Goal: Check status: Check status

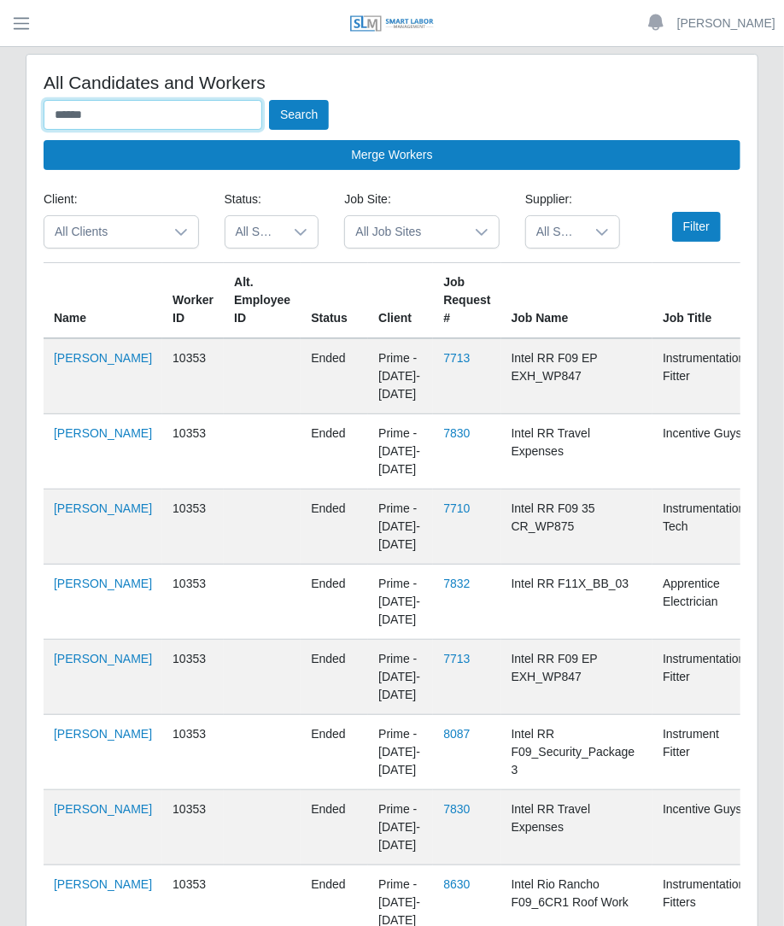
click at [162, 104] on input "******" at bounding box center [153, 115] width 219 height 30
type input "*"
type input "******"
click at [269, 100] on button "Search" at bounding box center [299, 115] width 60 height 30
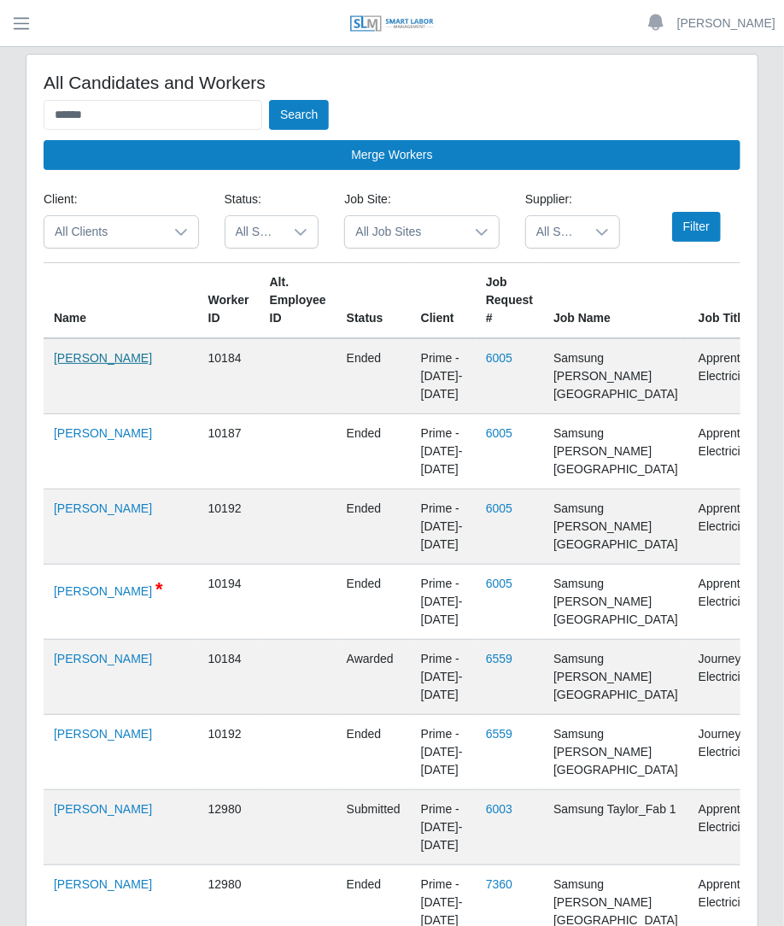
click at [77, 365] on link "Leandro Alanis" at bounding box center [103, 358] width 98 height 14
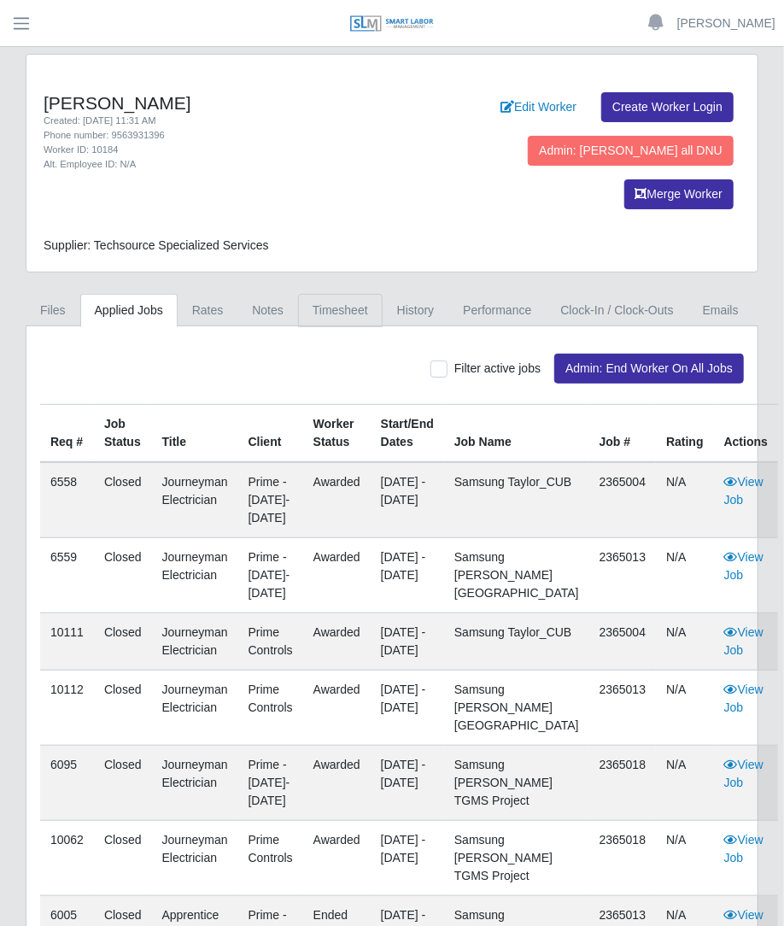
click at [342, 294] on link "Timesheet" at bounding box center [340, 310] width 85 height 33
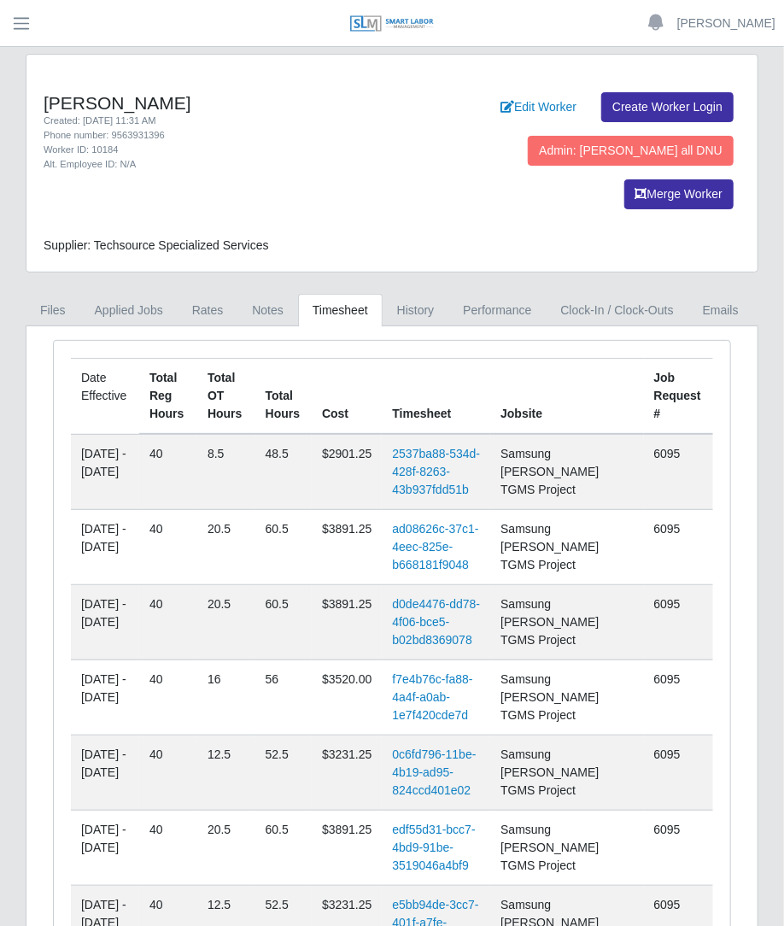
click at [490, 434] on td "2537ba88-534d-428f-8263-43b937fdd51b" at bounding box center [436, 472] width 109 height 76
click at [480, 447] on link "2537ba88-534d-428f-8263-43b937fdd51b" at bounding box center [436, 472] width 88 height 50
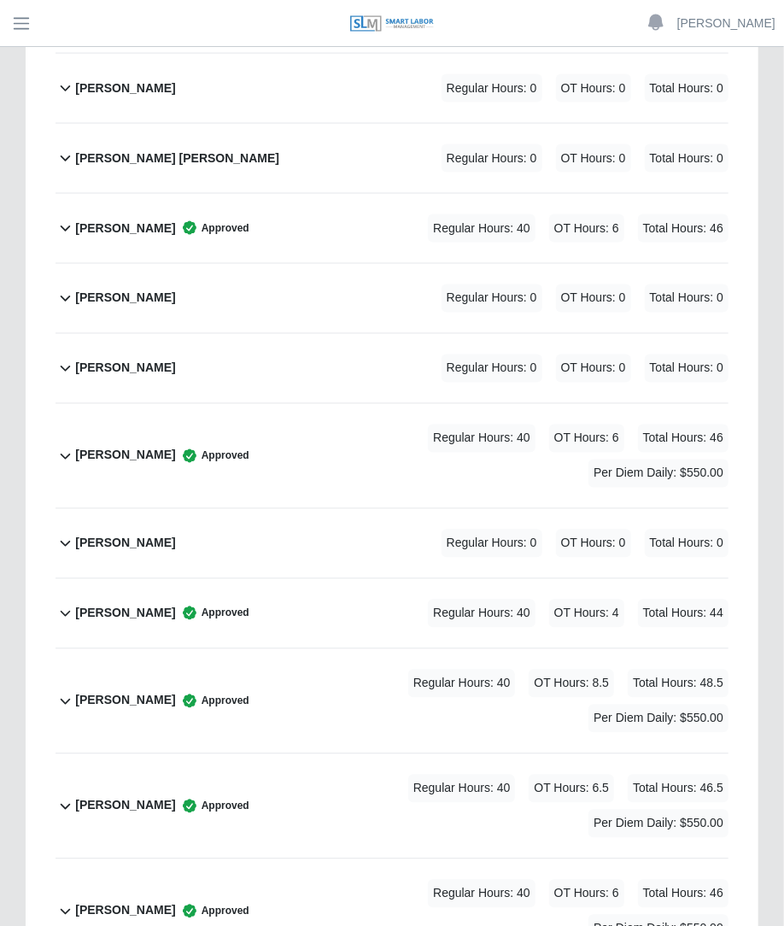
scroll to position [3307, 0]
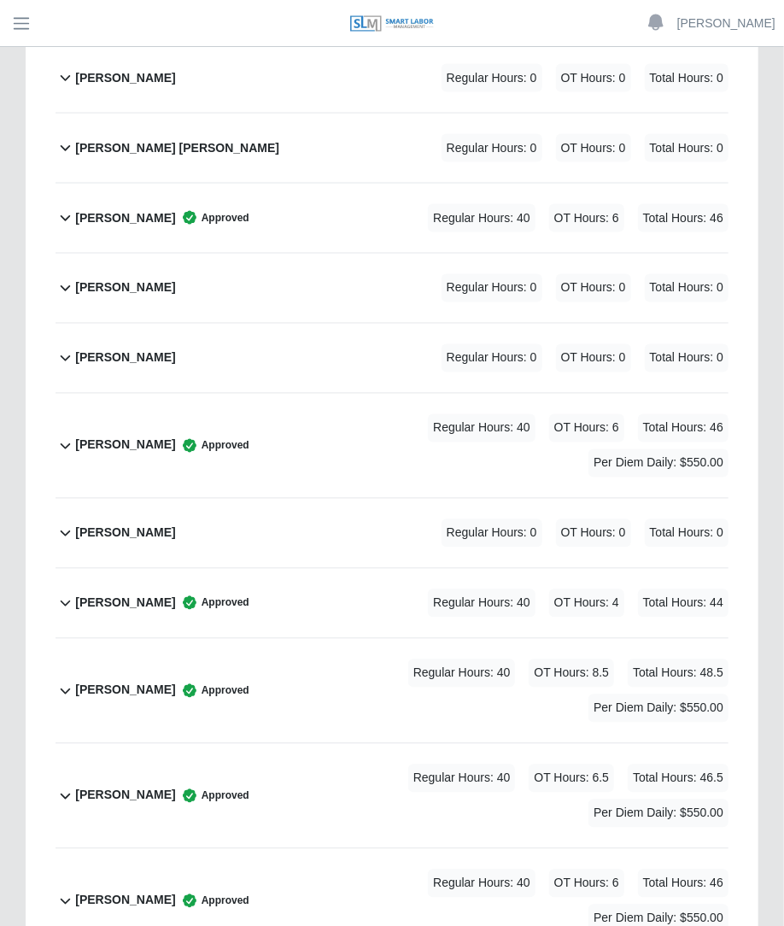
click at [508, 660] on span "Regular Hours: 40" at bounding box center [462, 674] width 108 height 28
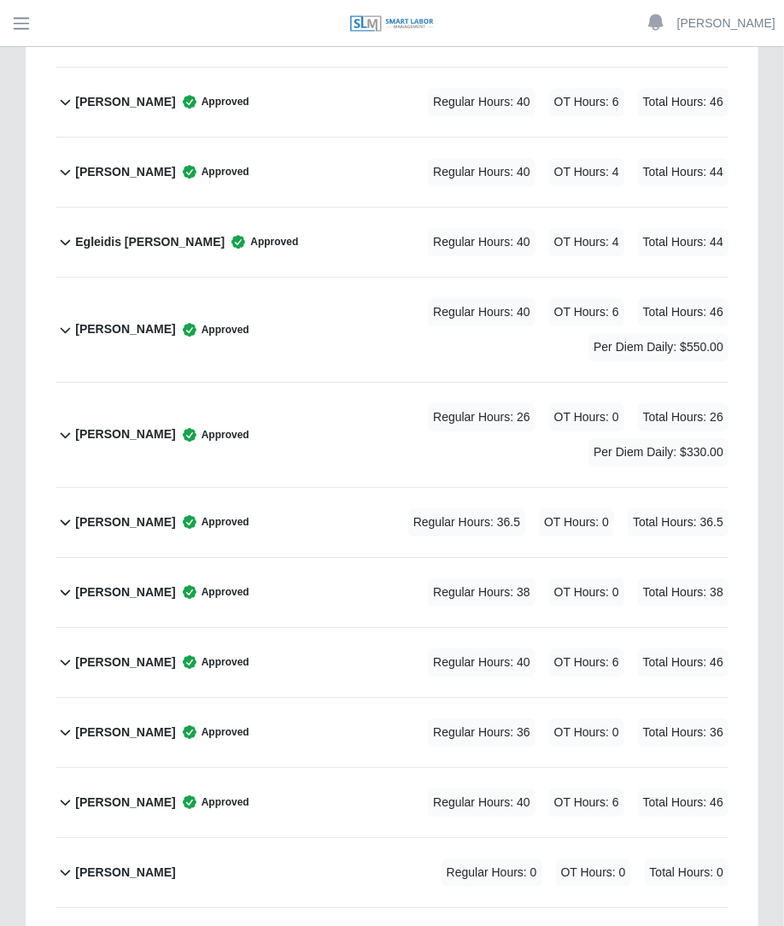
scroll to position [1640, 0]
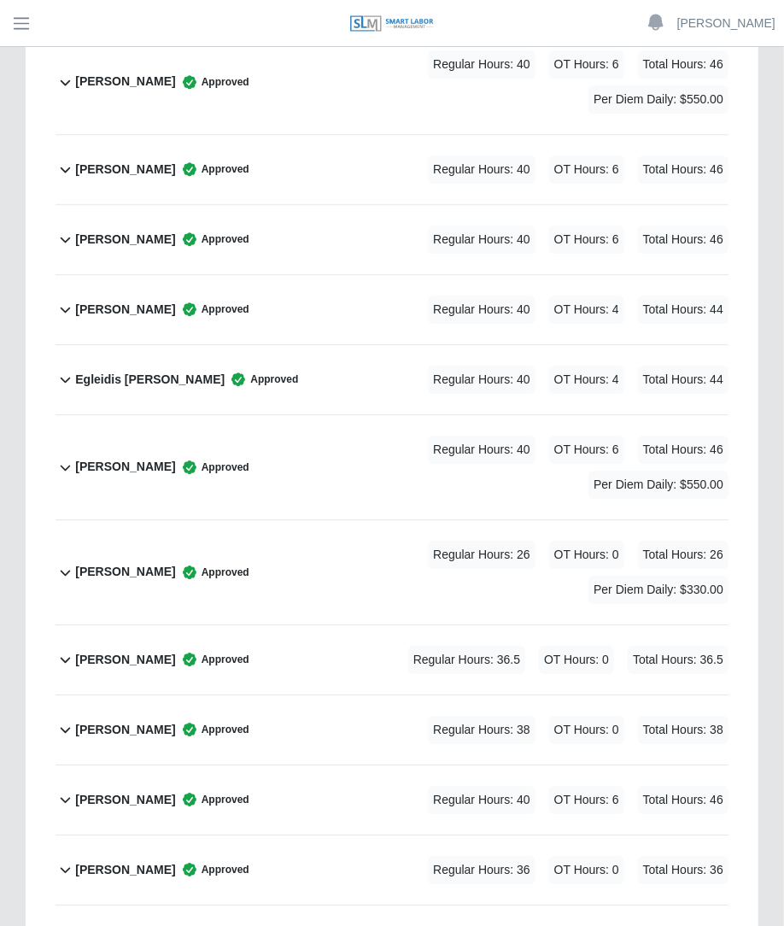
click at [638, 541] on span "Total Hours: 26" at bounding box center [683, 555] width 91 height 28
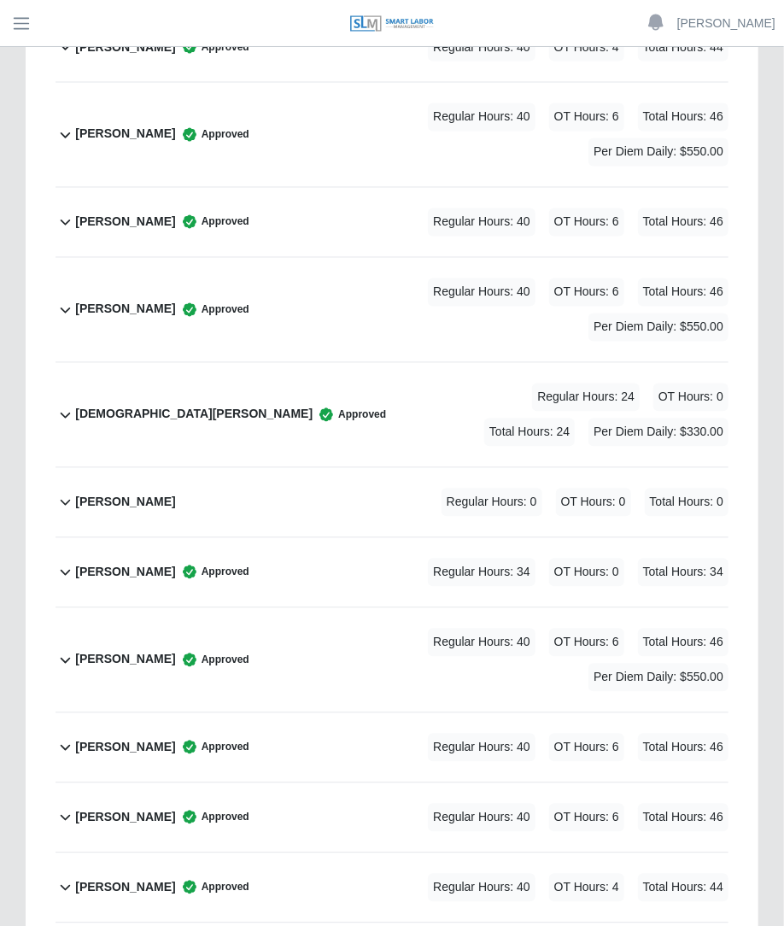
scroll to position [1021, 0]
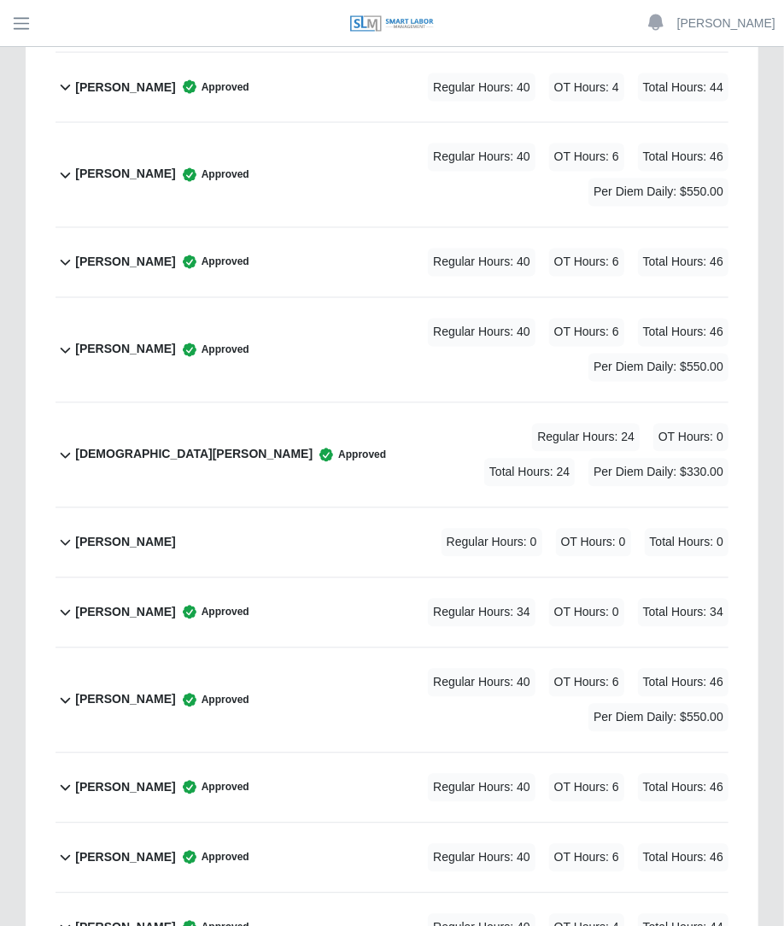
click at [384, 249] on div "Regular Hours: 40 OT Hours: 6 Total Hours: 46" at bounding box center [554, 263] width 349 height 28
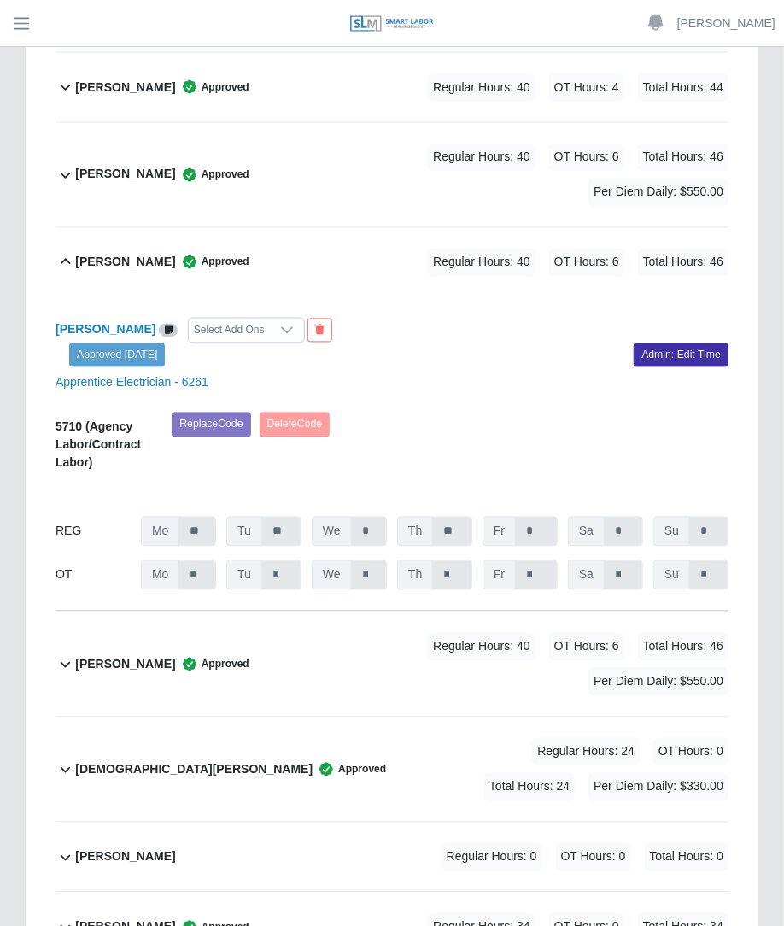
click at [418, 144] on div "Regular Hours: 40 OT Hours: 6 Total Hours: 46 Per Diem Daily: $550.00" at bounding box center [488, 175] width 479 height 63
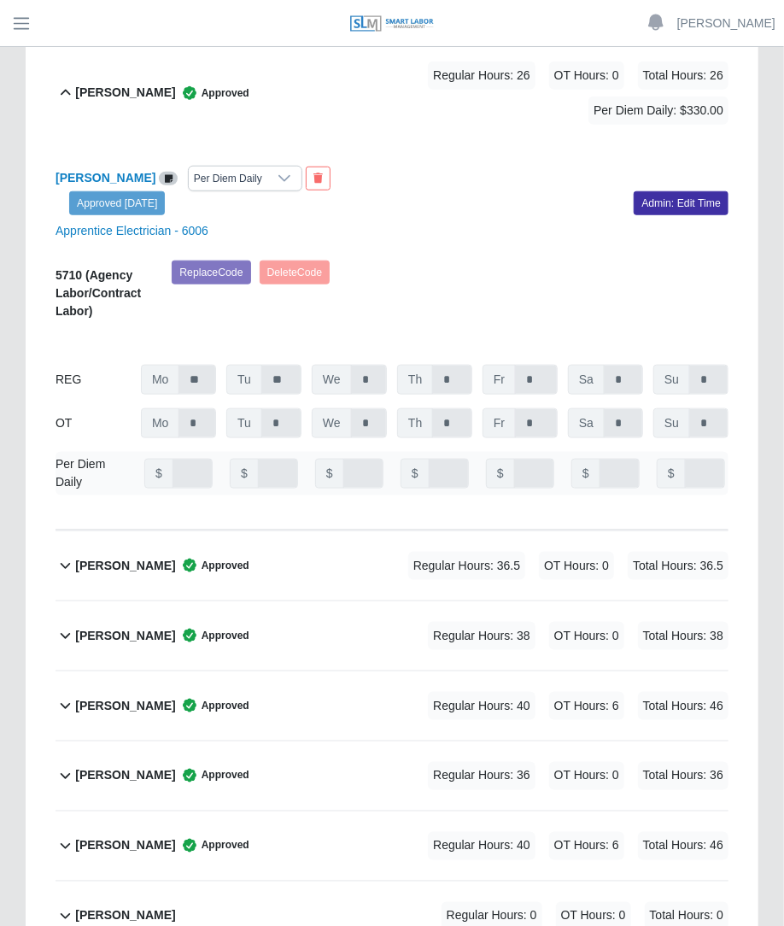
scroll to position [3074, 0]
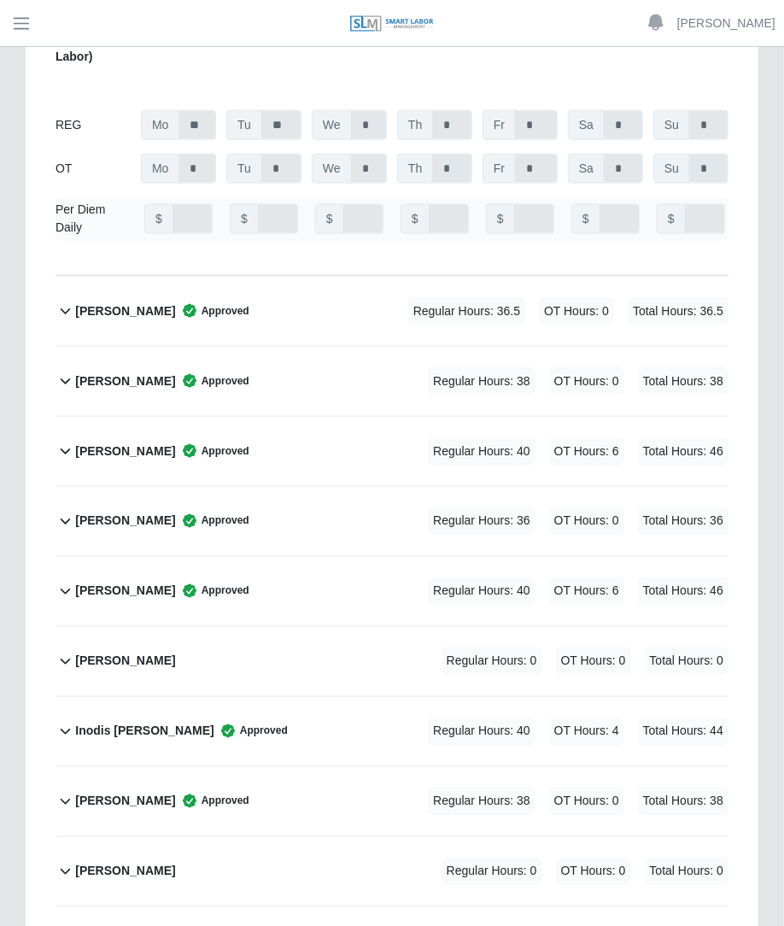
click at [422, 557] on div "[PERSON_NAME] Approved Regular Hours: 40 OT Hours: 6 Total Hours: 46" at bounding box center [402, 591] width 654 height 69
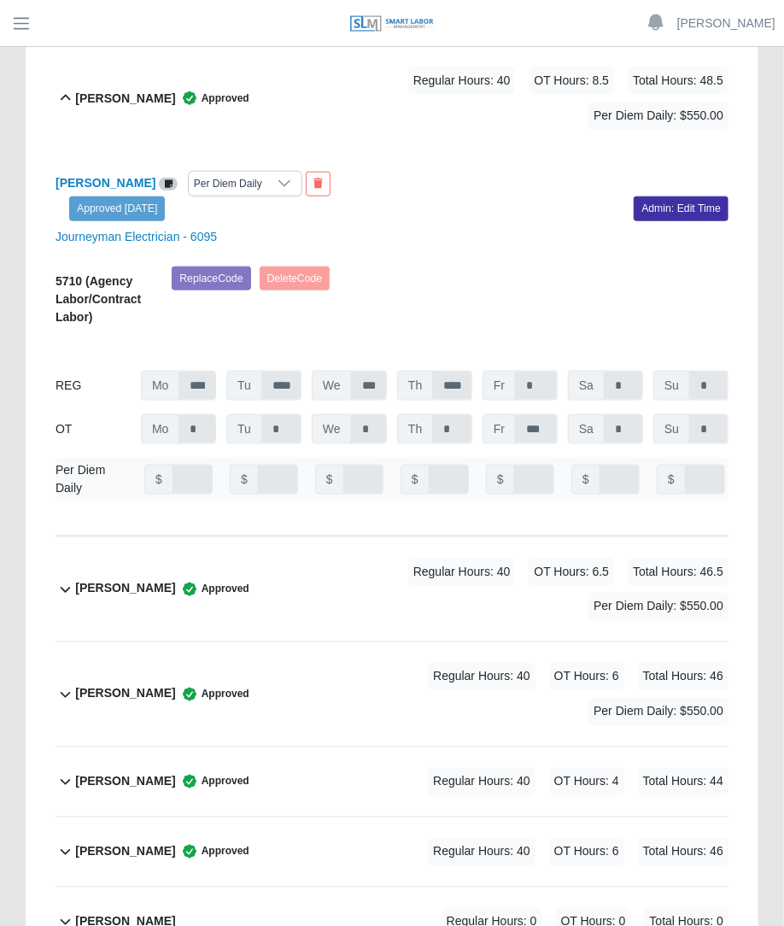
scroll to position [5373, 0]
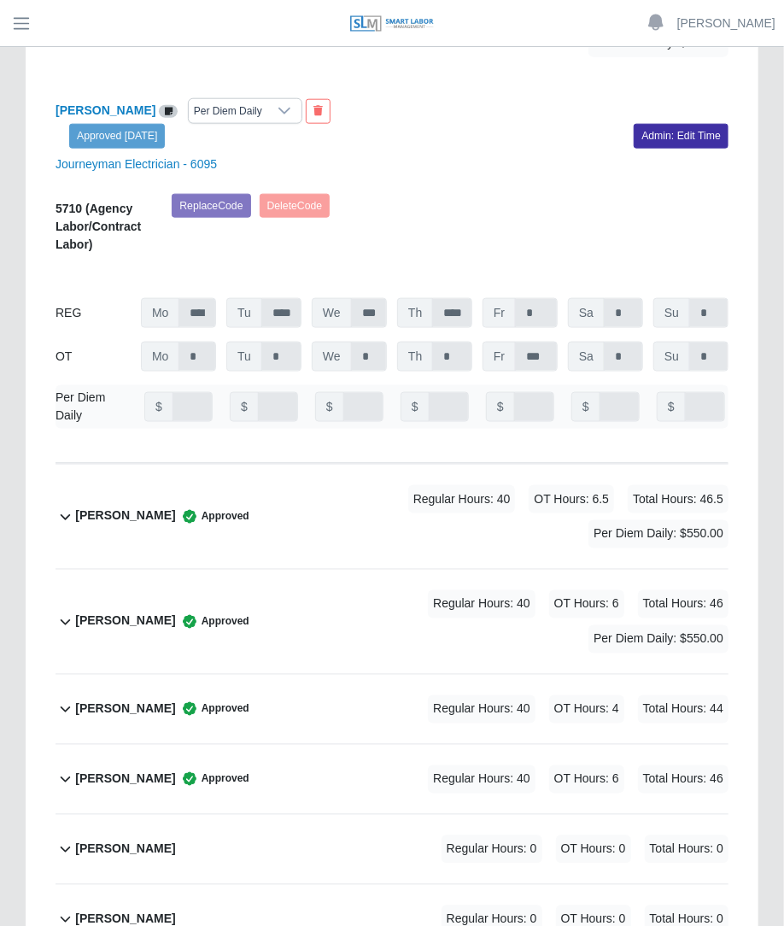
click at [428, 590] on span "Regular Hours: 40" at bounding box center [482, 604] width 108 height 28
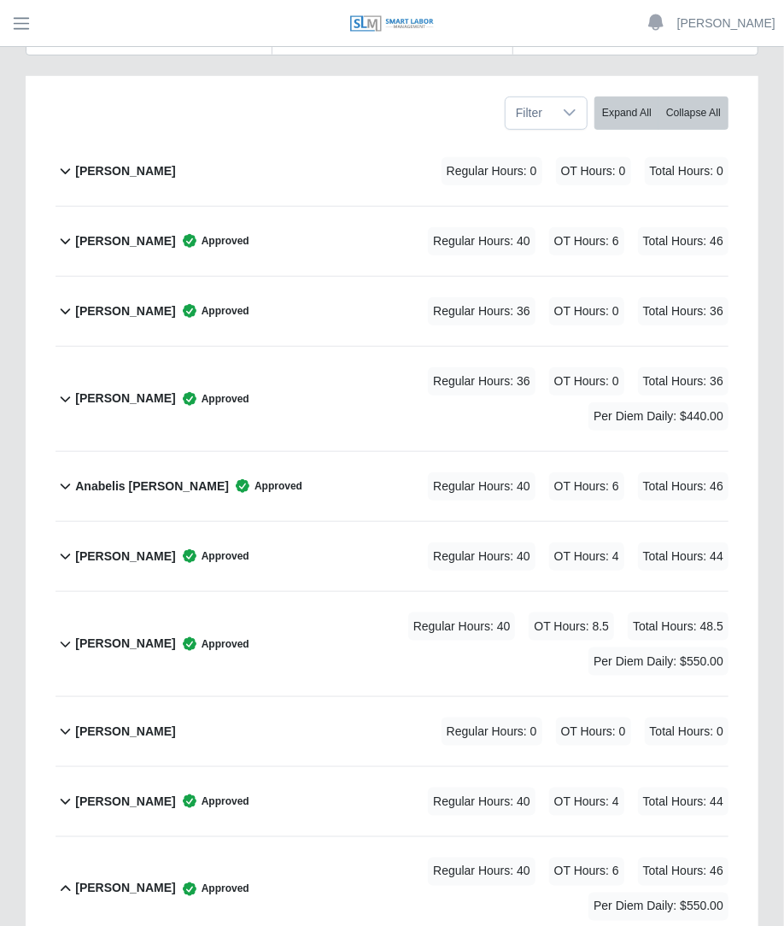
scroll to position [313, 0]
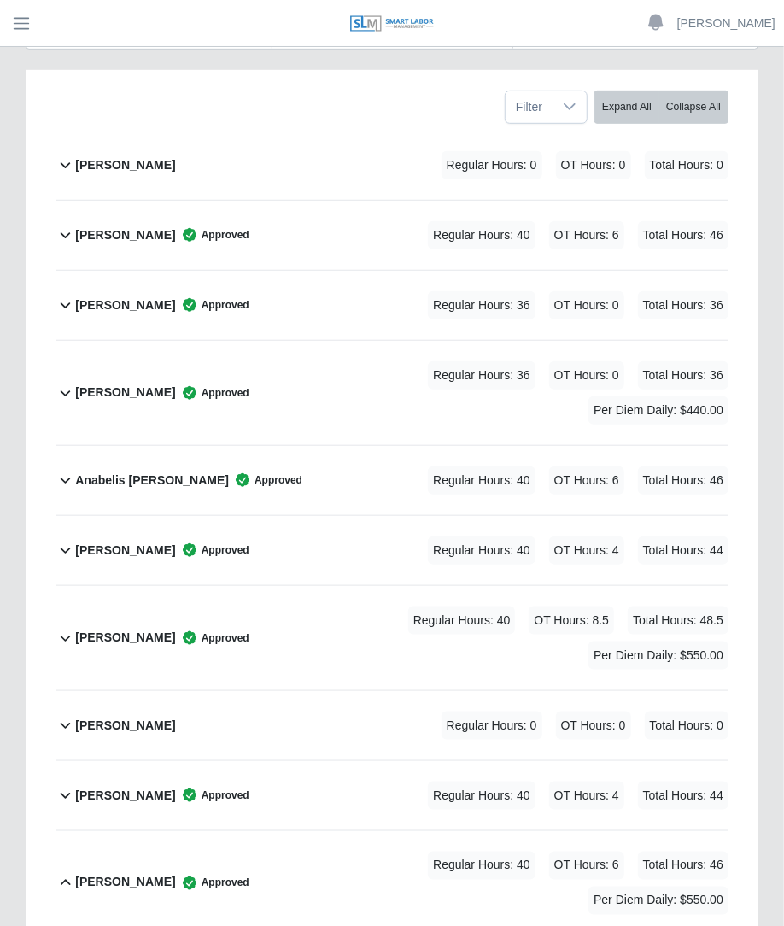
click at [361, 361] on div "Regular Hours: 36 OT Hours: 0 Total Hours: 36 Per Diem Daily: $440.00" at bounding box center [488, 392] width 479 height 63
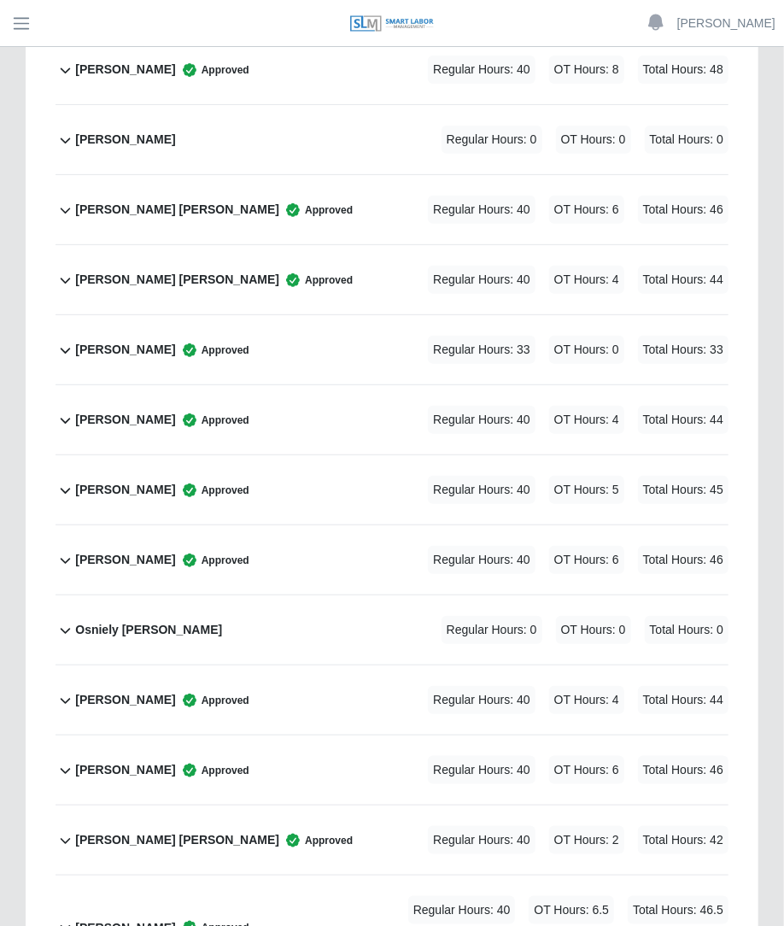
scroll to position [7197, 0]
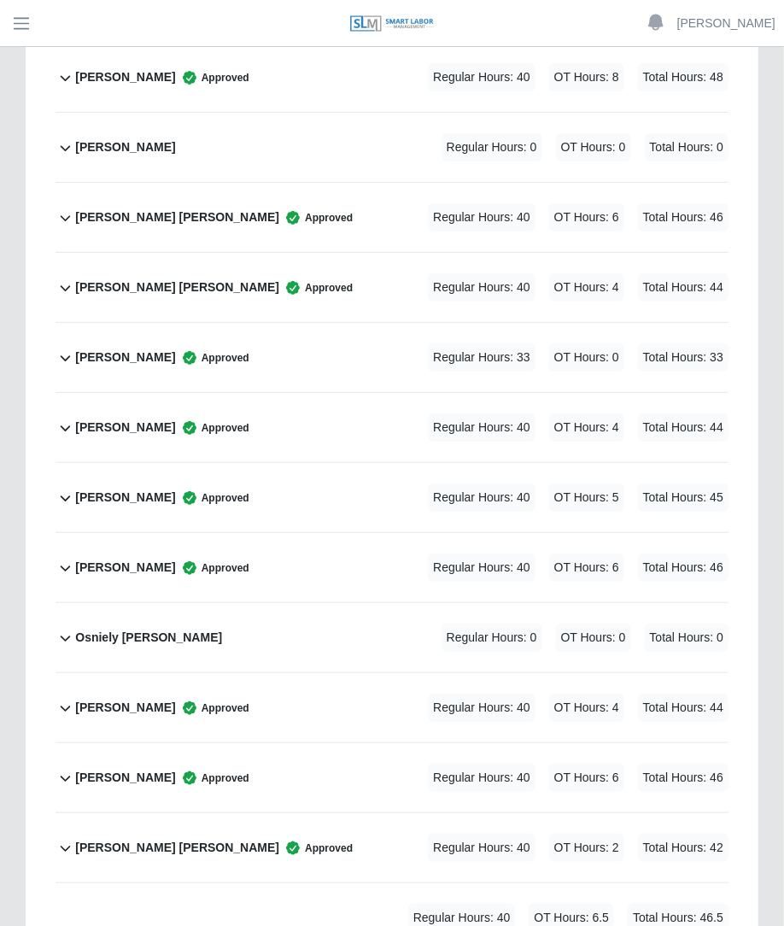
click at [316, 904] on div "Regular Hours: 40 OT Hours: 6.5 Total Hours: 46.5 Per Diem Daily: $550.00" at bounding box center [488, 935] width 479 height 63
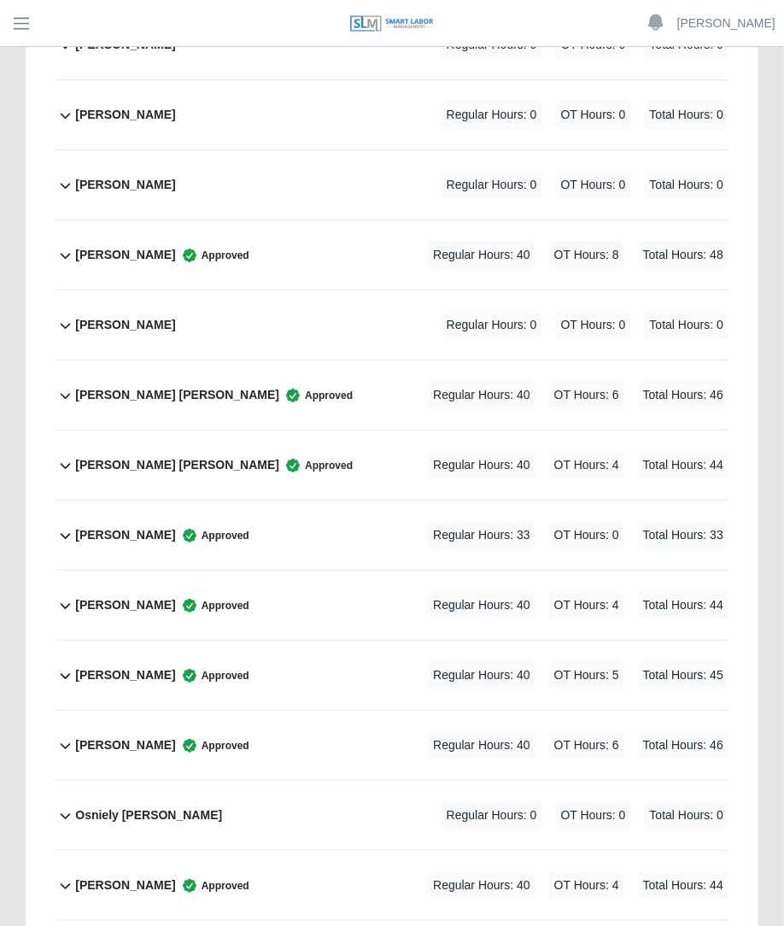
scroll to position [7012, 0]
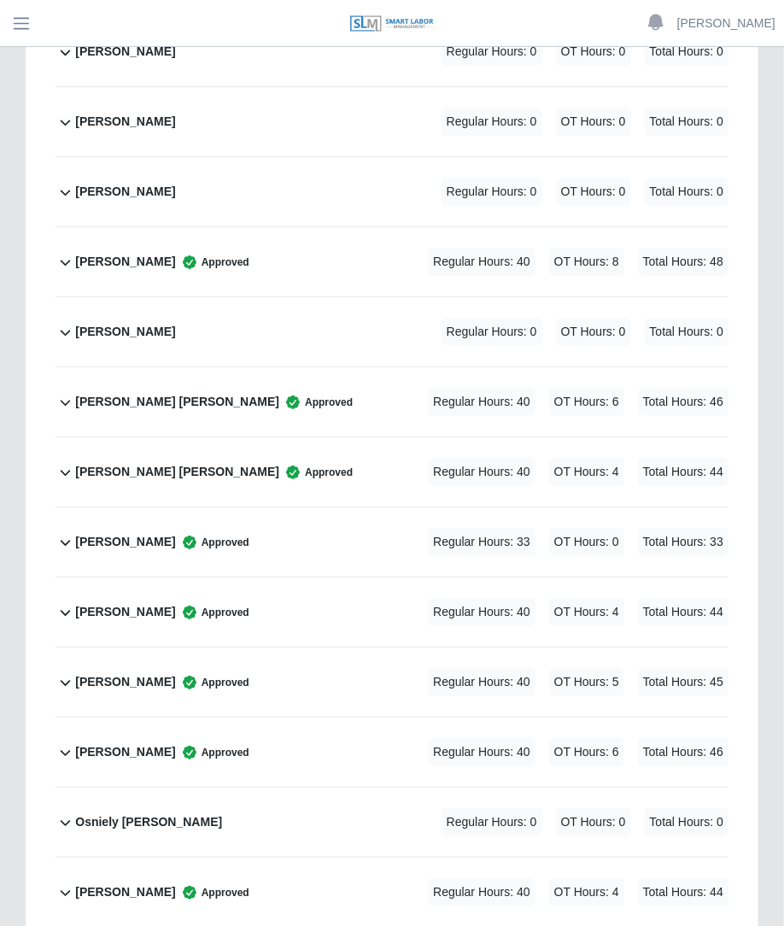
click at [436, 388] on span "Regular Hours: 40" at bounding box center [482, 402] width 108 height 28
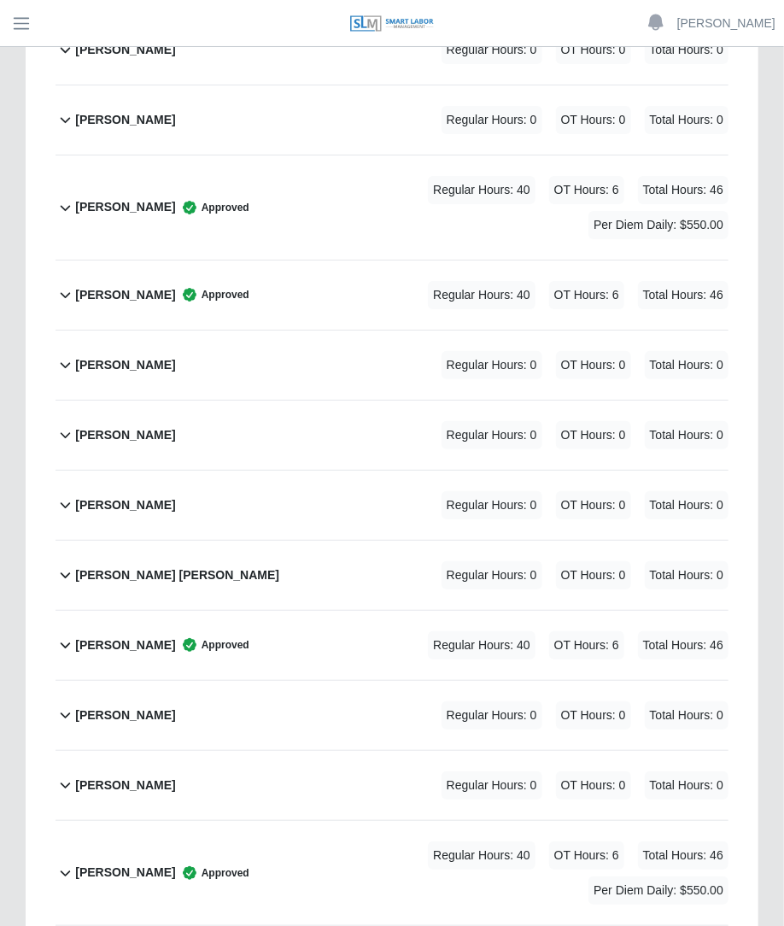
scroll to position [4716, 0]
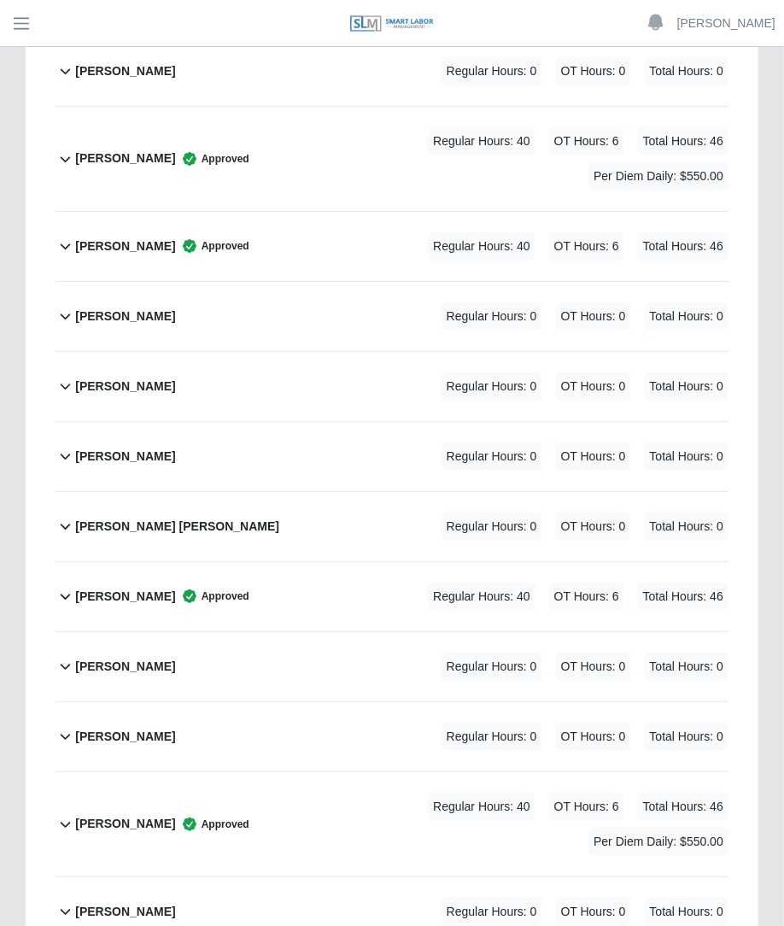
click at [474, 583] on span "Regular Hours: 40" at bounding box center [482, 597] width 108 height 28
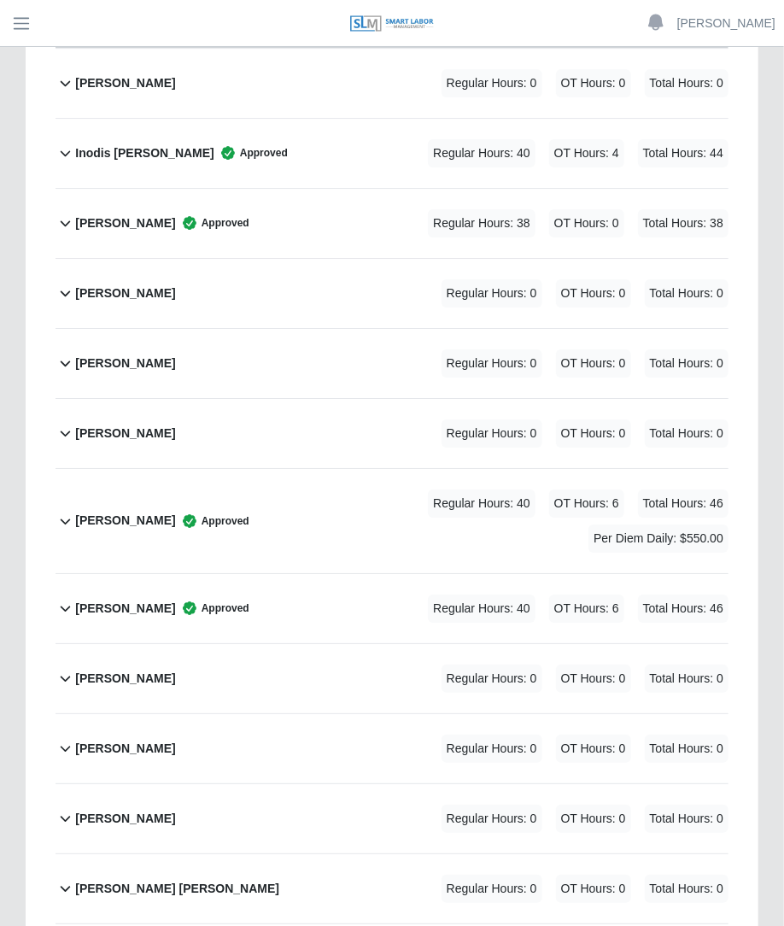
scroll to position [4362, 0]
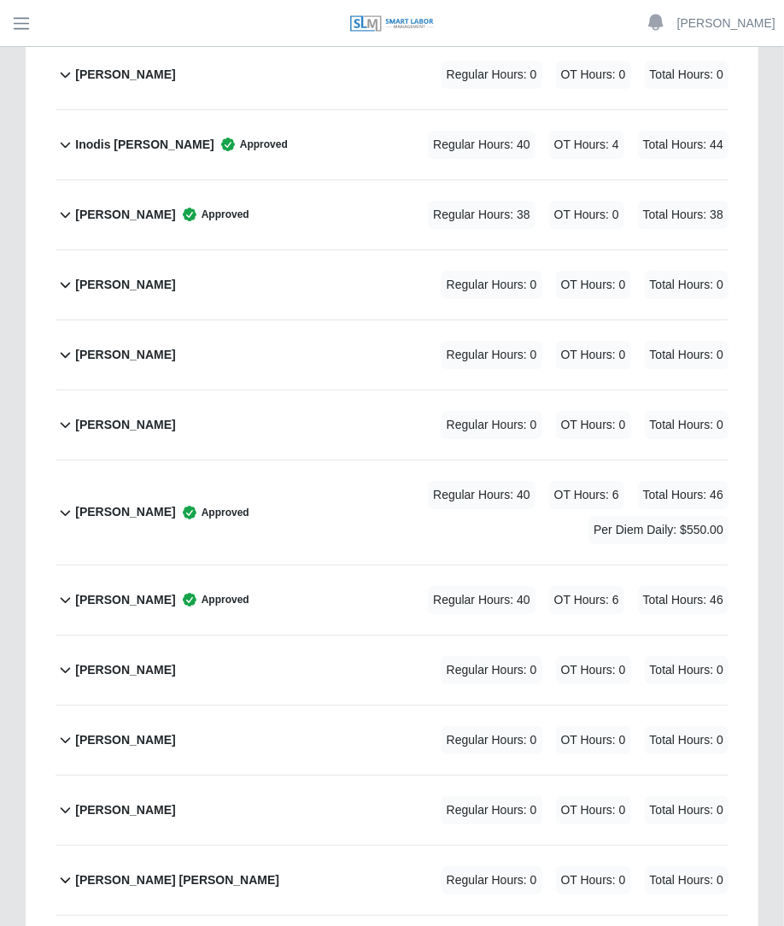
click at [443, 586] on span "Regular Hours: 40" at bounding box center [482, 600] width 108 height 28
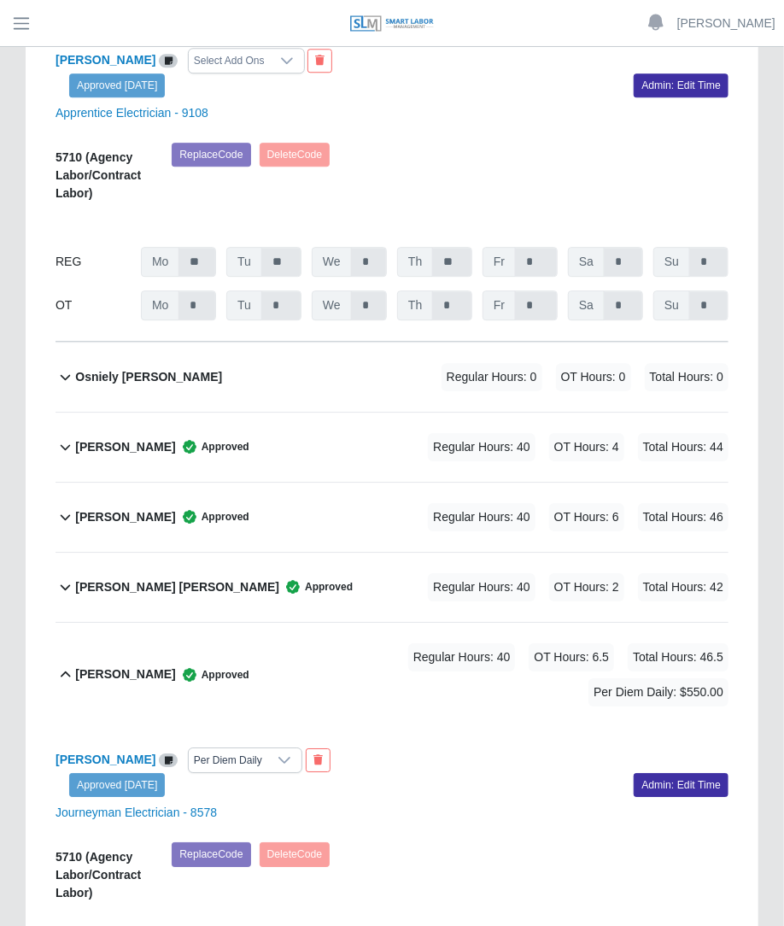
scroll to position [8743, 0]
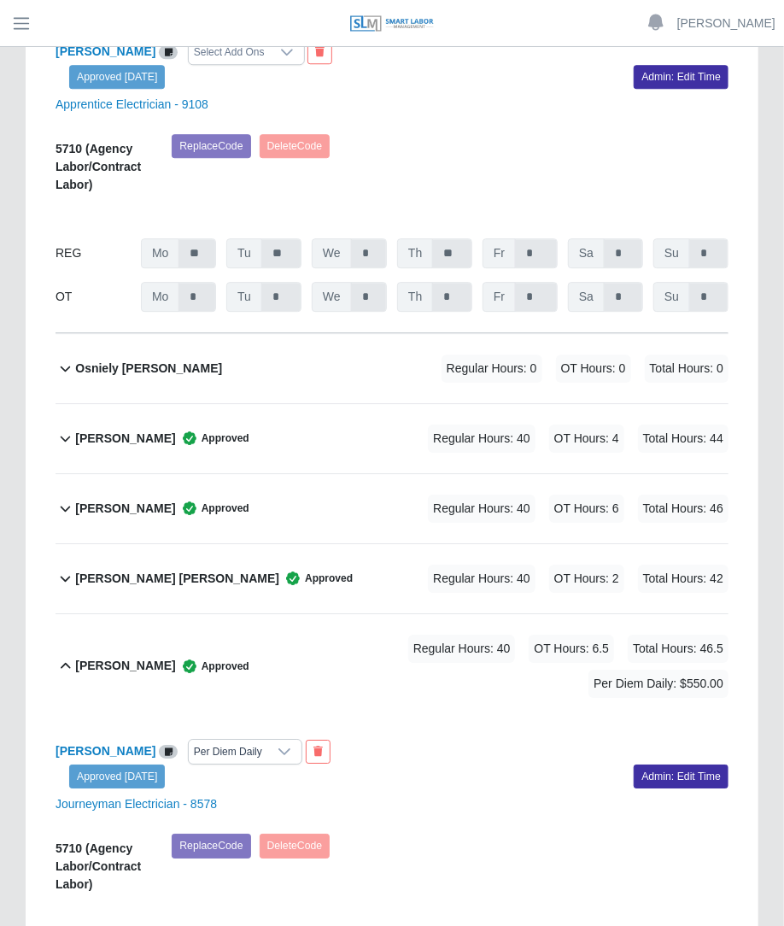
click at [400, 495] on div "Regular Hours: 40 OT Hours: 6 Total Hours: 46" at bounding box center [554, 509] width 349 height 28
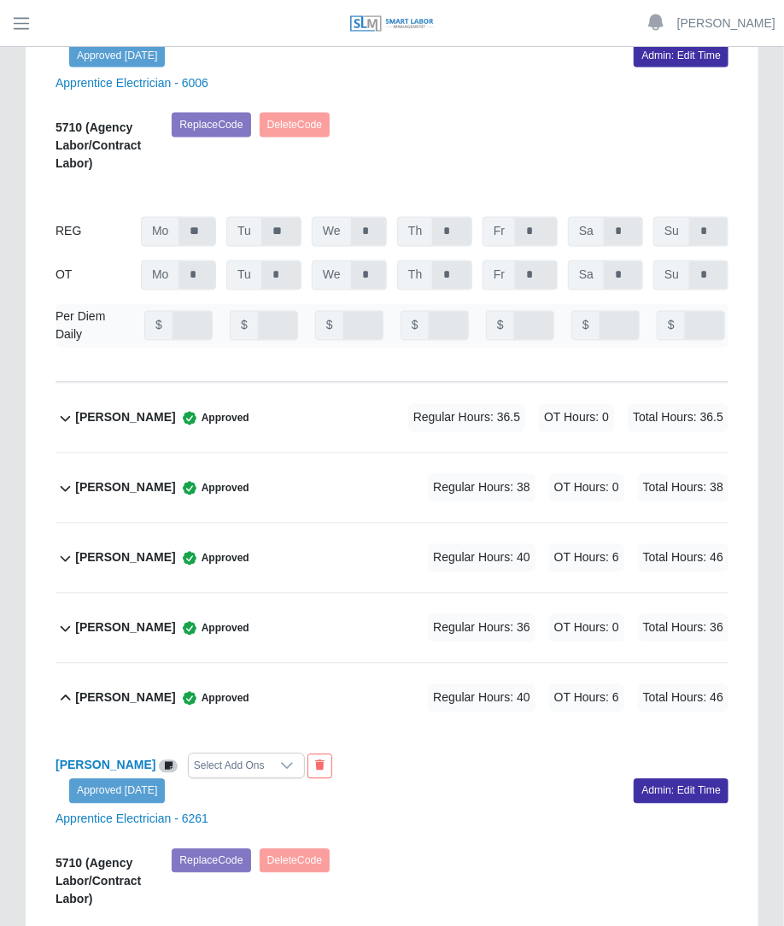
scroll to position [3388, 0]
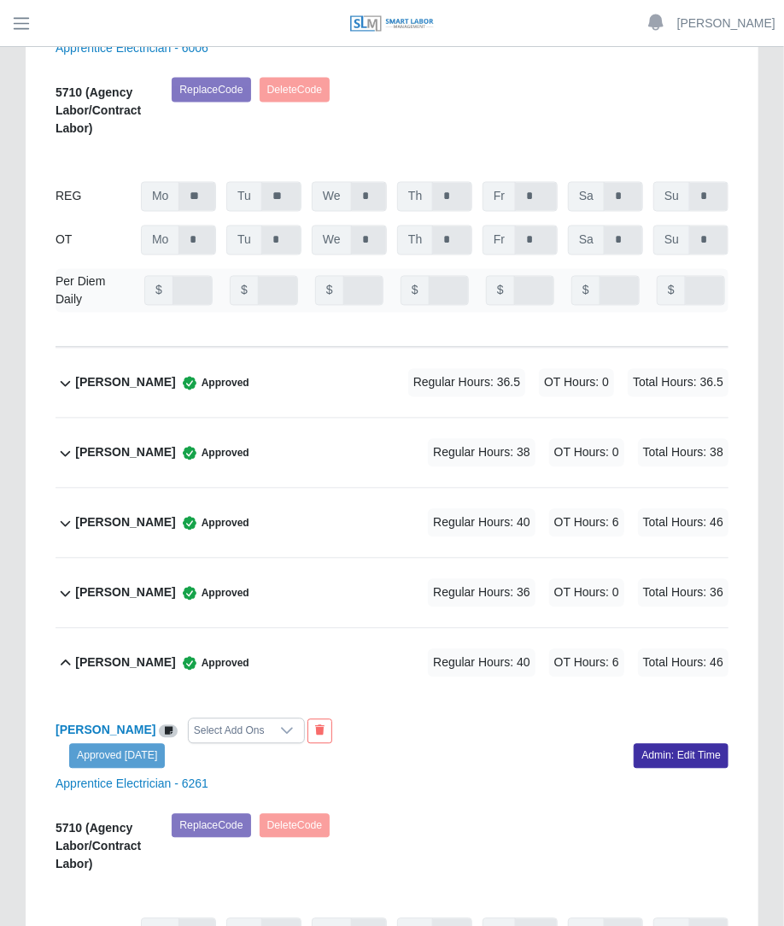
click at [363, 559] on div "[PERSON_NAME] Approved Regular Hours: 36 OT Hours: 0 Total Hours: 36" at bounding box center [402, 593] width 654 height 69
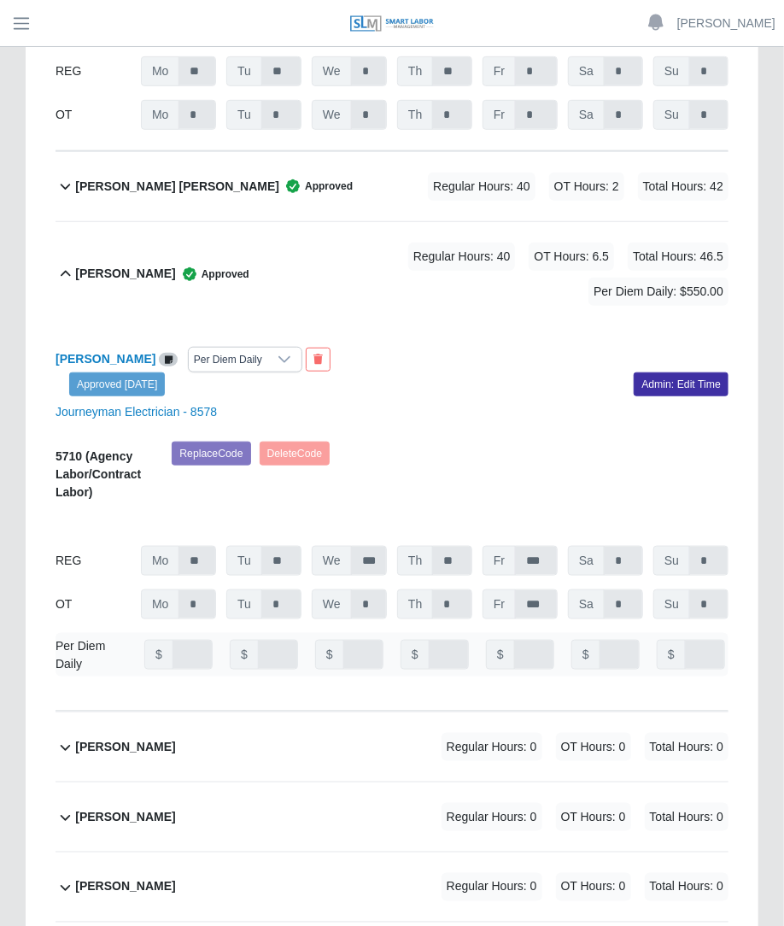
scroll to position [10364, 0]
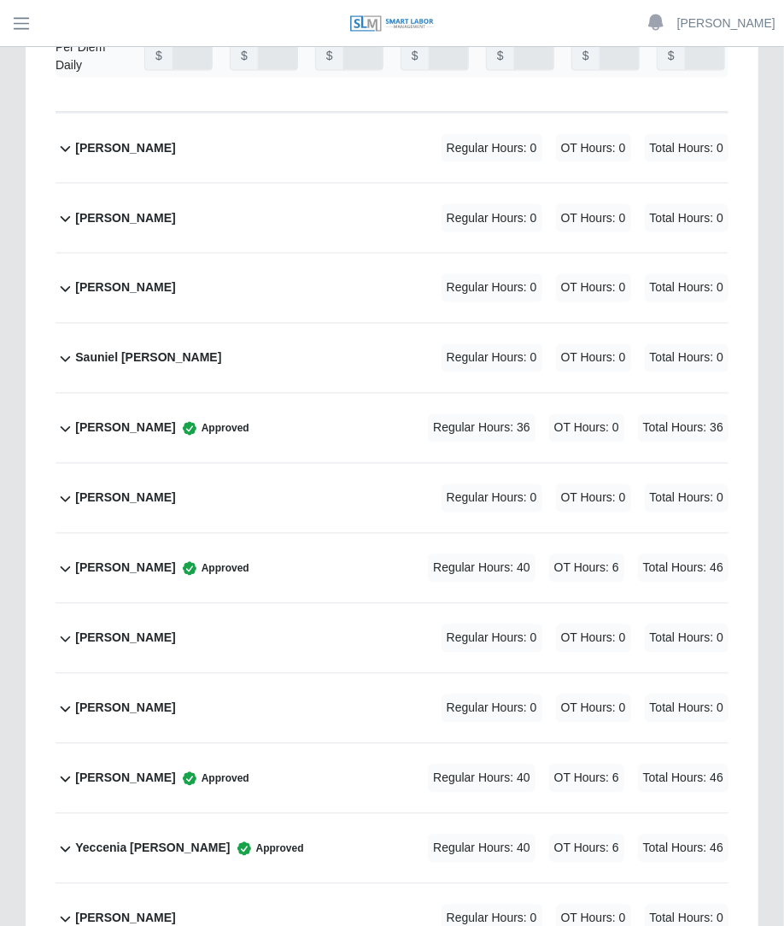
click at [581, 555] on span "OT Hours: 6" at bounding box center [586, 569] width 75 height 28
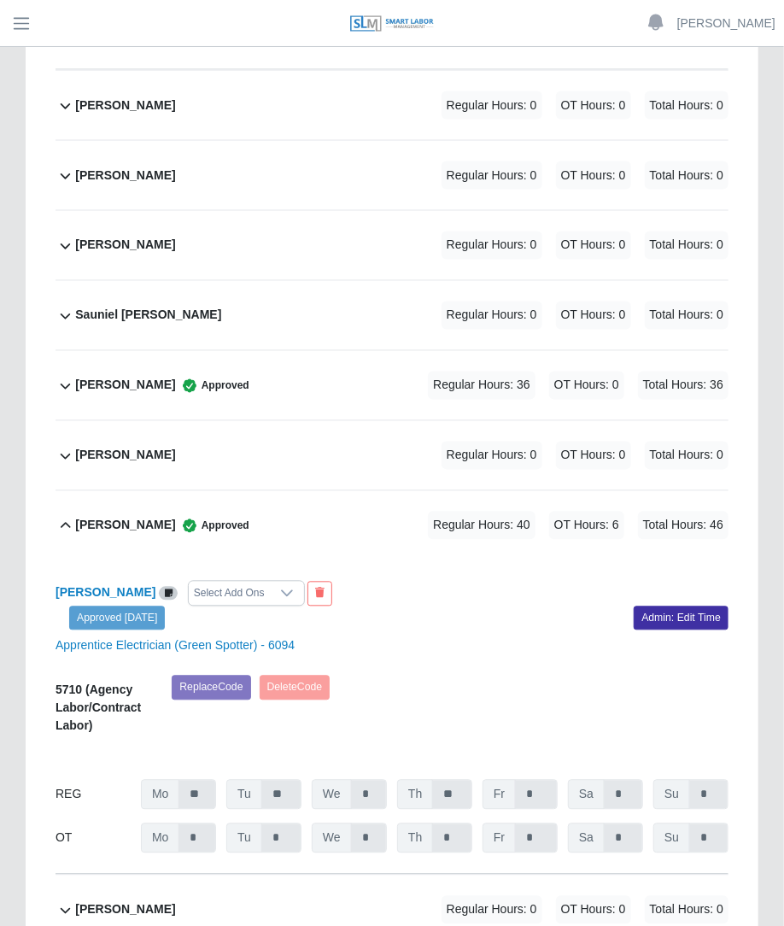
scroll to position [10592, 0]
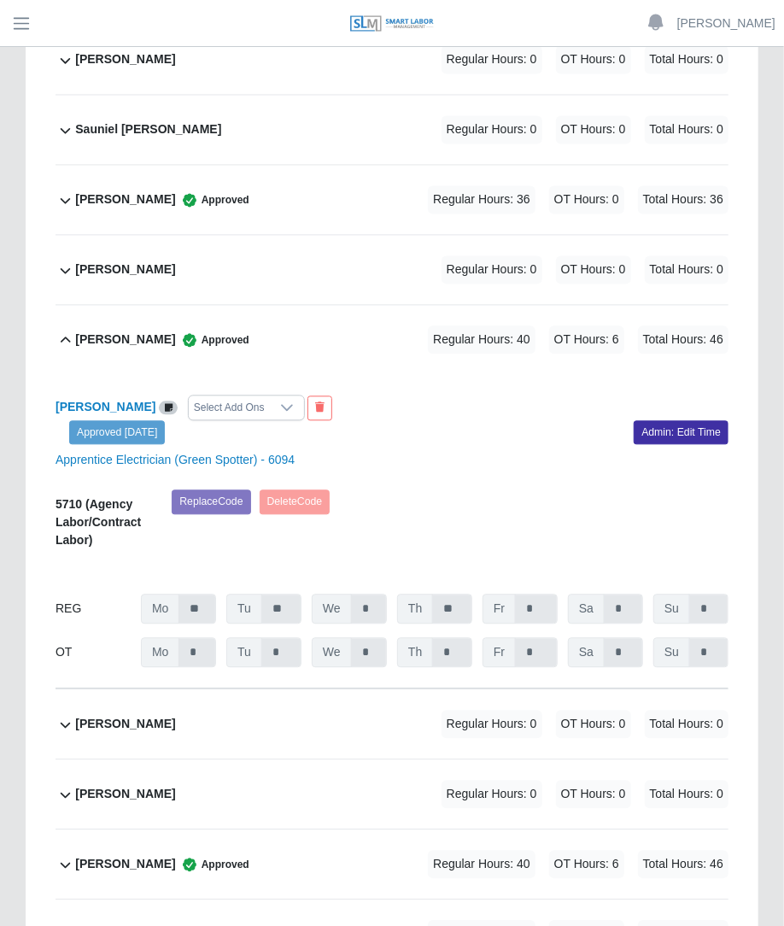
click at [296, 830] on div "Yanetzi [PERSON_NAME] Approved Regular Hours: 40 OT Hours: 6 Total Hours: 46" at bounding box center [402, 864] width 654 height 69
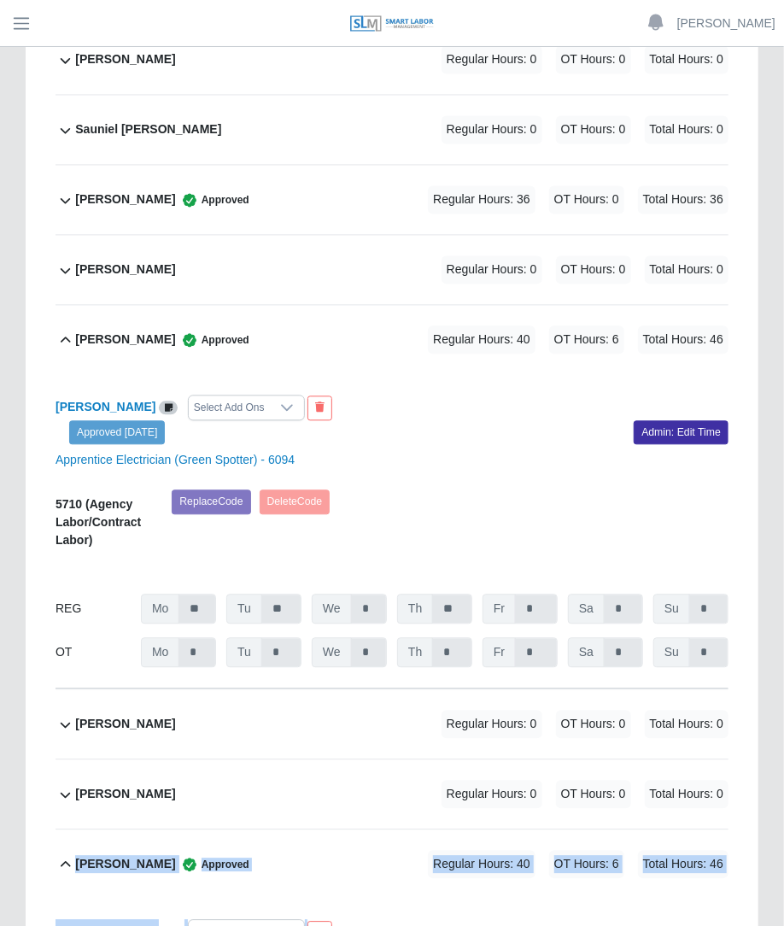
drag, startPoint x: 784, startPoint y: 829, endPoint x: 787, endPoint y: 572, distance: 257.2
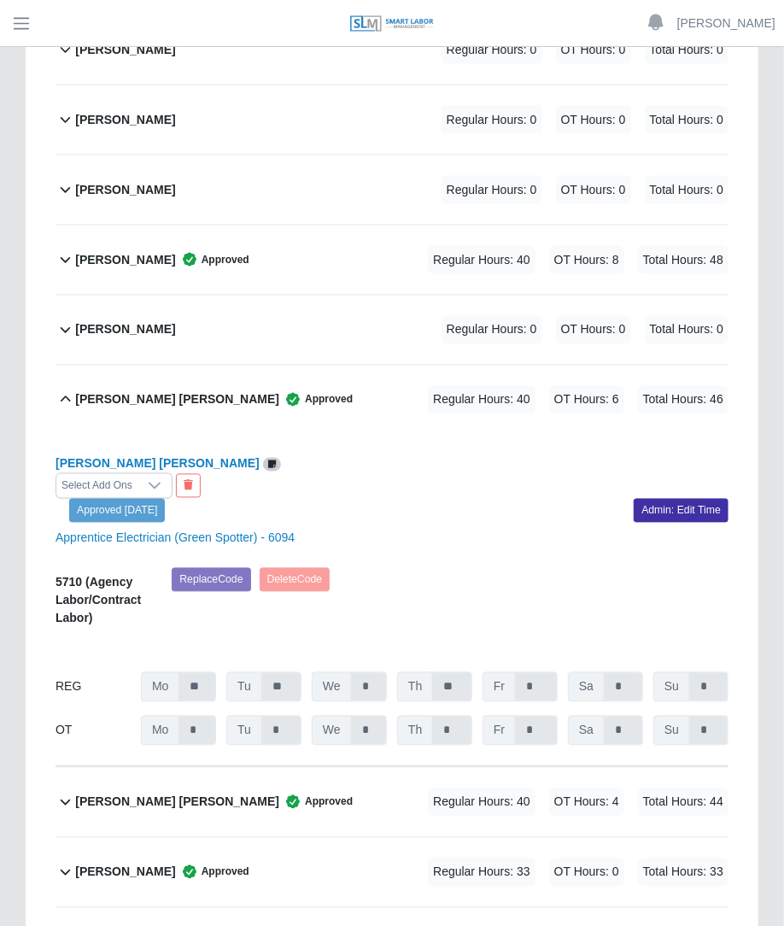
scroll to position [8055, 0]
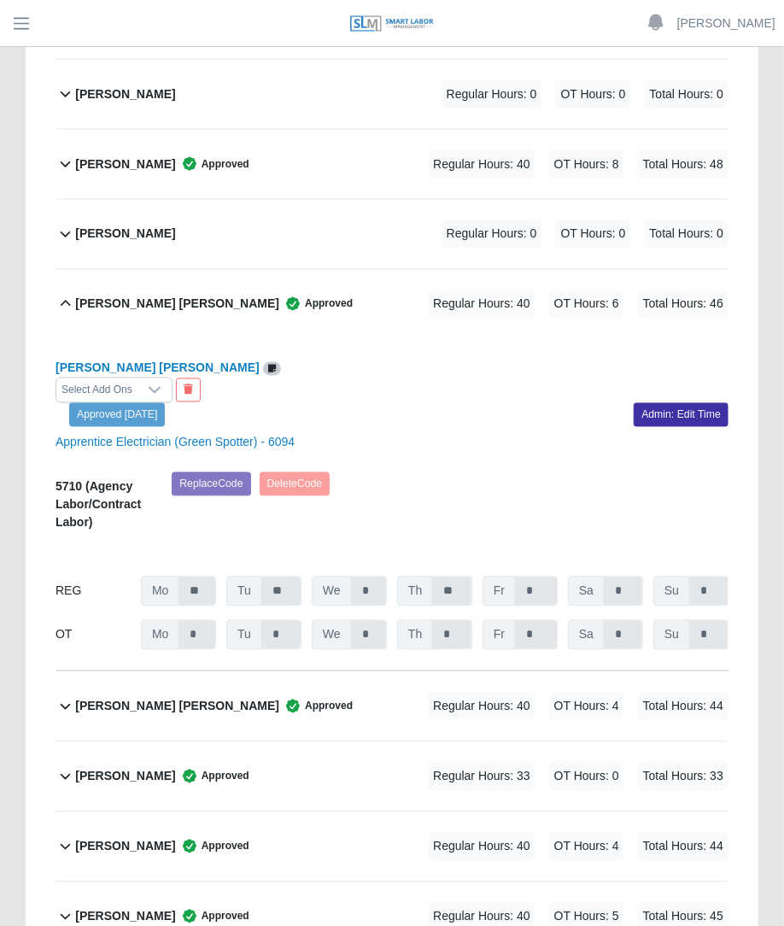
click at [555, 742] on div "Naivy Ahoy Approved Regular Hours: 33 OT Hours: 0 Total Hours: 33" at bounding box center [402, 776] width 654 height 69
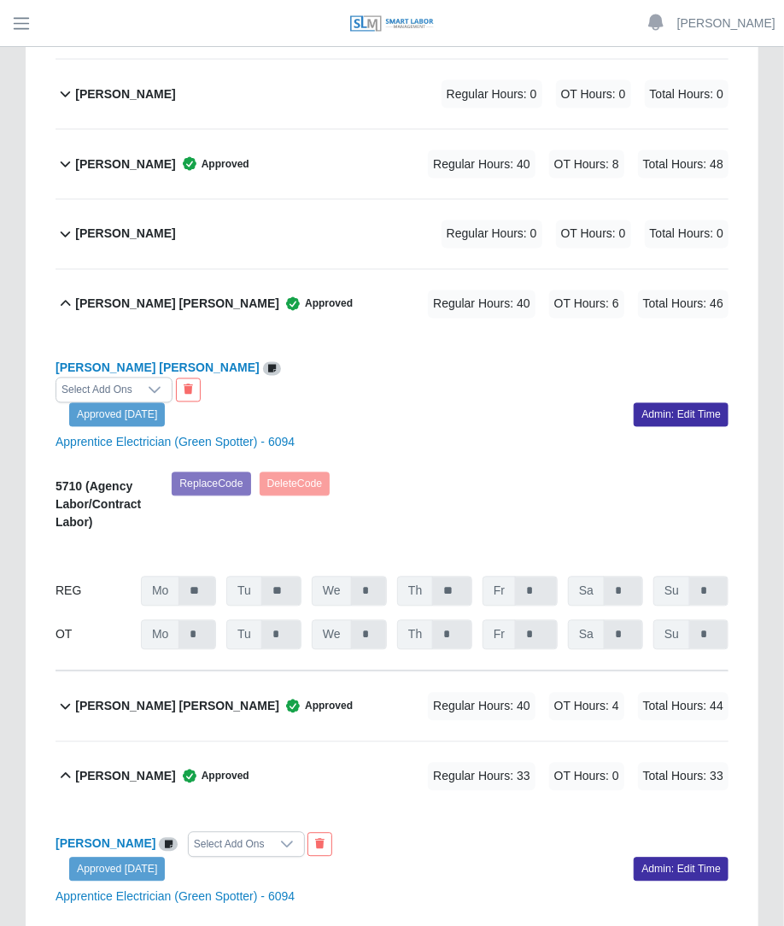
drag, startPoint x: 779, startPoint y: 617, endPoint x: 781, endPoint y: 634, distance: 17.2
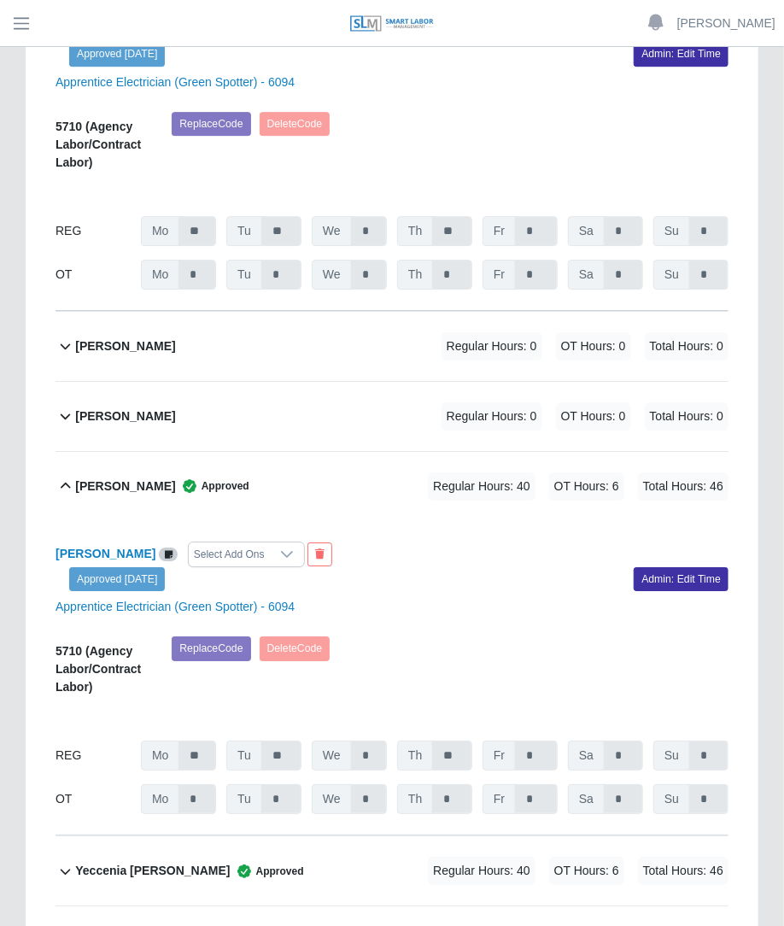
scroll to position [11295, 0]
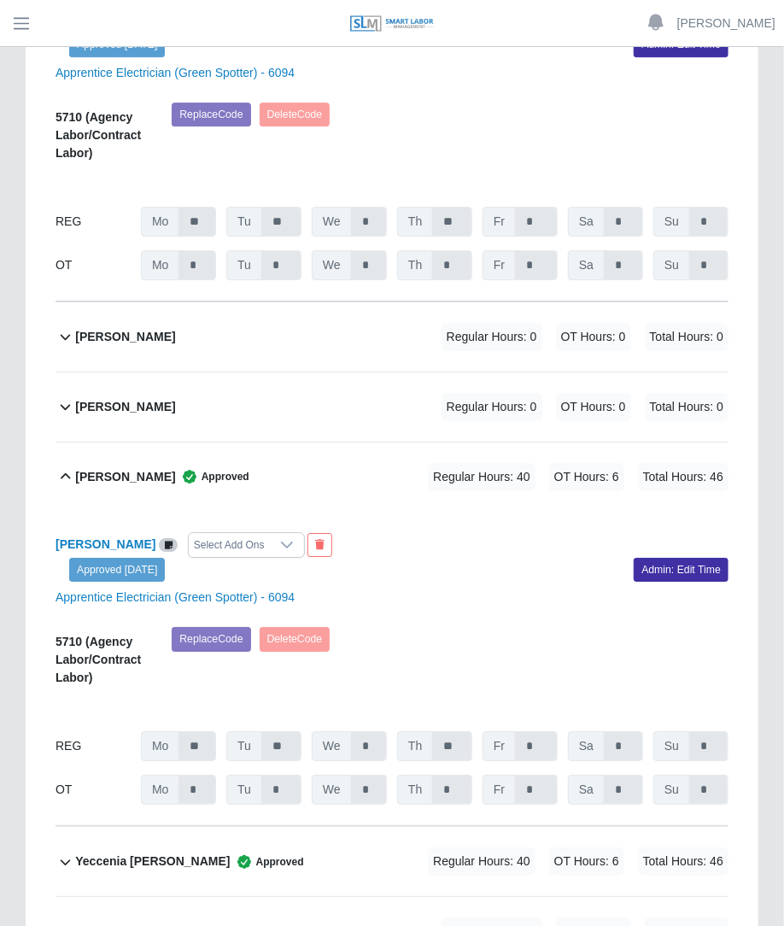
click at [438, 827] on div "Yeccenia [PERSON_NAME] Approved Regular Hours: 40 OT Hours: 6 Total Hours: 46" at bounding box center [402, 861] width 654 height 69
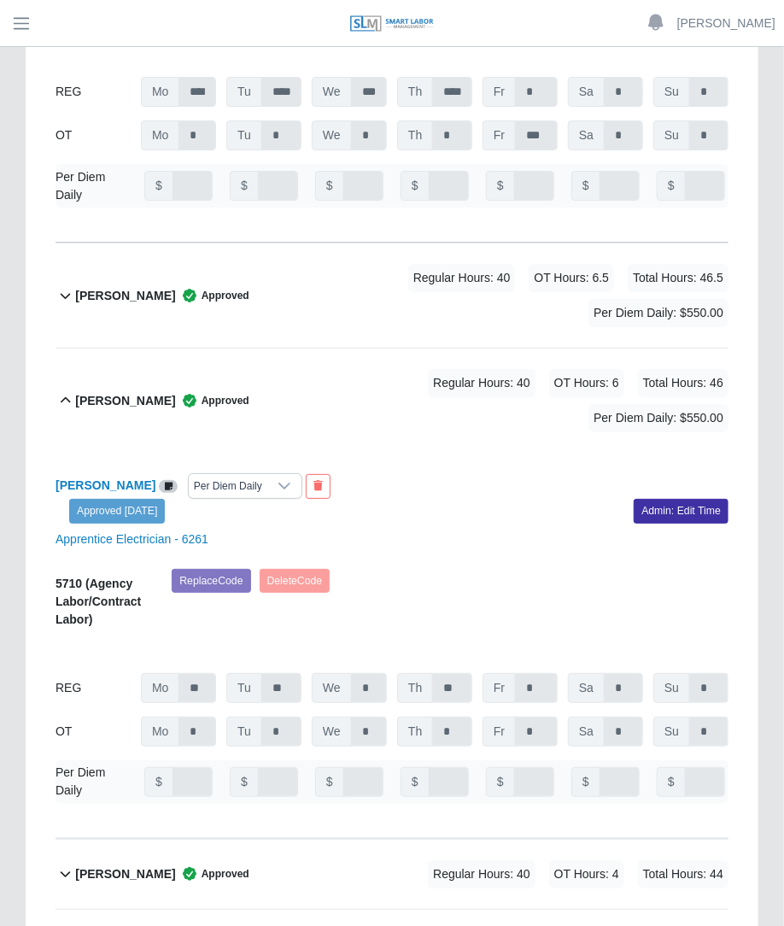
scroll to position [7034, 0]
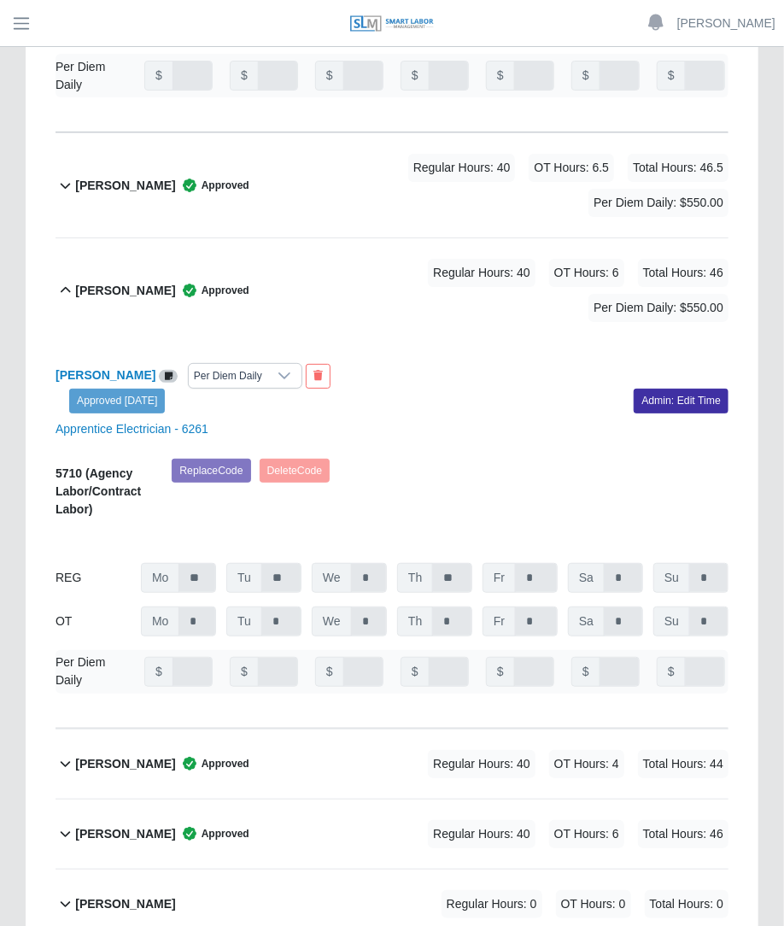
click at [414, 800] on div "[PERSON_NAME] Approved Regular Hours: 40 OT Hours: 6 Total Hours: 46" at bounding box center [402, 834] width 654 height 69
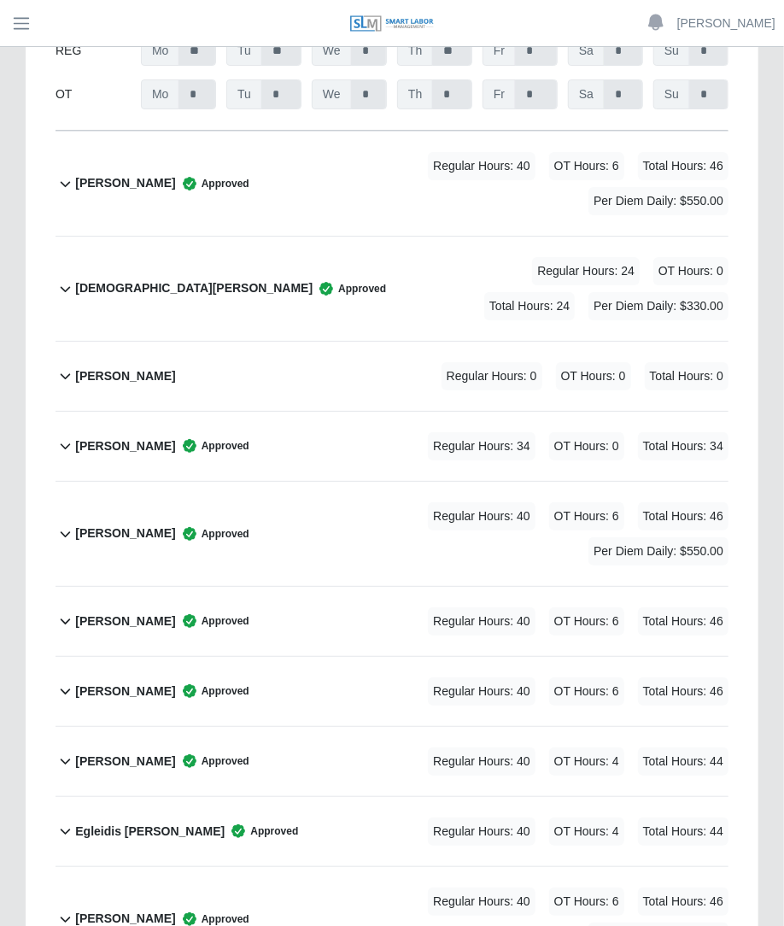
scroll to position [2264, 0]
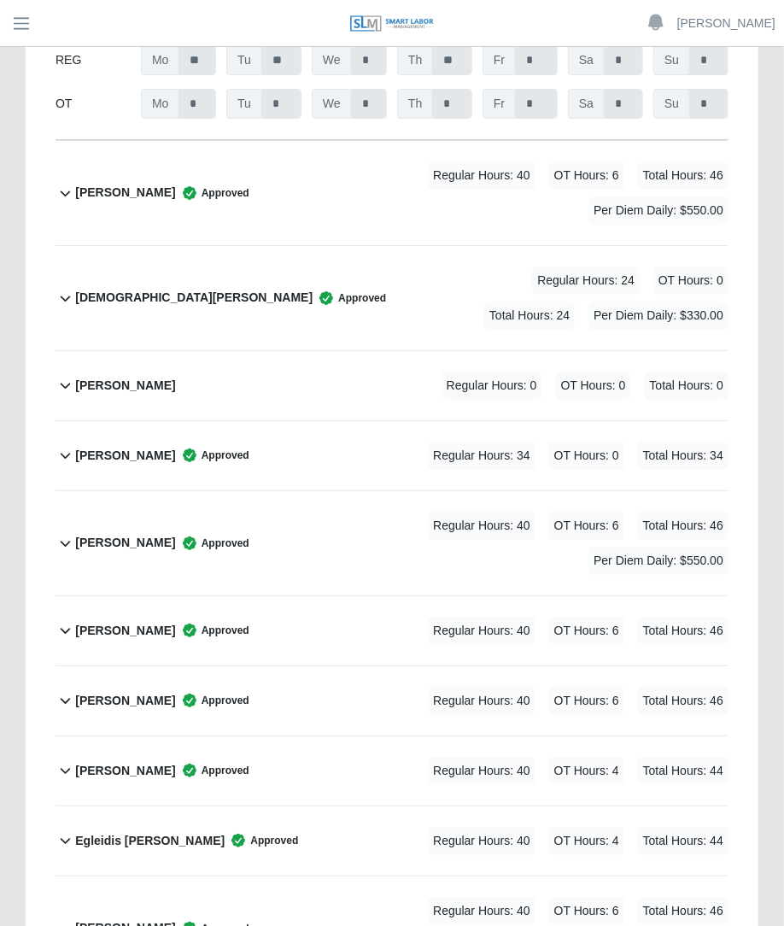
click at [433, 442] on span "Regular Hours: 34" at bounding box center [482, 456] width 108 height 28
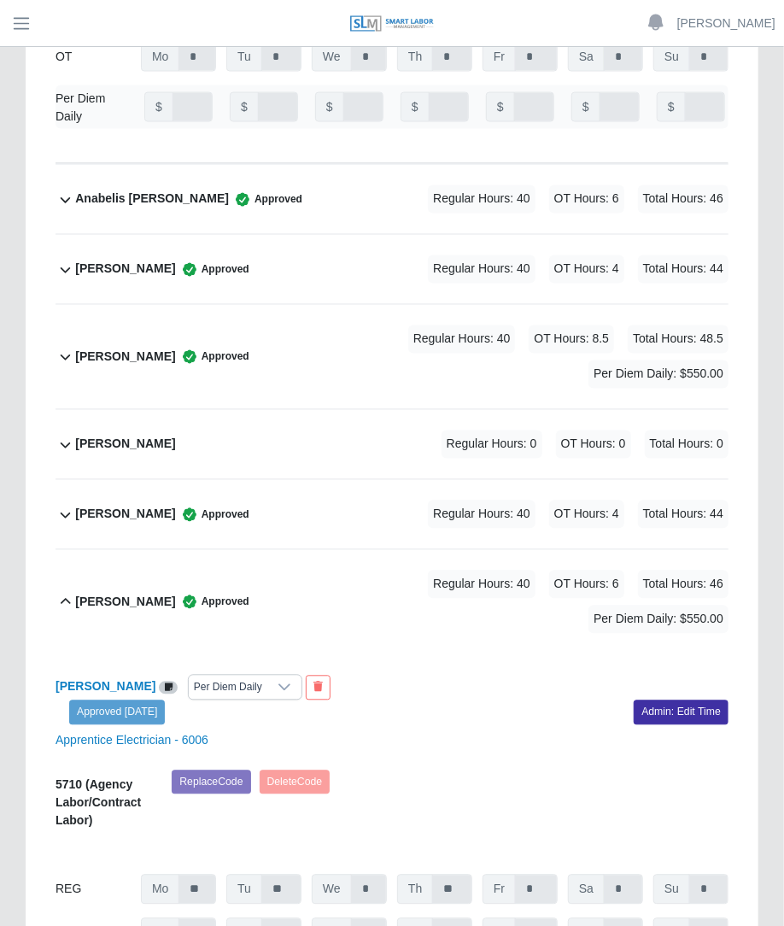
scroll to position [1012, 0]
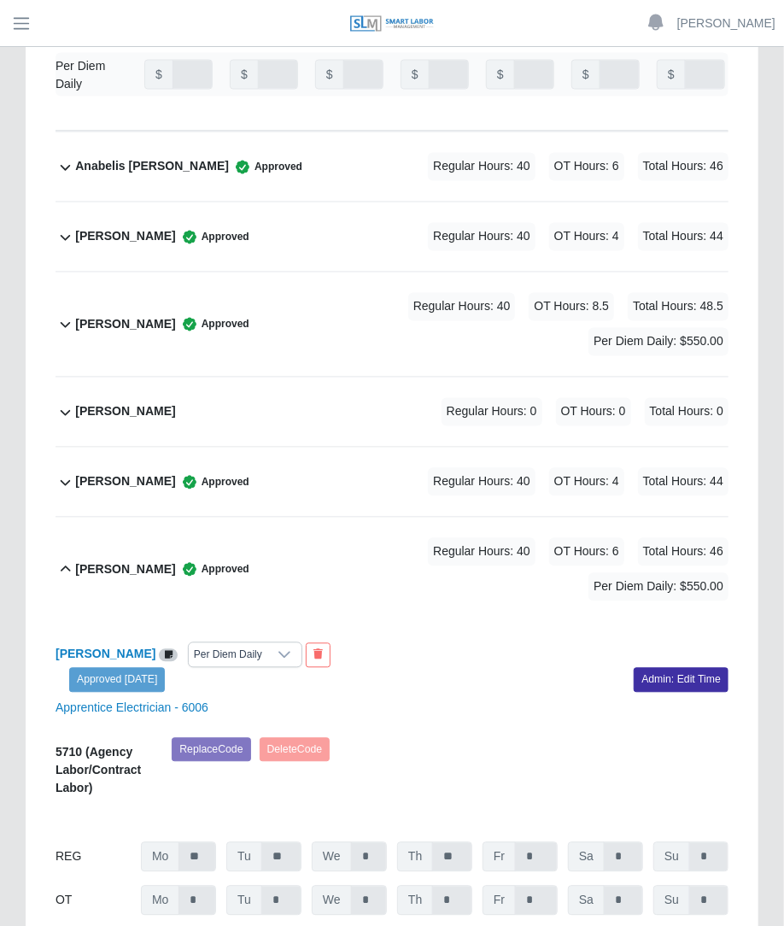
click at [375, 293] on div "Regular Hours: 40 OT Hours: 8.5 Total Hours: 48.5 Per Diem Daily: $550.00" at bounding box center [488, 324] width 479 height 63
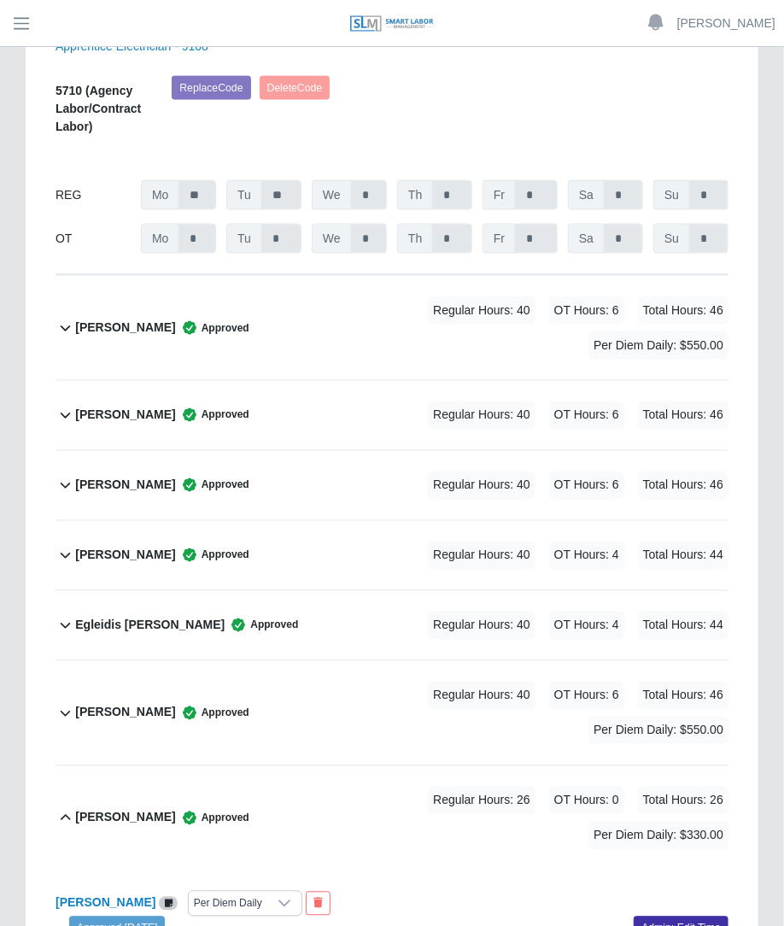
scroll to position [3190, 0]
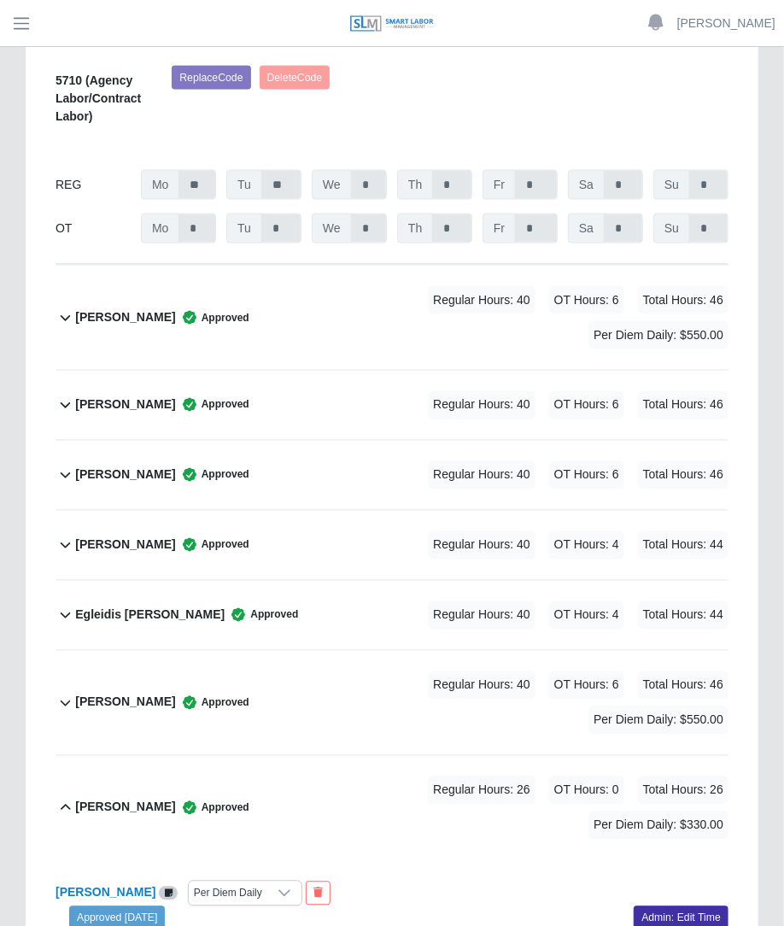
click at [473, 391] on span "Regular Hours: 40" at bounding box center [482, 405] width 108 height 28
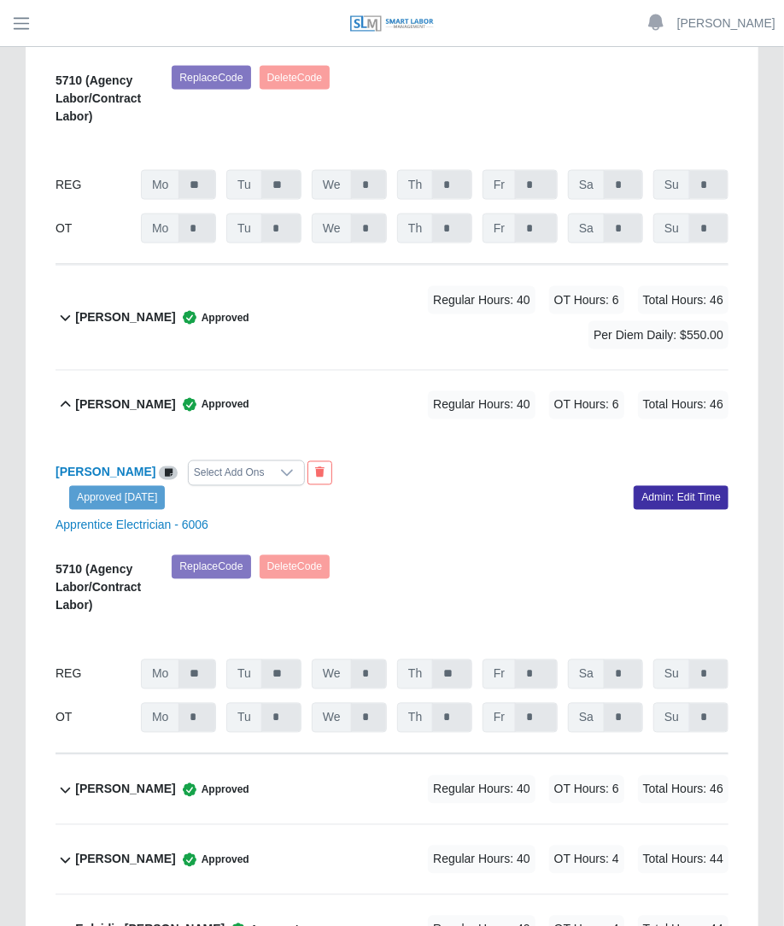
click at [557, 286] on div "Regular Hours: 40 OT Hours: 6 Total Hours: 46 Per Diem Daily: $550.00" at bounding box center [488, 317] width 479 height 63
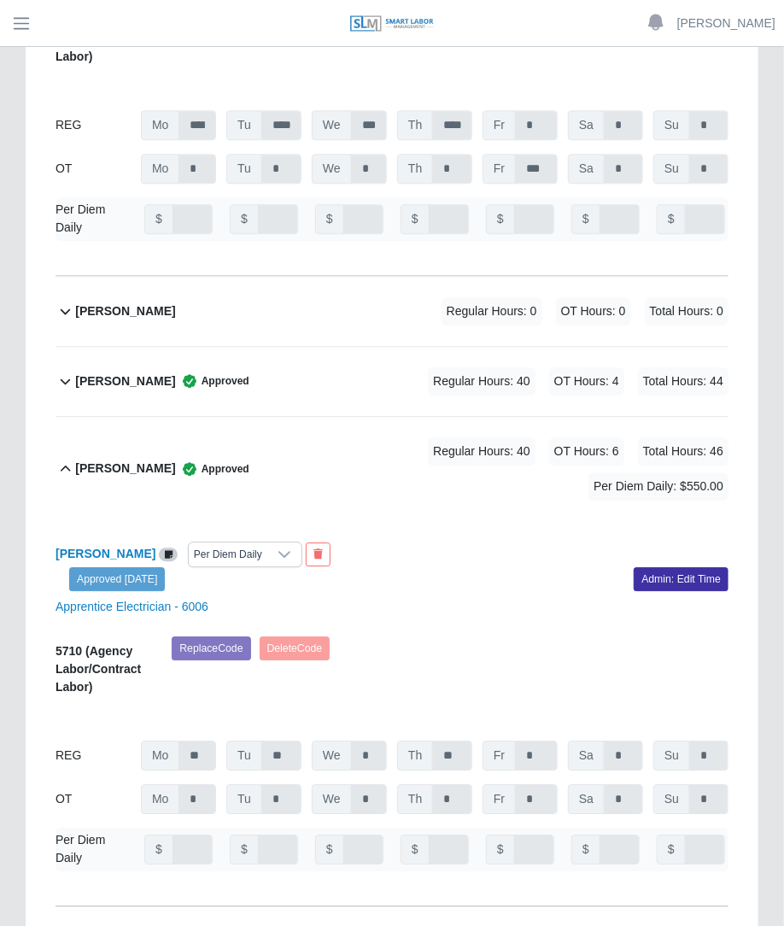
scroll to position [950, 0]
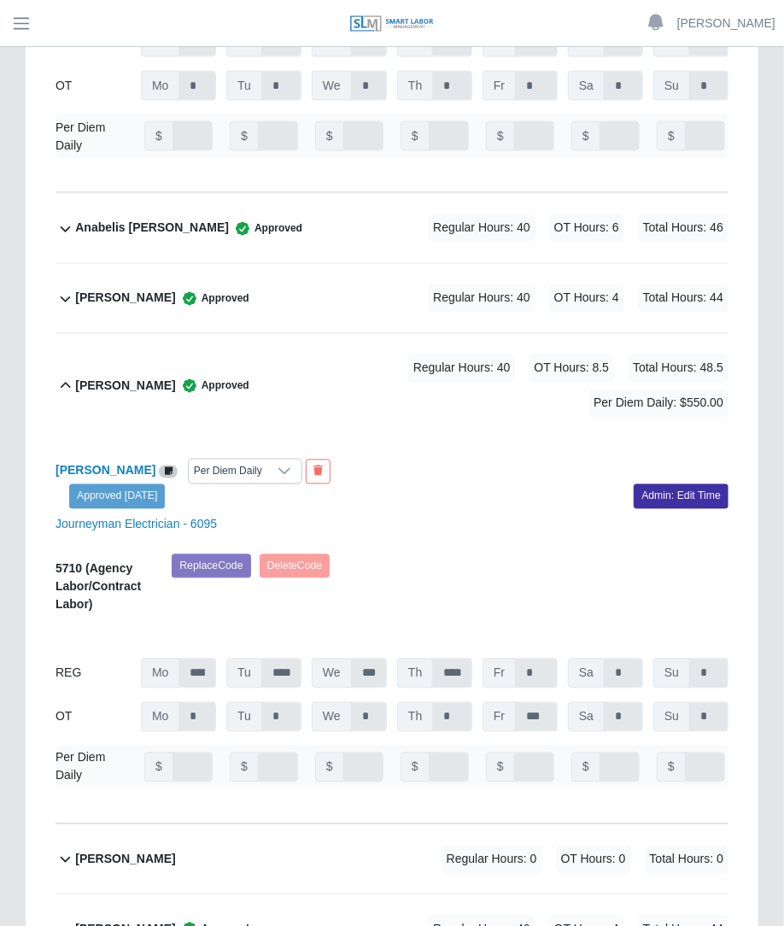
click at [466, 214] on span "Regular Hours: 40" at bounding box center [482, 228] width 108 height 28
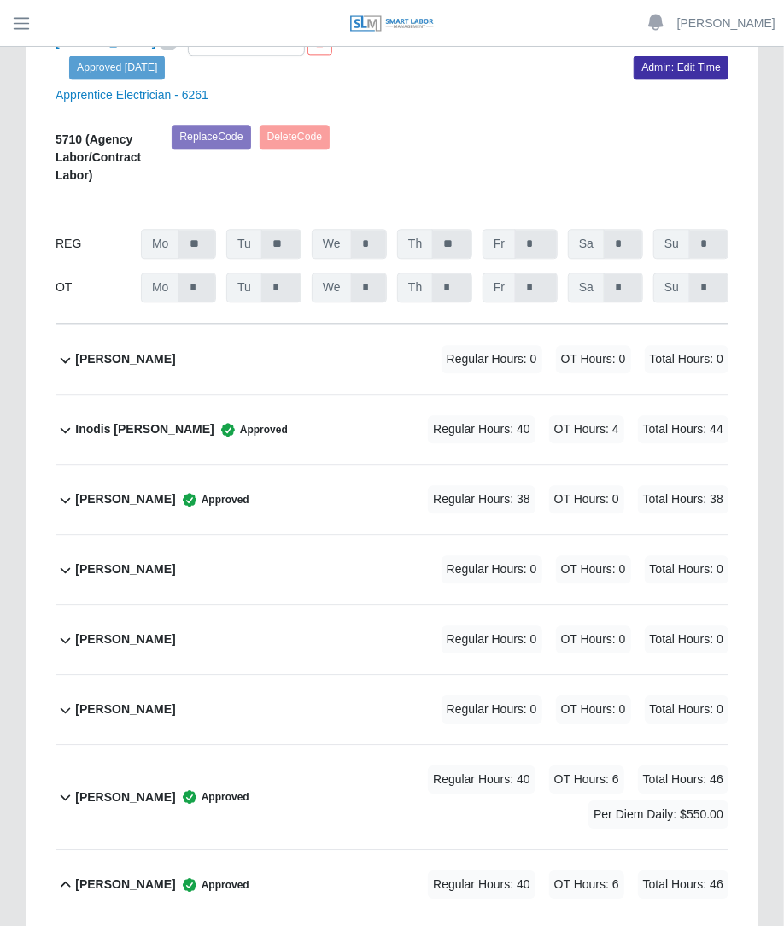
scroll to position [6143, 0]
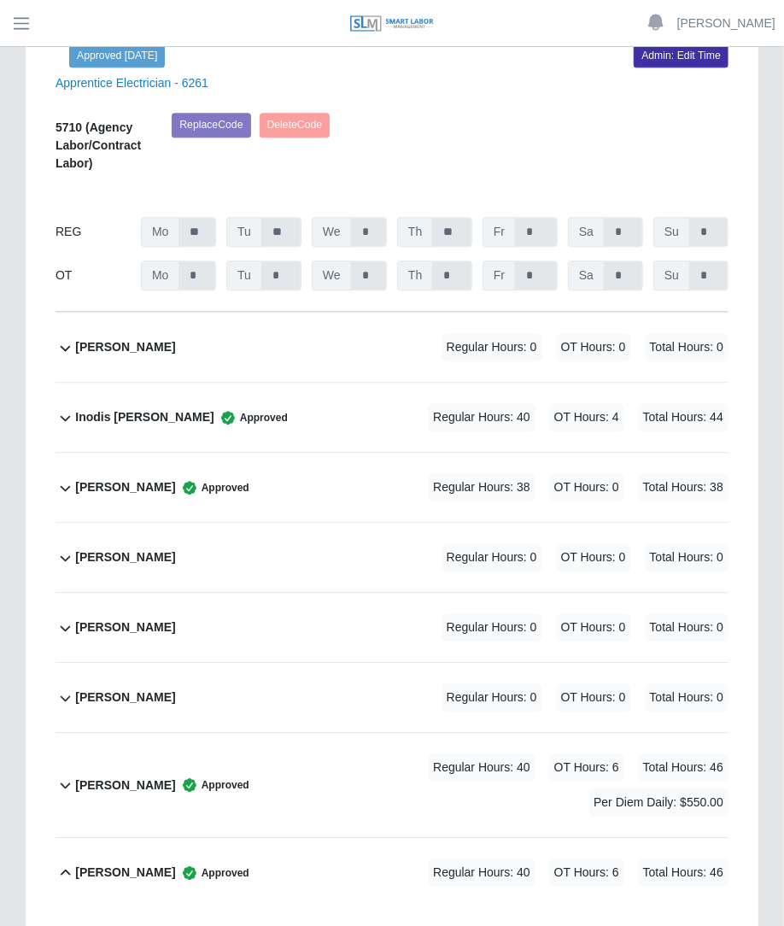
click at [465, 754] on span "Regular Hours: 40" at bounding box center [482, 768] width 108 height 28
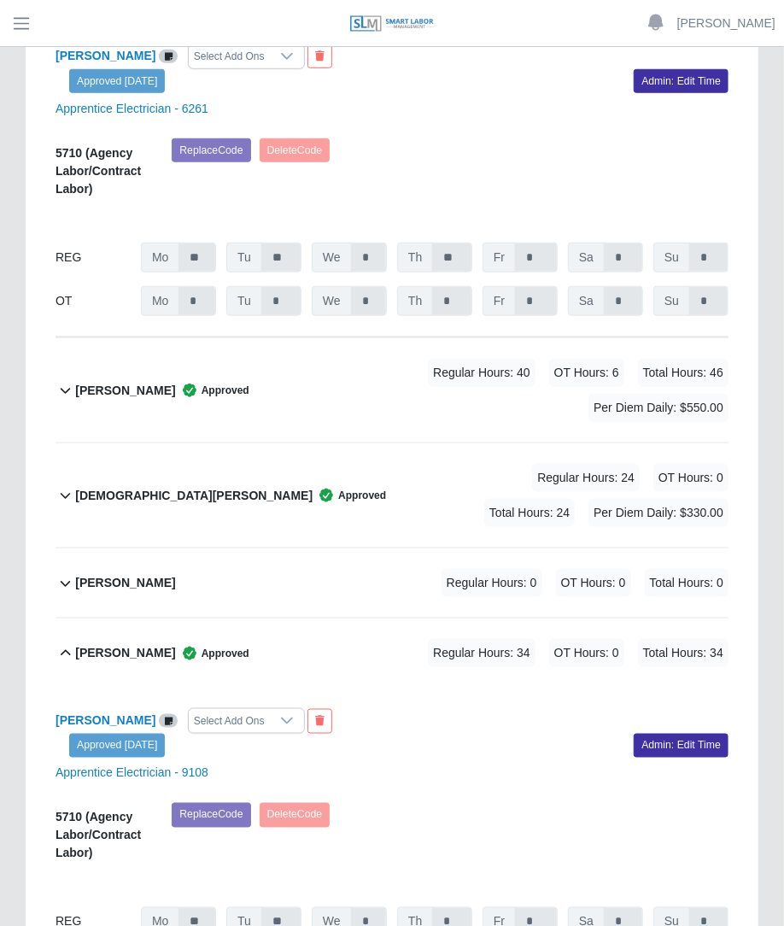
scroll to position [2779, 0]
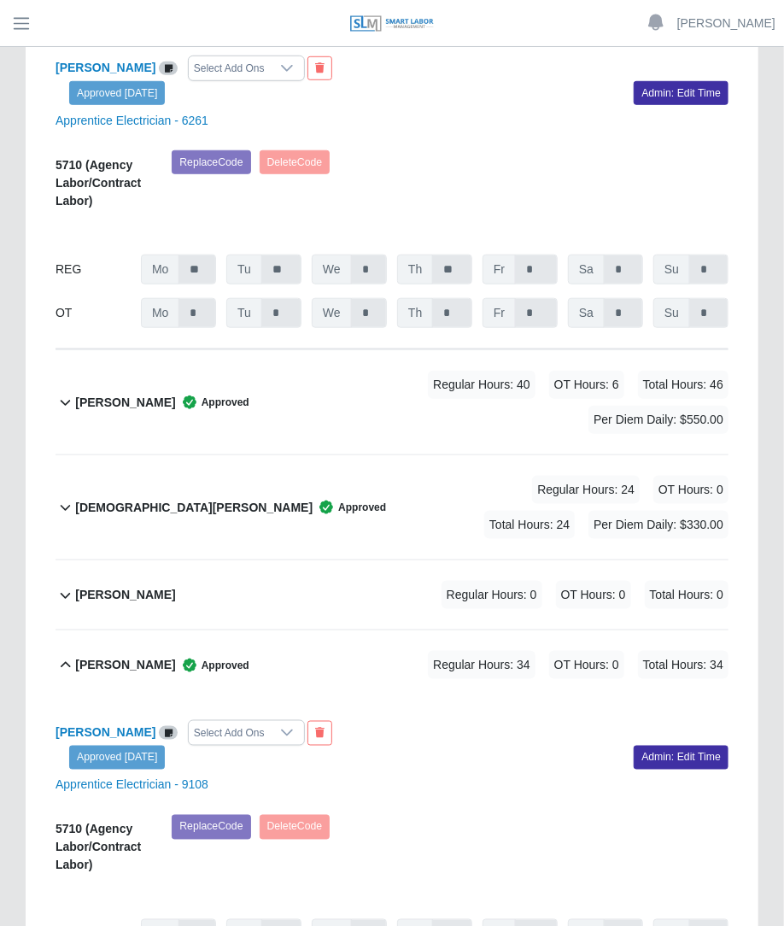
click at [464, 350] on div "[PERSON_NAME] Approved Regular Hours: 40 OT Hours: 6 Total Hours: 46 Per Diem D…" at bounding box center [402, 402] width 654 height 104
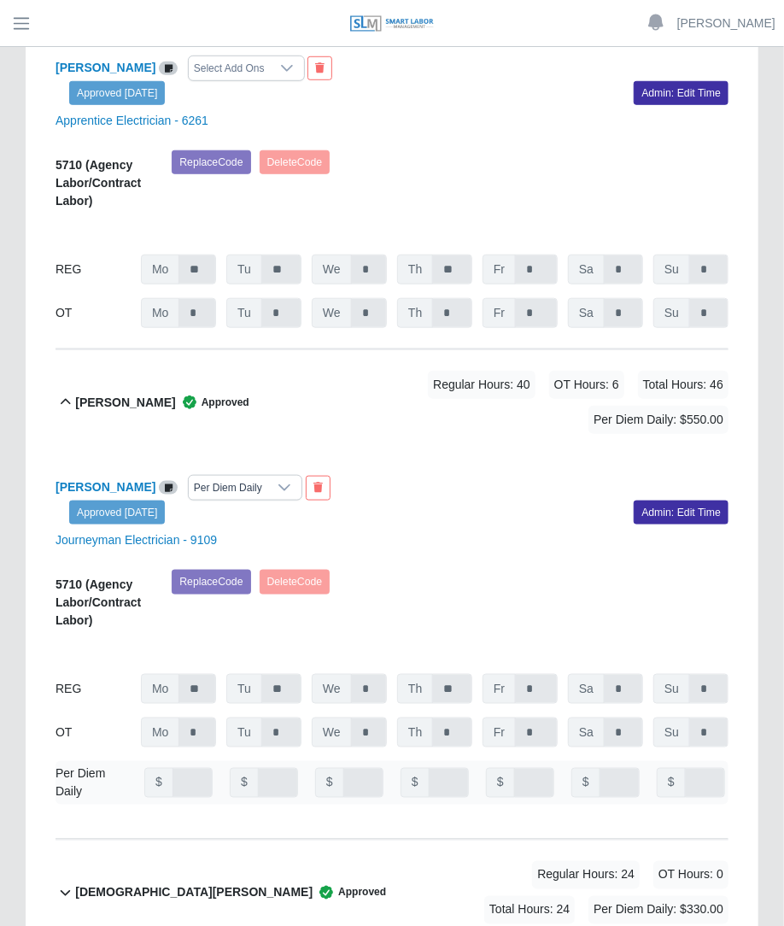
click at [684, 150] on div "Replace Code [GEOGRAPHIC_DATA] Code" at bounding box center [450, 185] width 583 height 70
click at [508, 455] on div "[PERSON_NAME] Per Diem Daily Approved [DATE] Admin: Edit Time Journeyman Electr…" at bounding box center [392, 647] width 673 height 385
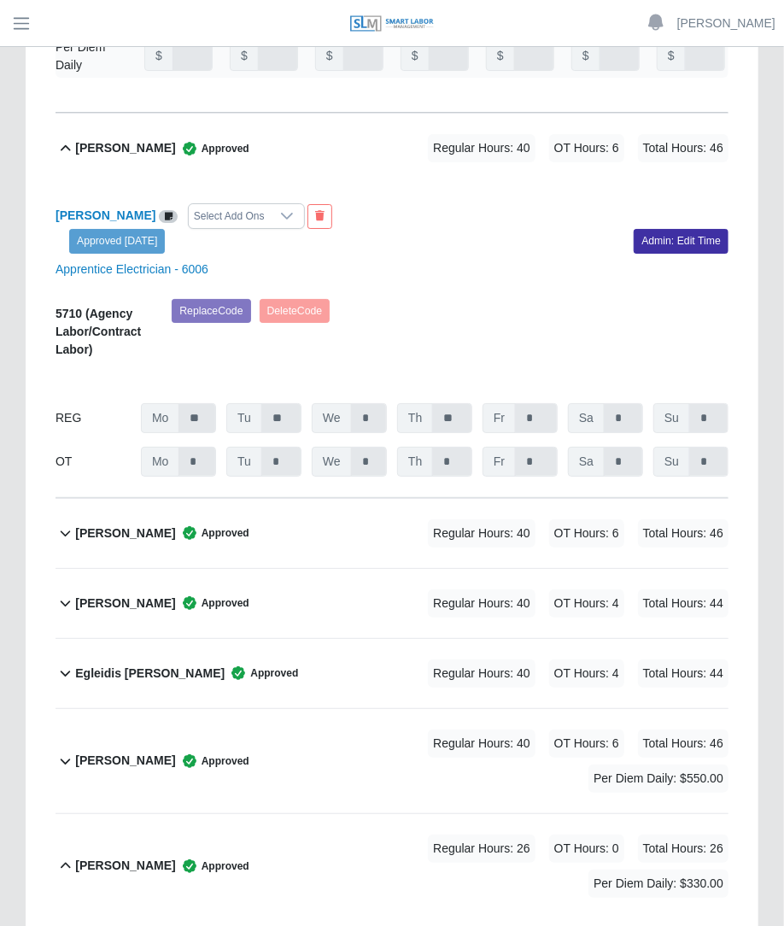
scroll to position [4631, 0]
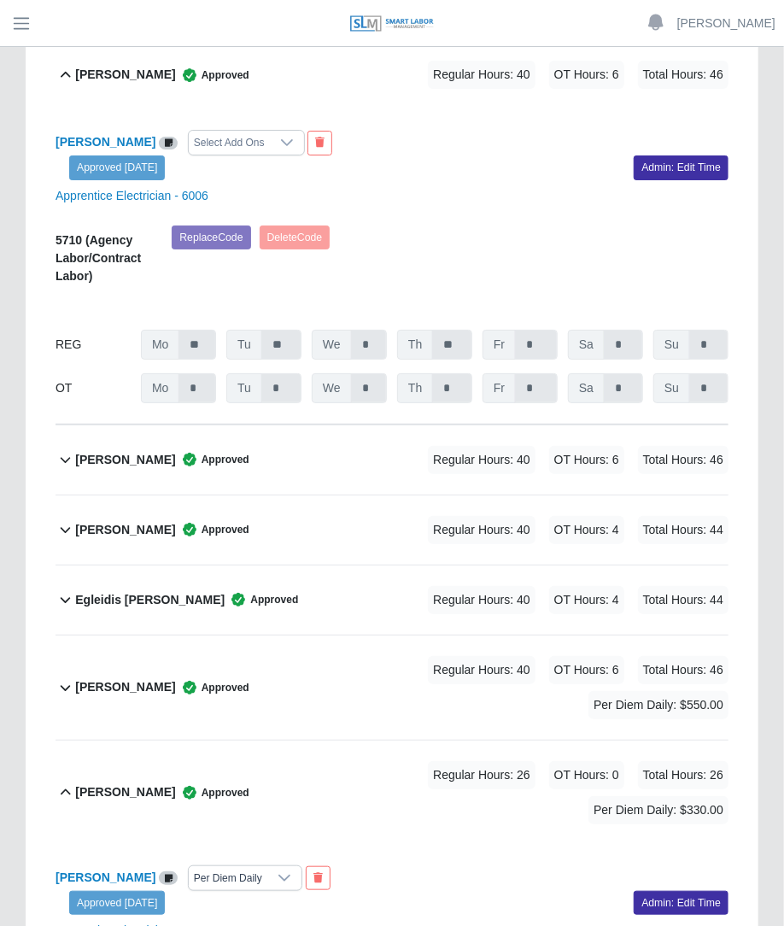
click at [526, 426] on div "[PERSON_NAME] Approved Regular Hours: 40 OT Hours: 6 Total Hours: 46" at bounding box center [402, 460] width 654 height 69
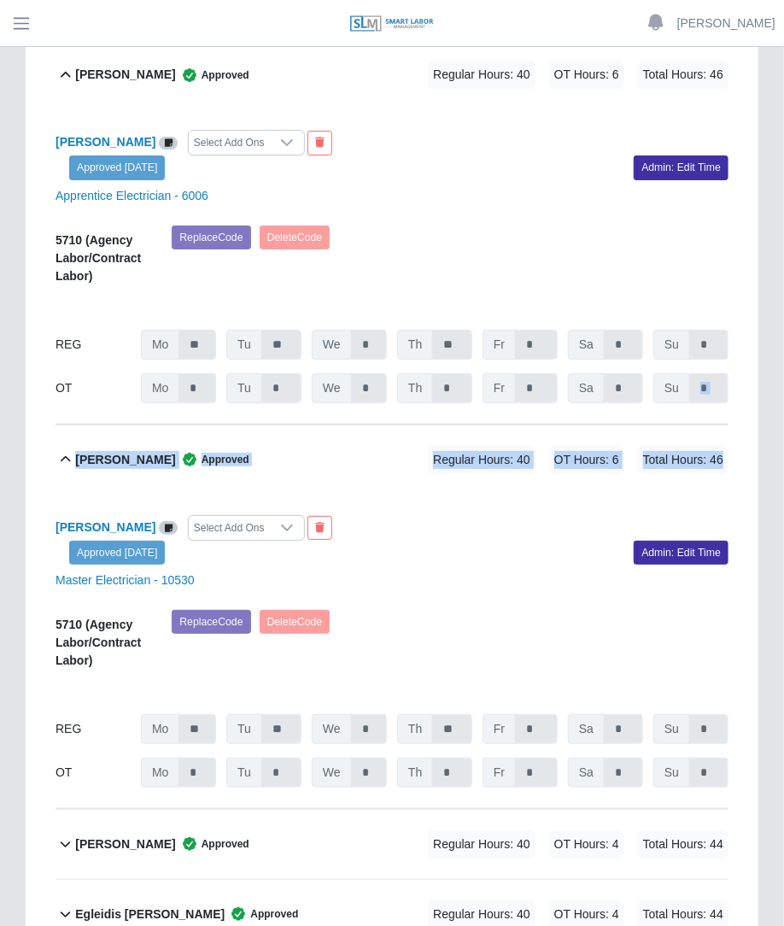
drag, startPoint x: 784, startPoint y: 315, endPoint x: 788, endPoint y: 292, distance: 23.5
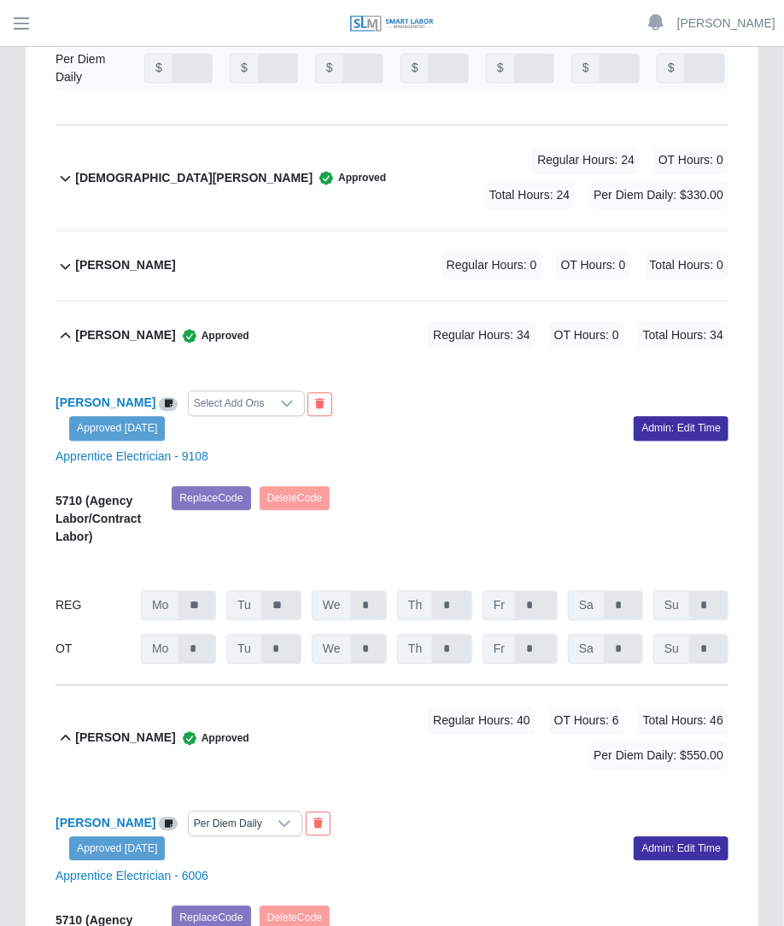
scroll to position [3381, 0]
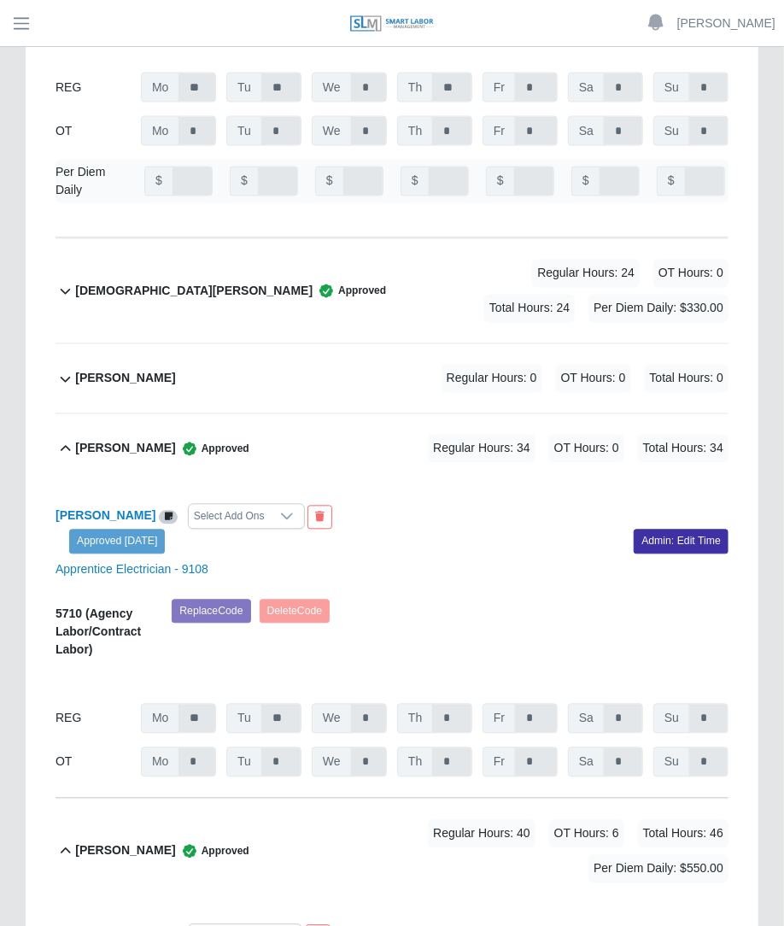
click at [437, 239] on div "[DEMOGRAPHIC_DATA][PERSON_NAME] Approved Regular Hours: 24 OT Hours: 0 Total Ho…" at bounding box center [402, 291] width 654 height 104
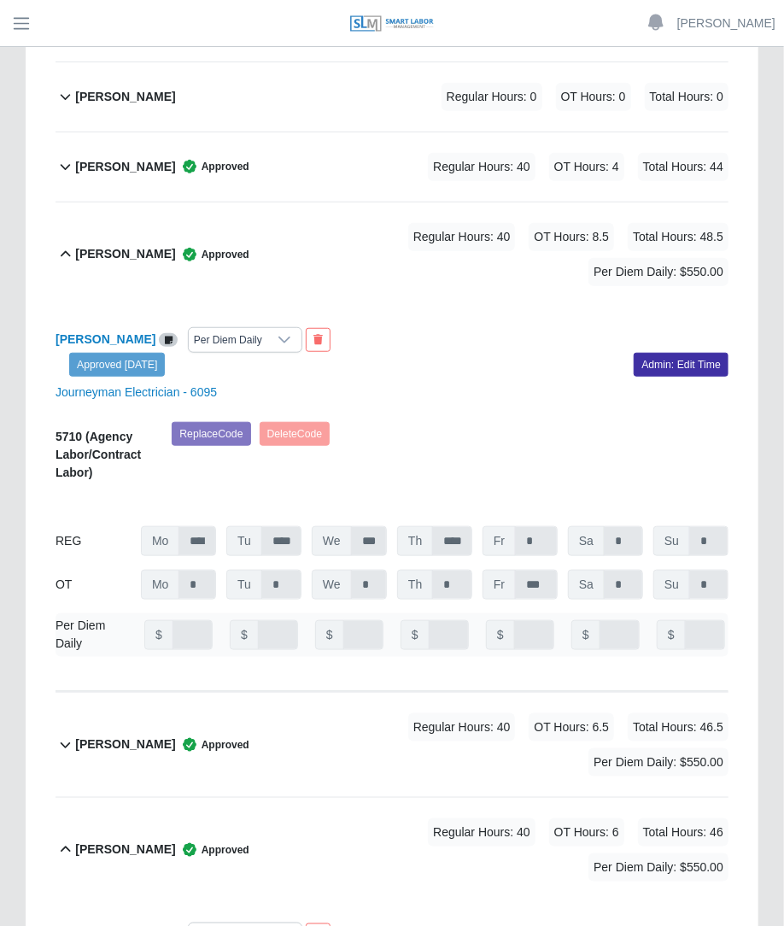
scroll to position [9898, 0]
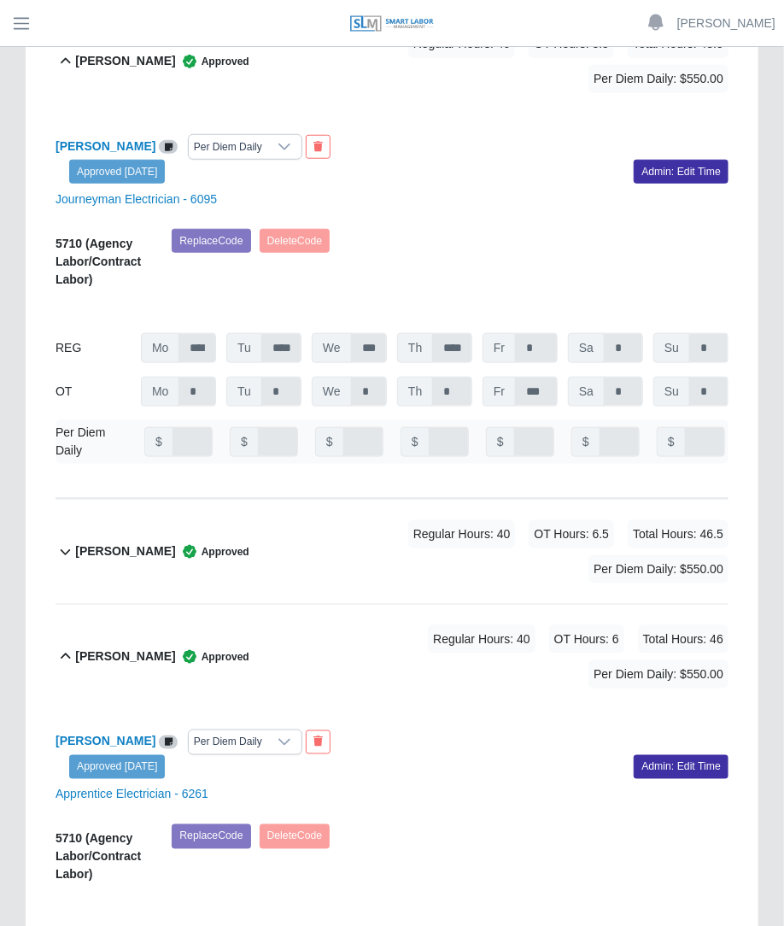
click at [628, 520] on span "Total Hours: 46.5" at bounding box center [678, 534] width 101 height 28
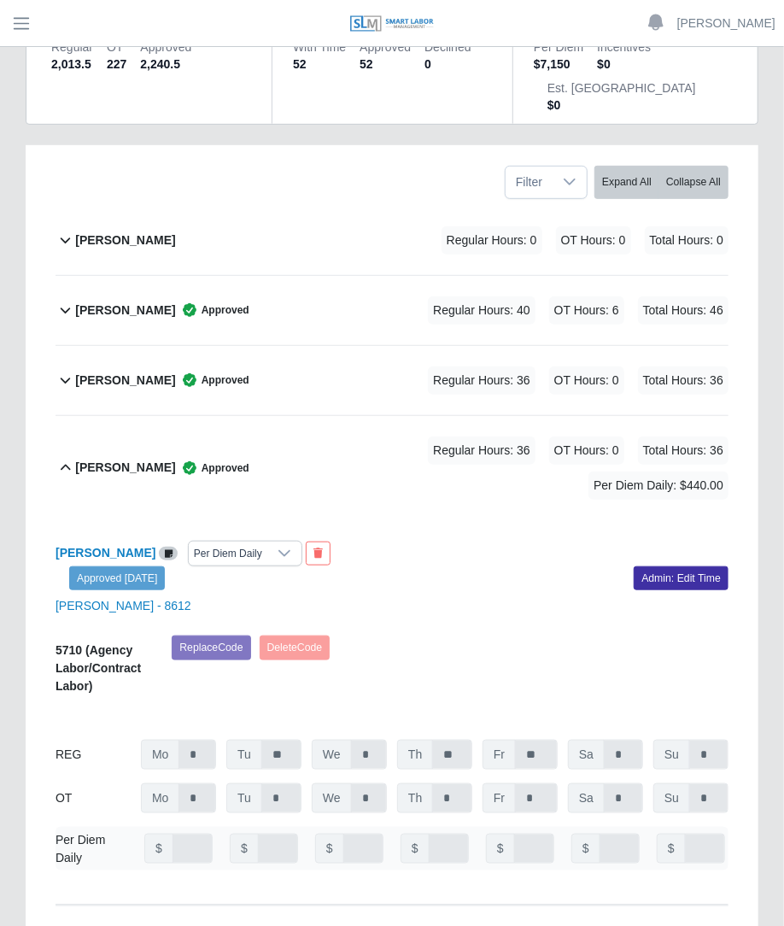
scroll to position [0, 0]
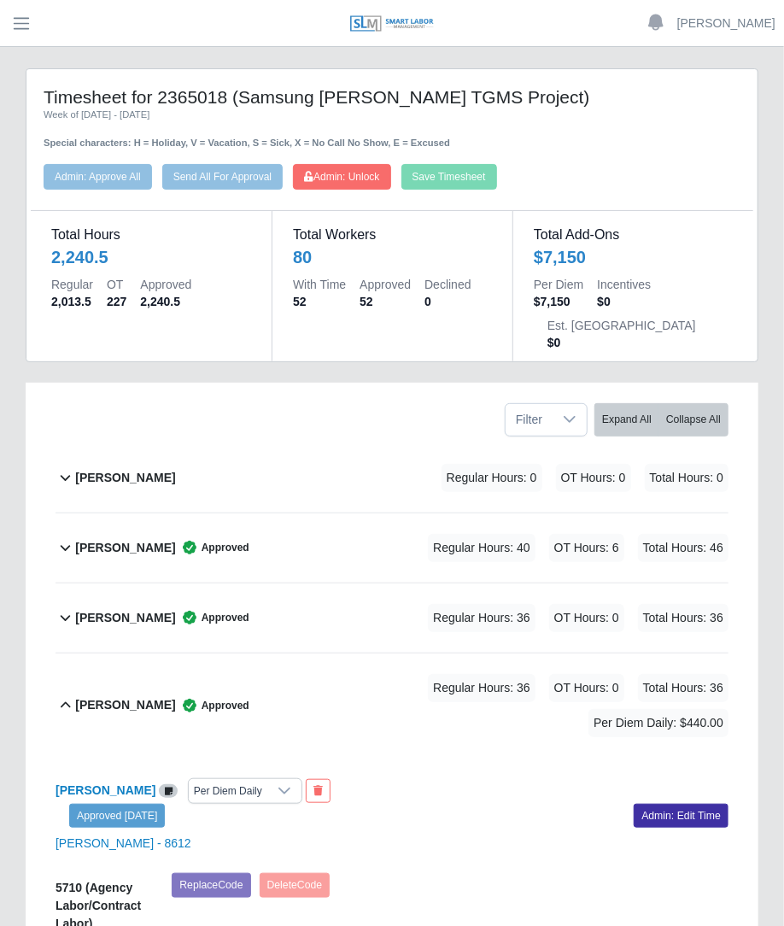
click at [321, 514] on div "[PERSON_NAME] Approved Regular Hours: 40 OT Hours: 6 Total Hours: 46" at bounding box center [402, 548] width 654 height 69
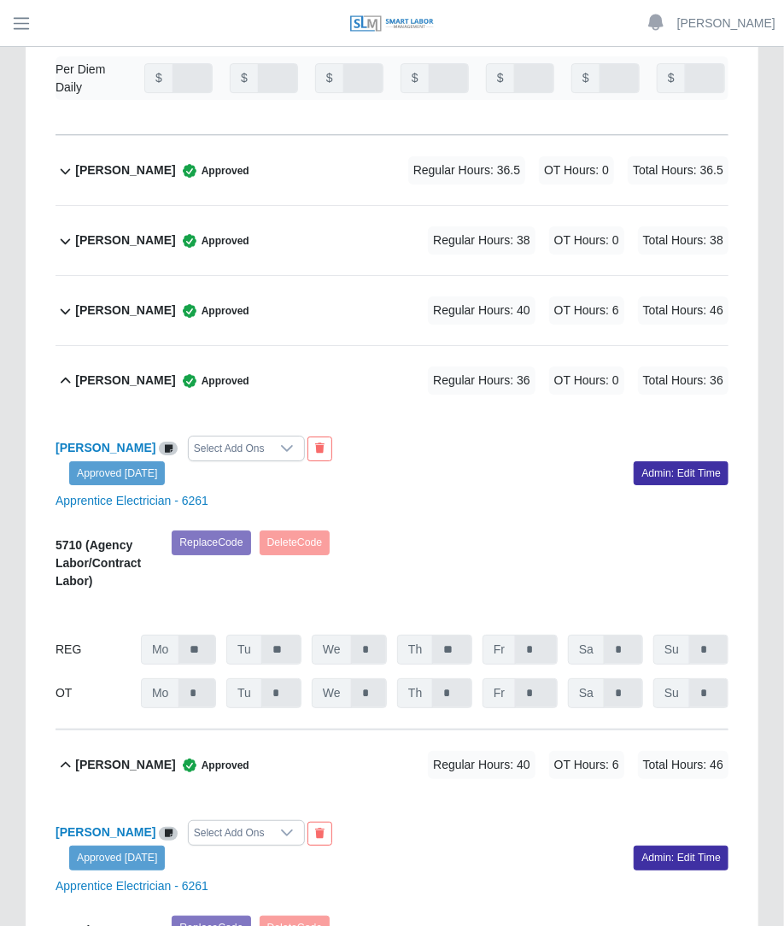
scroll to position [6638, 0]
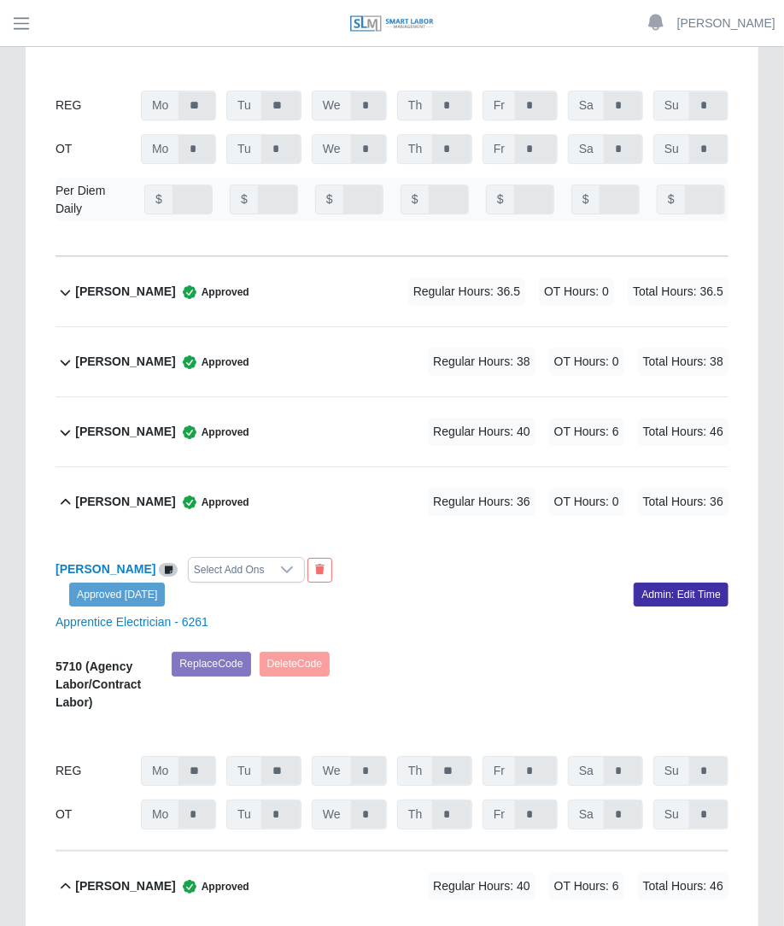
click at [474, 418] on span "Regular Hours: 40" at bounding box center [482, 432] width 108 height 28
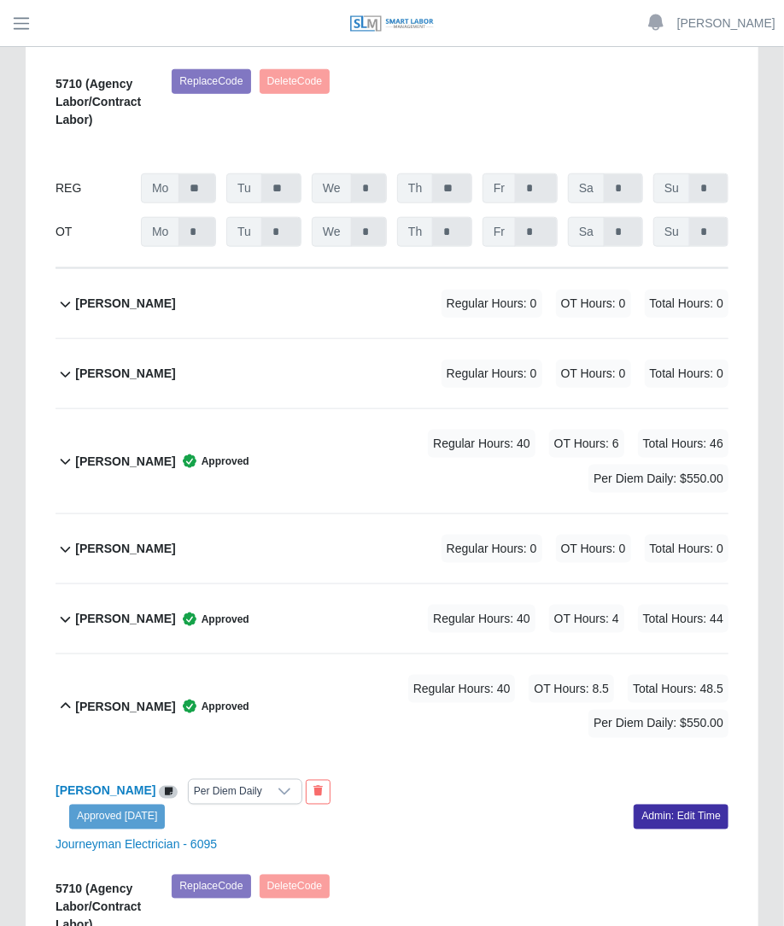
scroll to position [9868, 0]
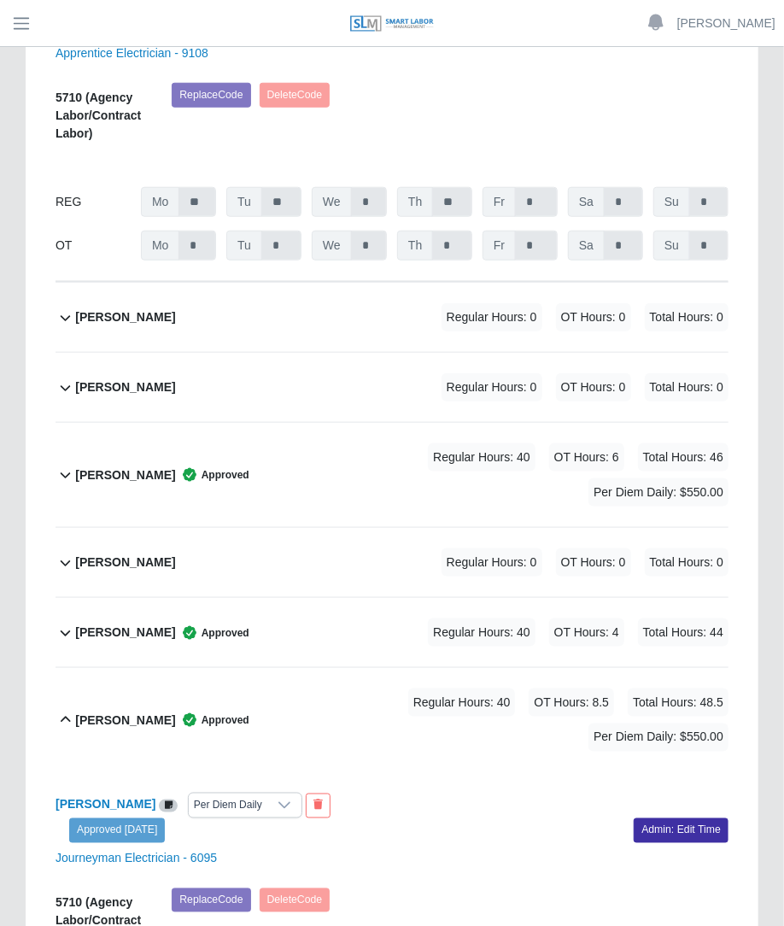
click at [427, 443] on div "Regular Hours: 40 OT Hours: 6 Total Hours: 46 Per Diem Daily: $550.00" at bounding box center [488, 474] width 479 height 63
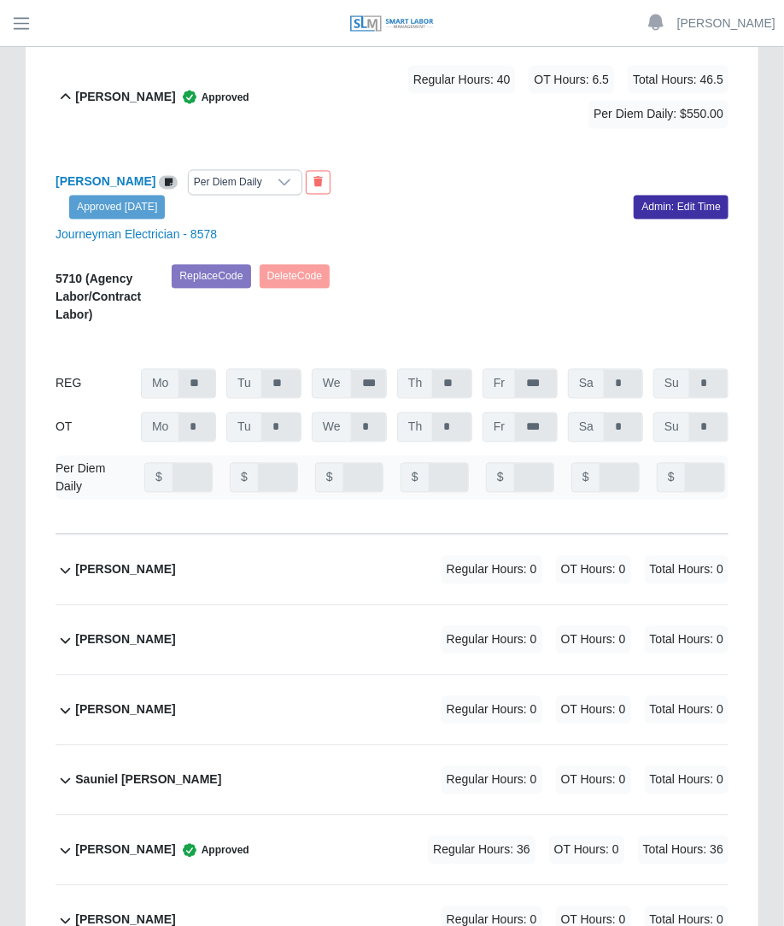
scroll to position [15216, 0]
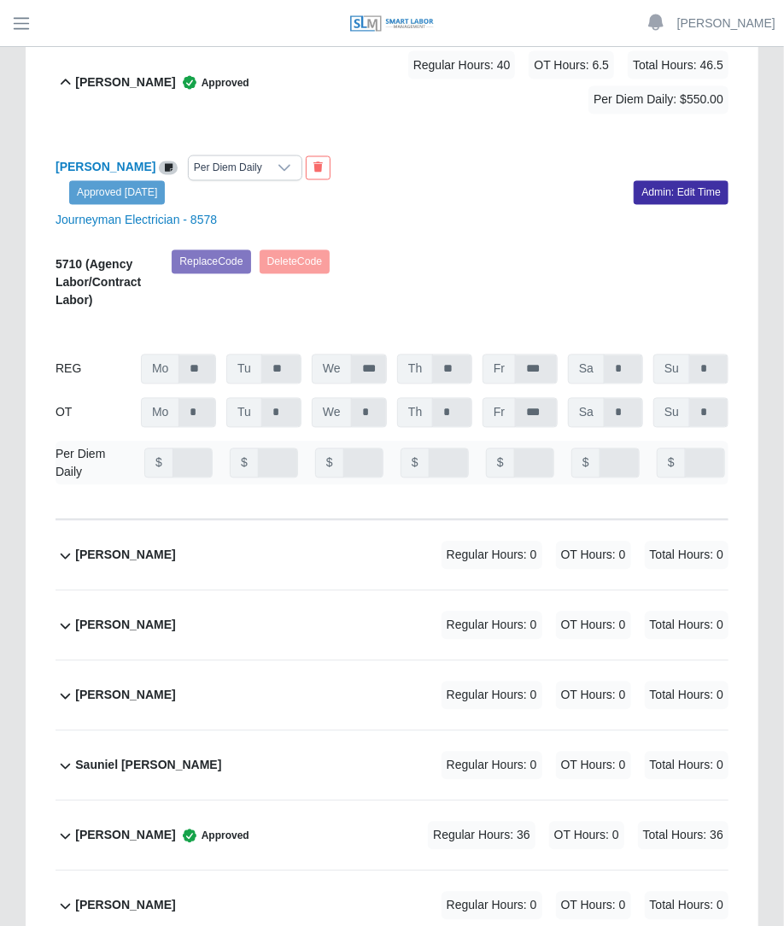
click at [488, 822] on span "Regular Hours: 36" at bounding box center [482, 836] width 108 height 28
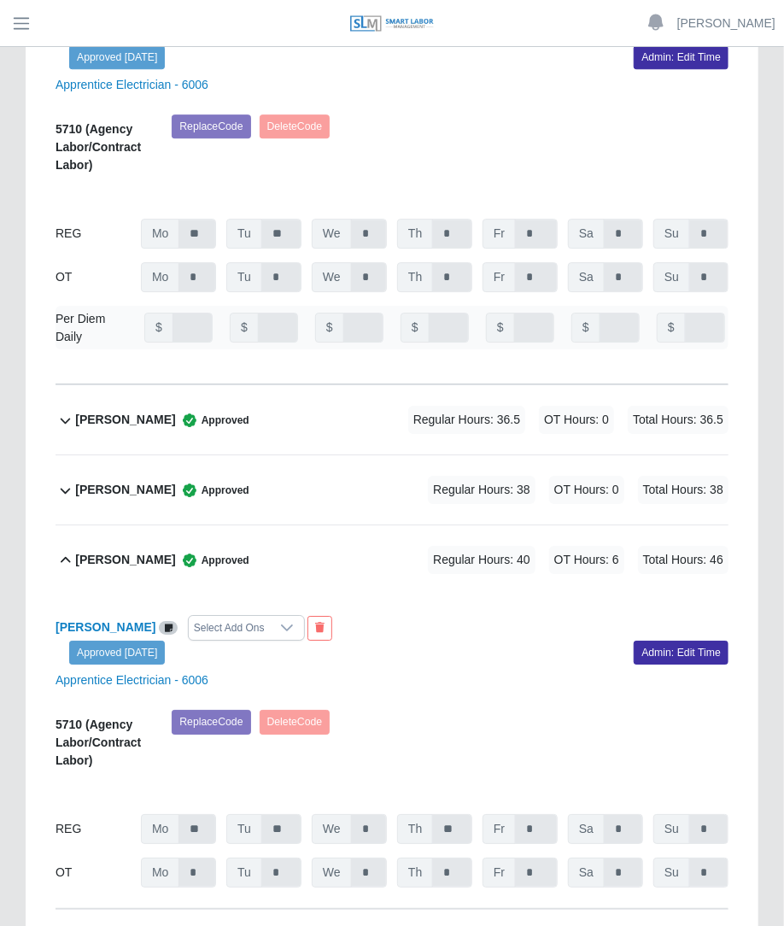
scroll to position [5805, 0]
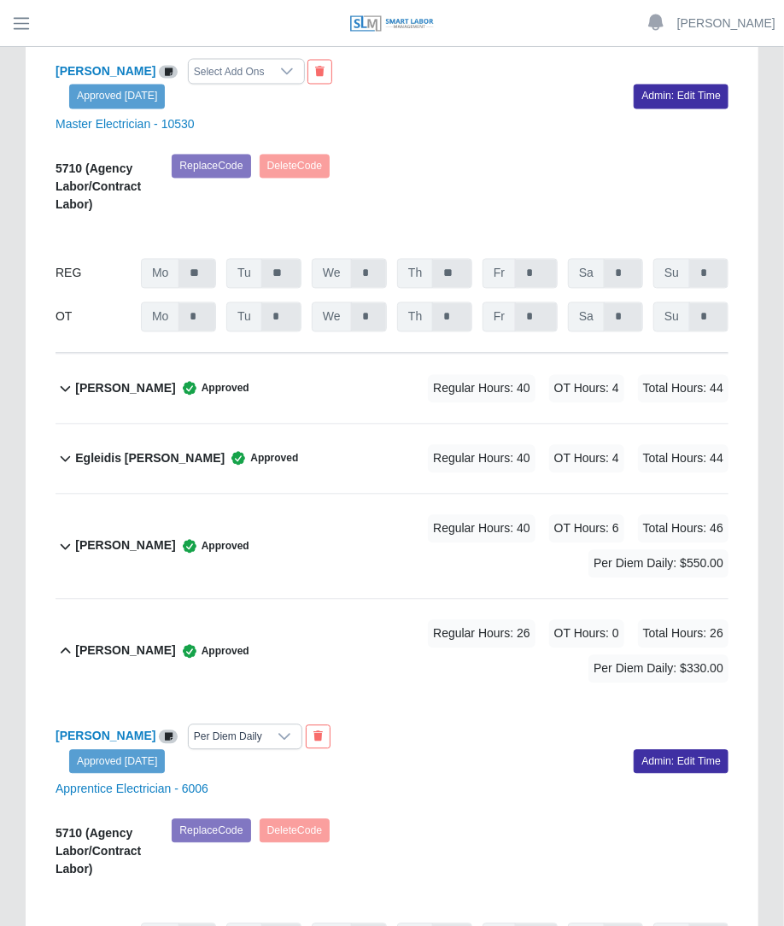
click at [449, 515] on span "Regular Hours: 40" at bounding box center [482, 529] width 108 height 28
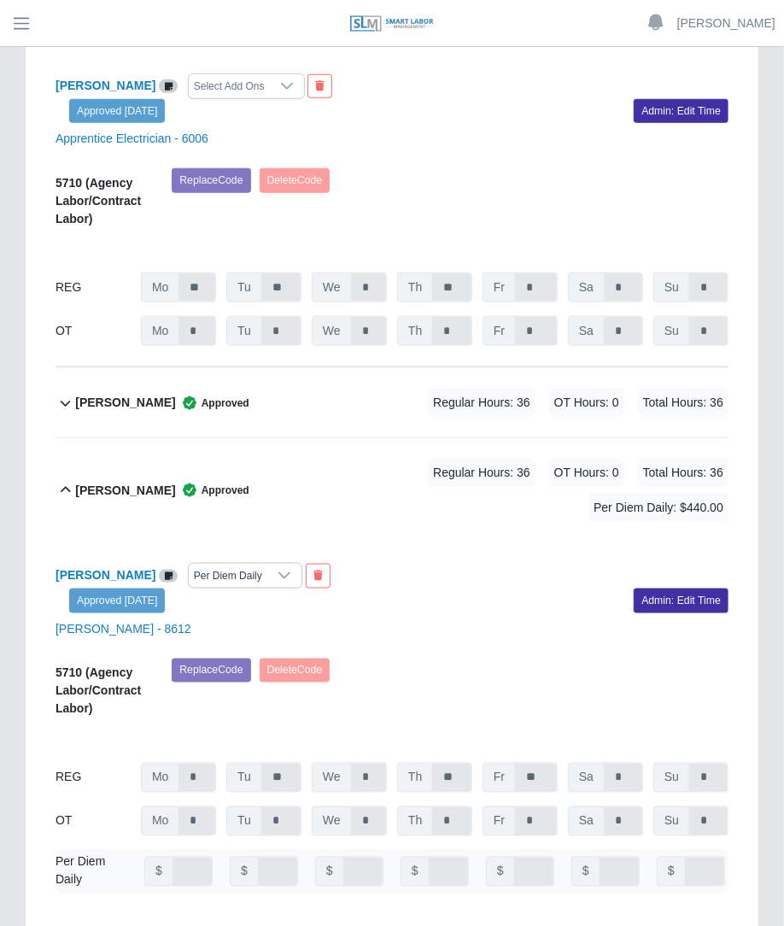
scroll to position [545, 0]
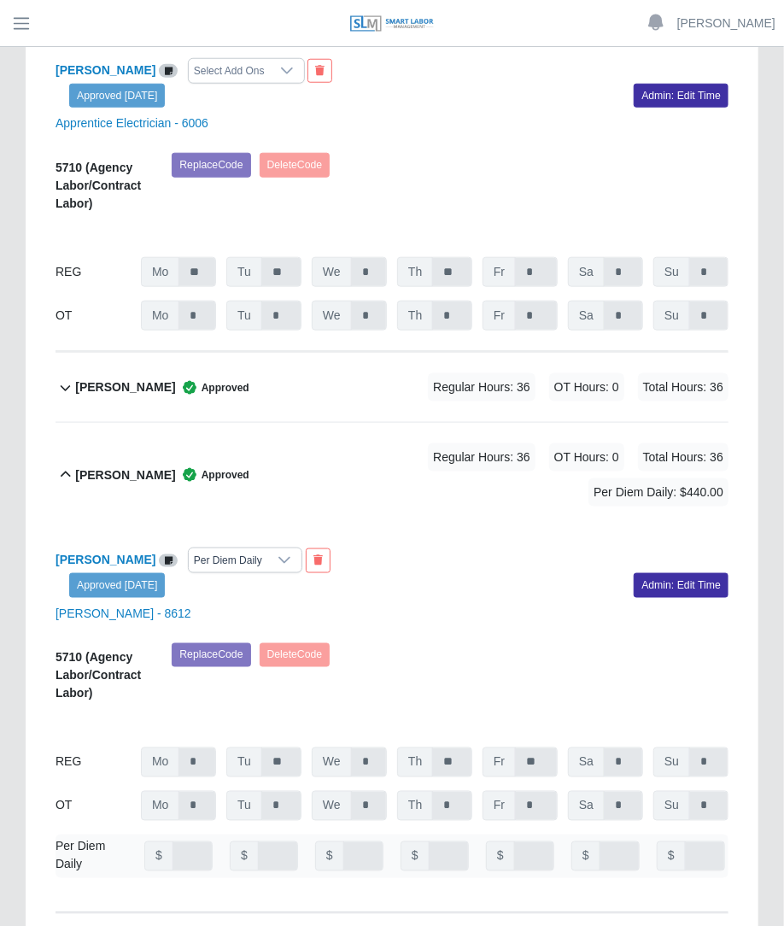
click at [505, 353] on div "[PERSON_NAME] Approved Regular Hours: 36 OT Hours: 0 Total Hours: 36" at bounding box center [402, 387] width 654 height 69
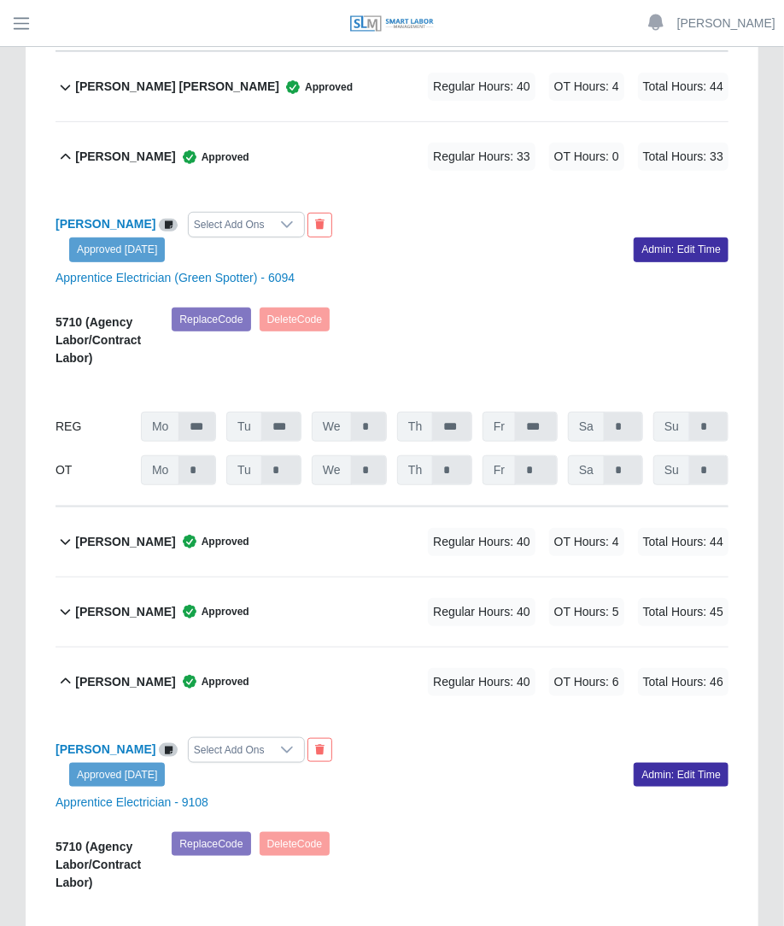
scroll to position [14423, 0]
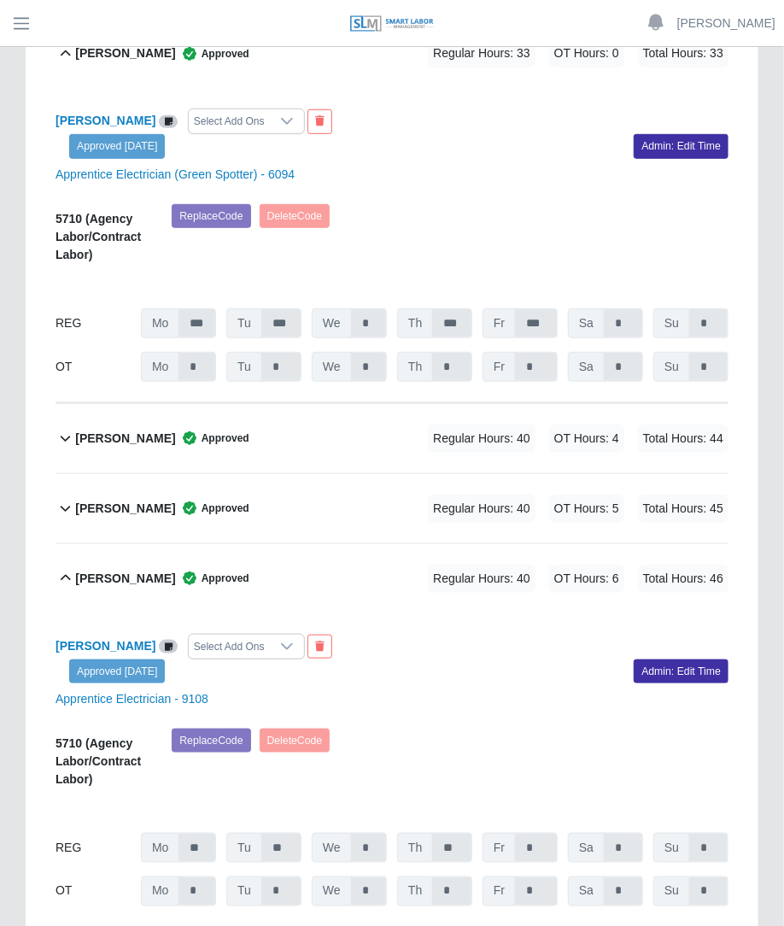
click at [513, 425] on span "Regular Hours: 40" at bounding box center [482, 439] width 108 height 28
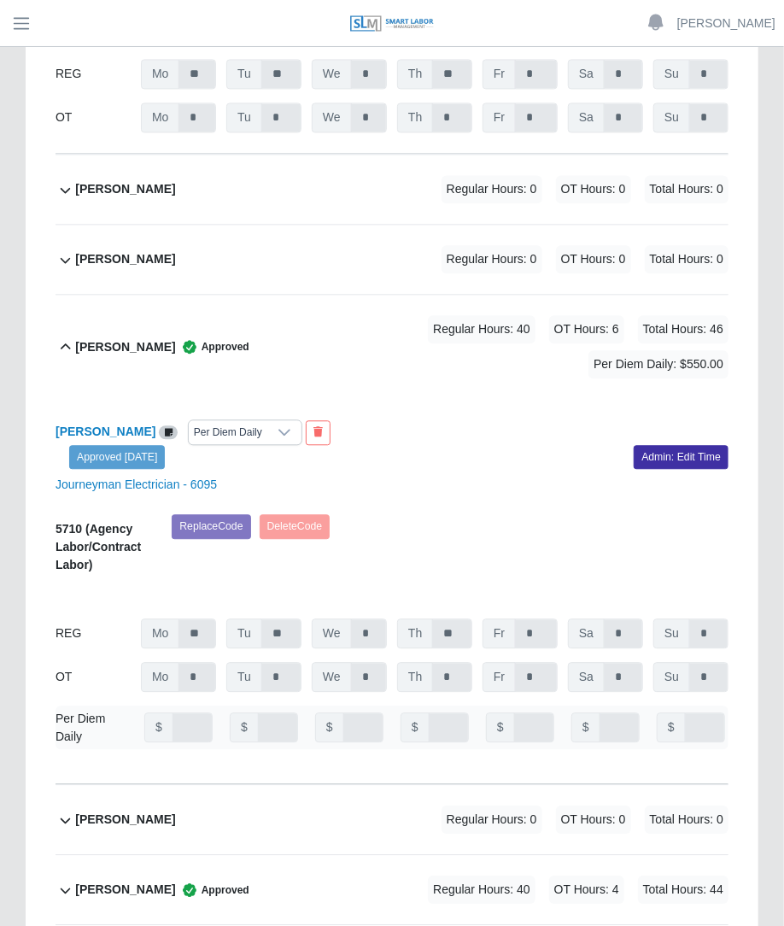
scroll to position [10682, 0]
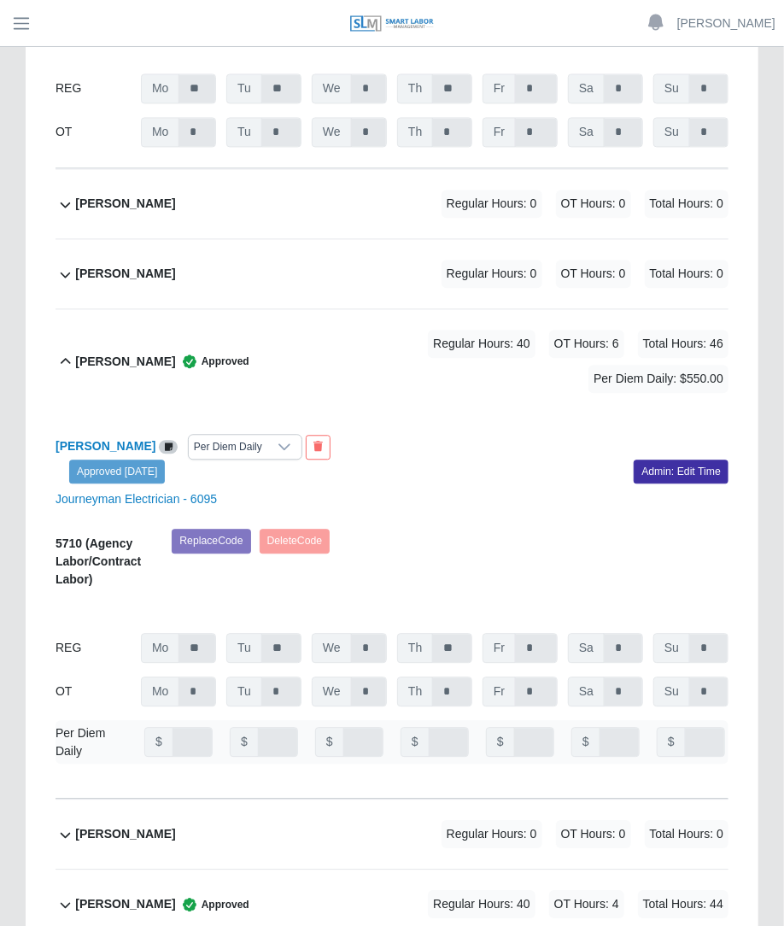
click at [455, 890] on span "Regular Hours: 40" at bounding box center [482, 904] width 108 height 28
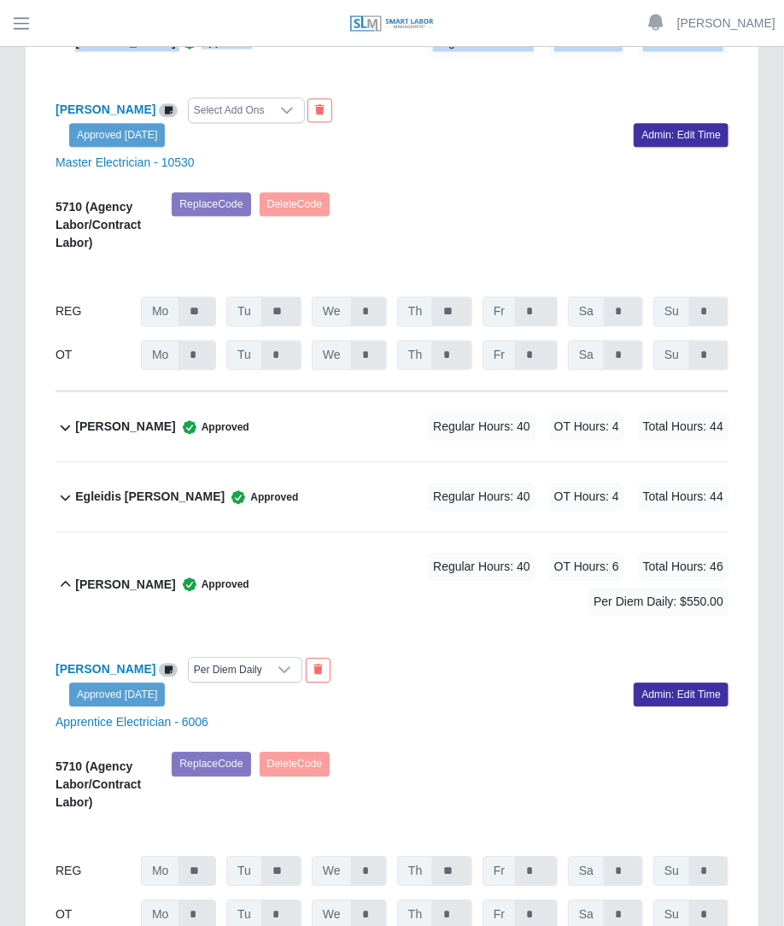
scroll to position [5929, 0]
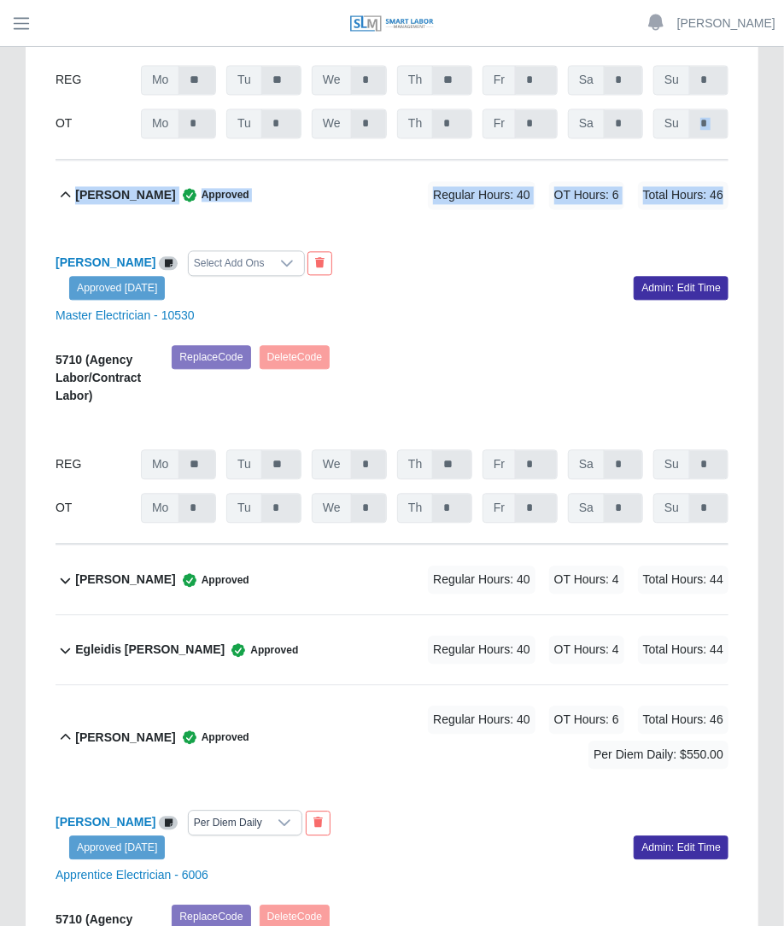
click at [500, 566] on span "Regular Hours: 40" at bounding box center [482, 580] width 108 height 28
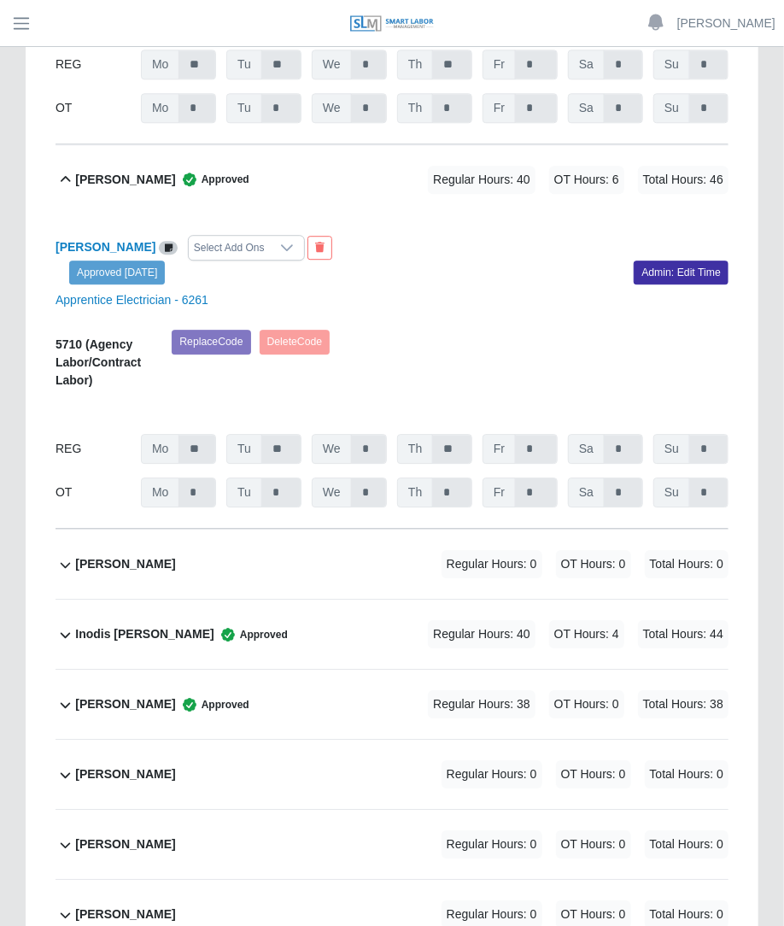
scroll to position [8660, 0]
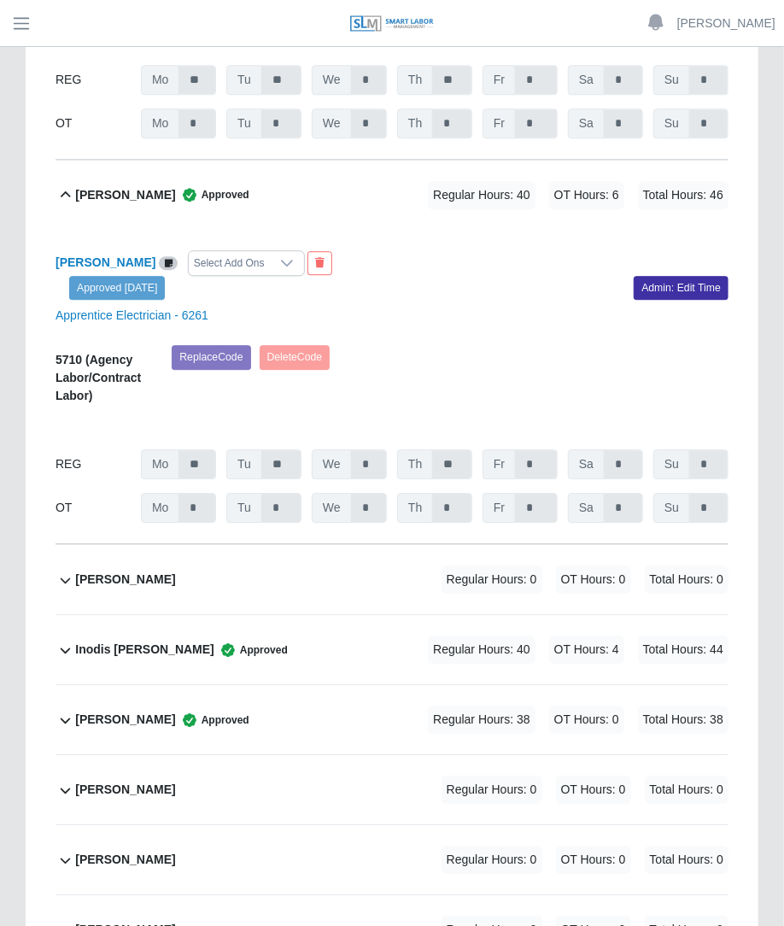
click at [500, 636] on span "Regular Hours: 40" at bounding box center [482, 650] width 108 height 28
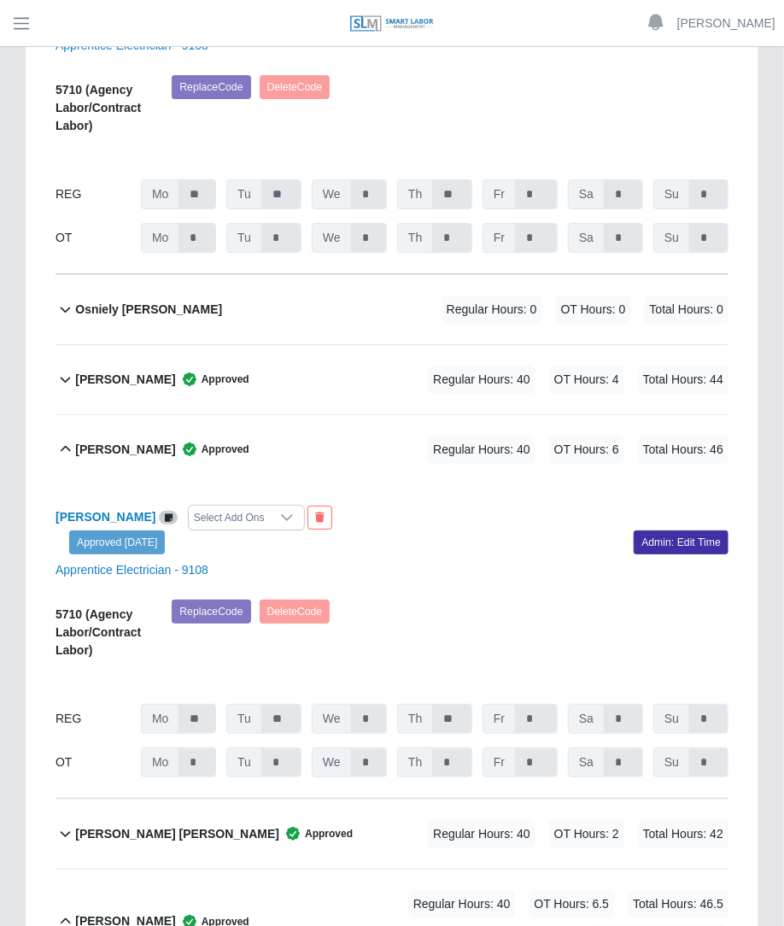
scroll to position [16383, 0]
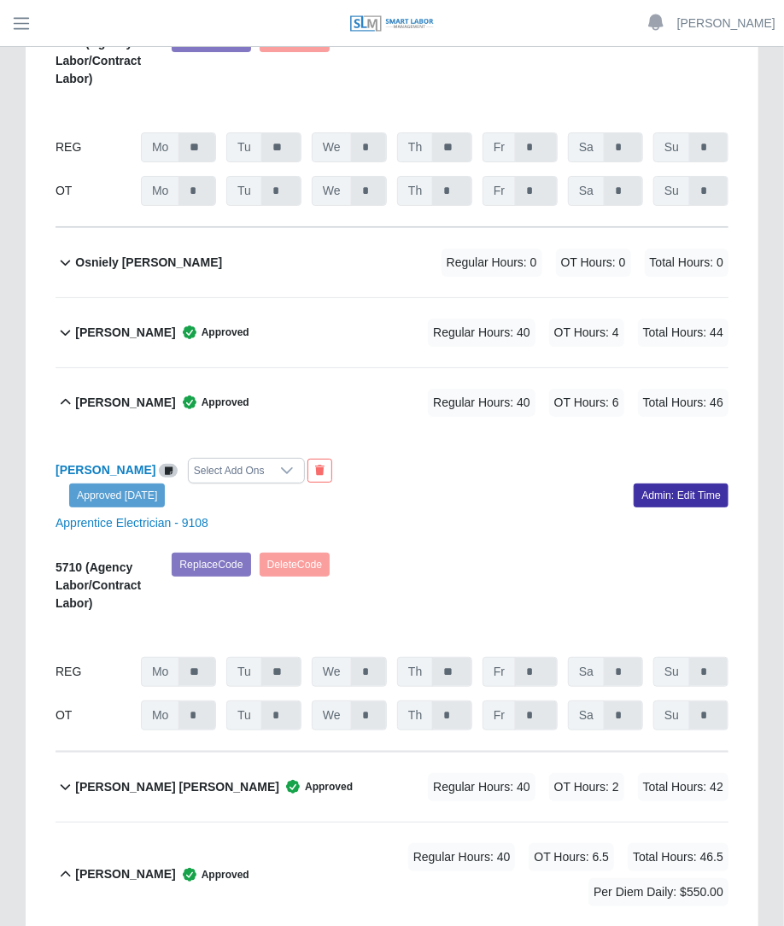
click at [427, 773] on div "Regular Hours: 40 OT Hours: 2 Total Hours: 42" at bounding box center [554, 787] width 349 height 28
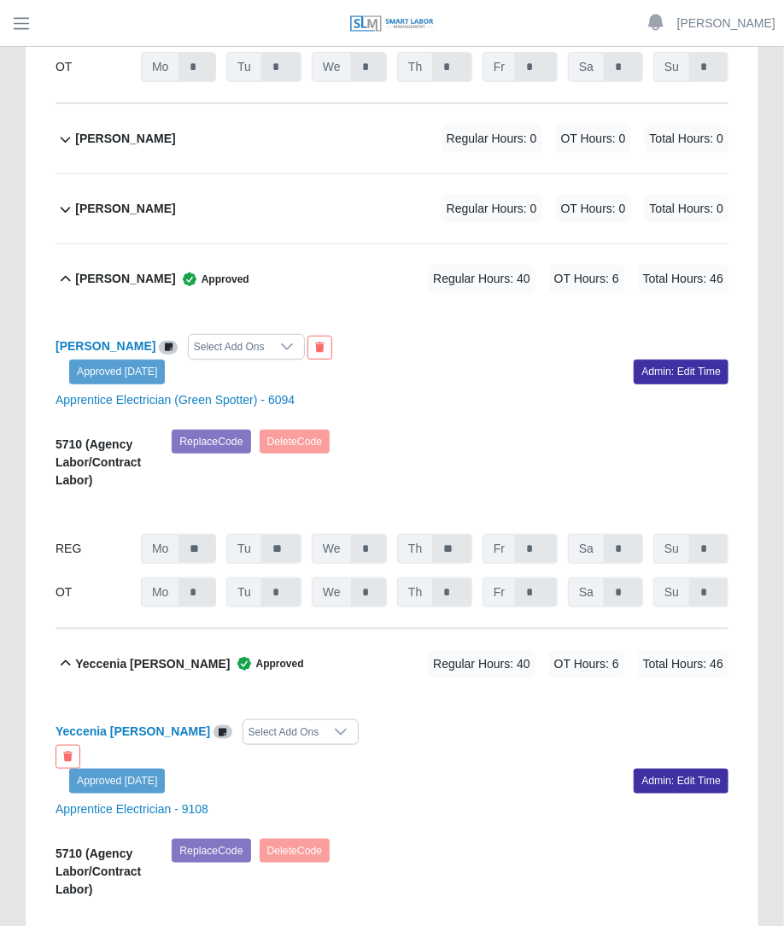
scroll to position [19109, 0]
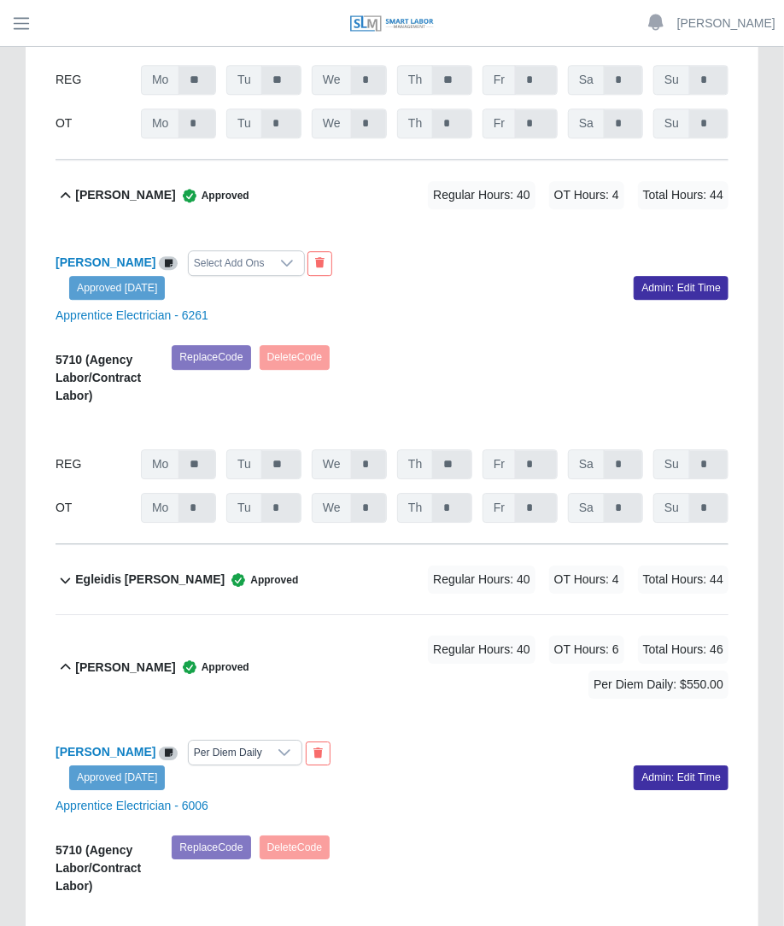
scroll to position [6672, 0]
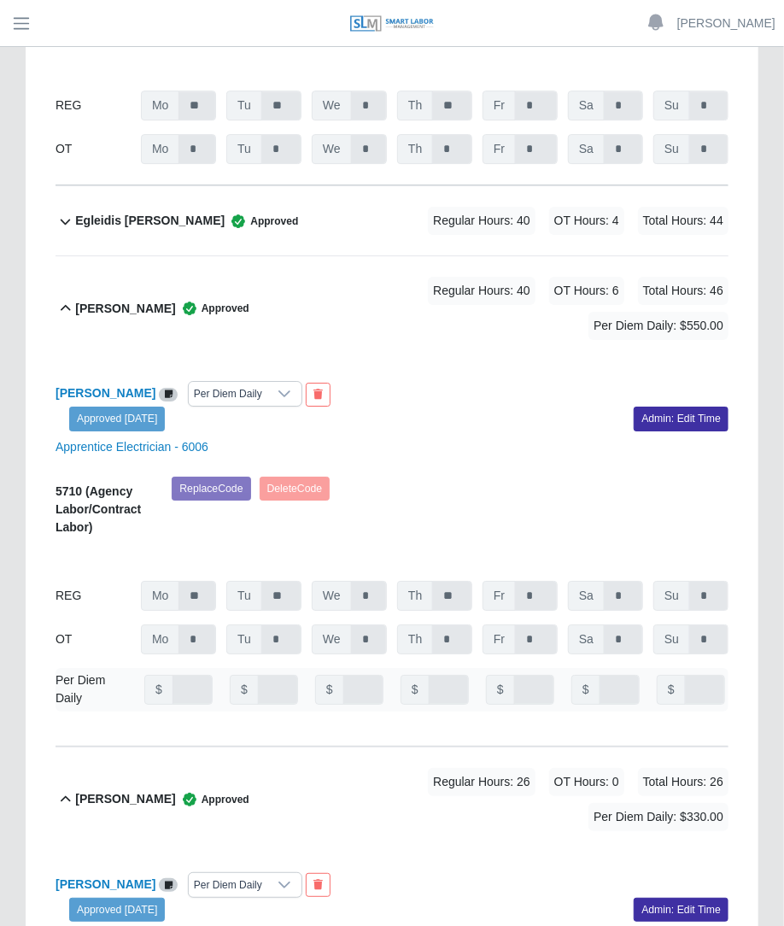
click at [488, 186] on div "Egleidis [PERSON_NAME] Approved Regular Hours: 40 OT Hours: 4 Total Hours: 44" at bounding box center [402, 220] width 654 height 69
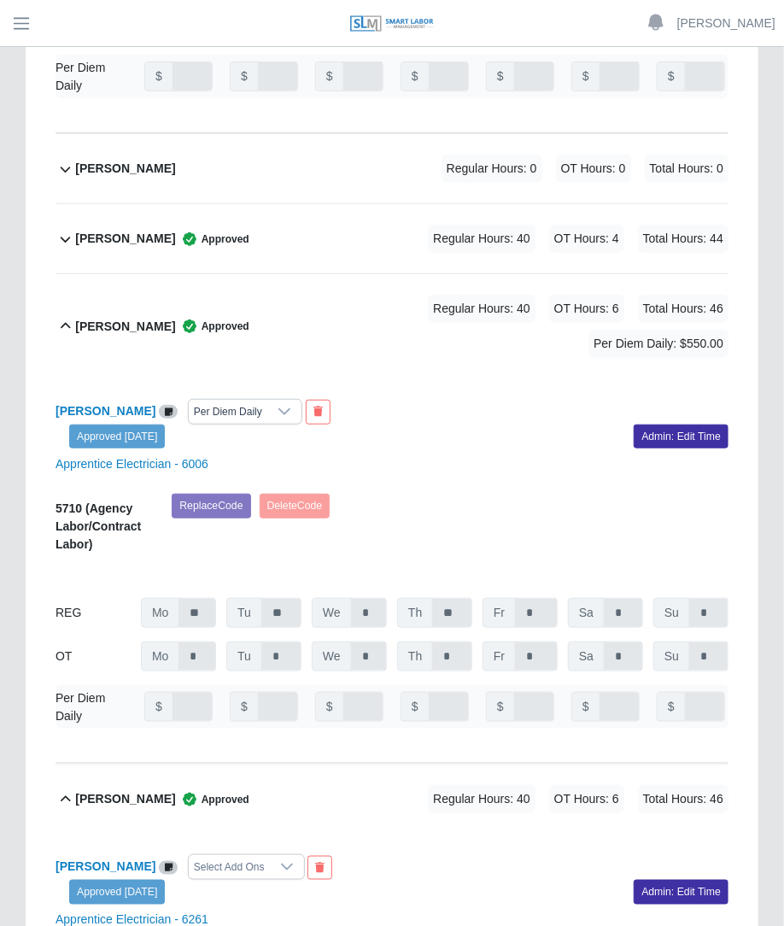
scroll to position [2477, 0]
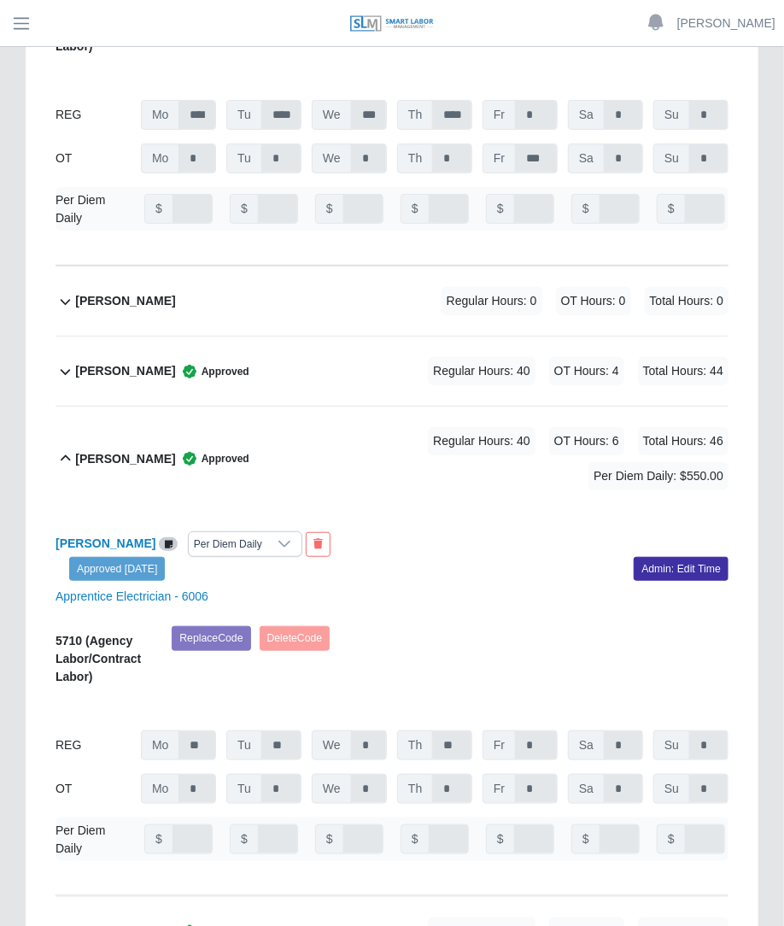
click at [372, 337] on div "[PERSON_NAME] Approved Regular Hours: 40 OT Hours: 4 Total Hours: 44" at bounding box center [402, 371] width 654 height 69
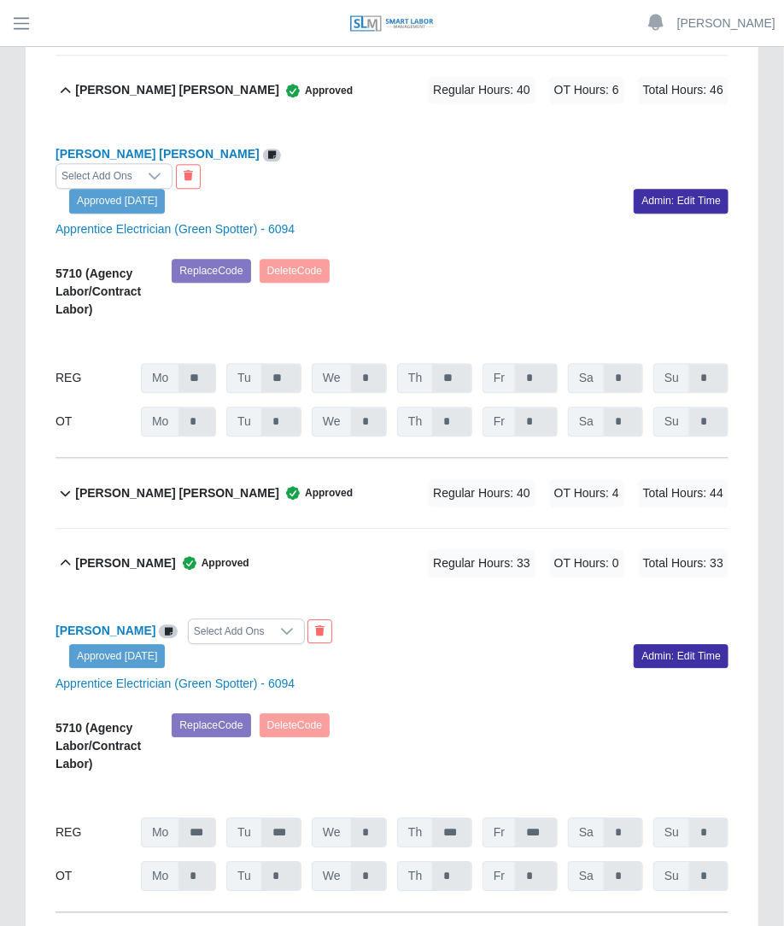
scroll to position [15517, 0]
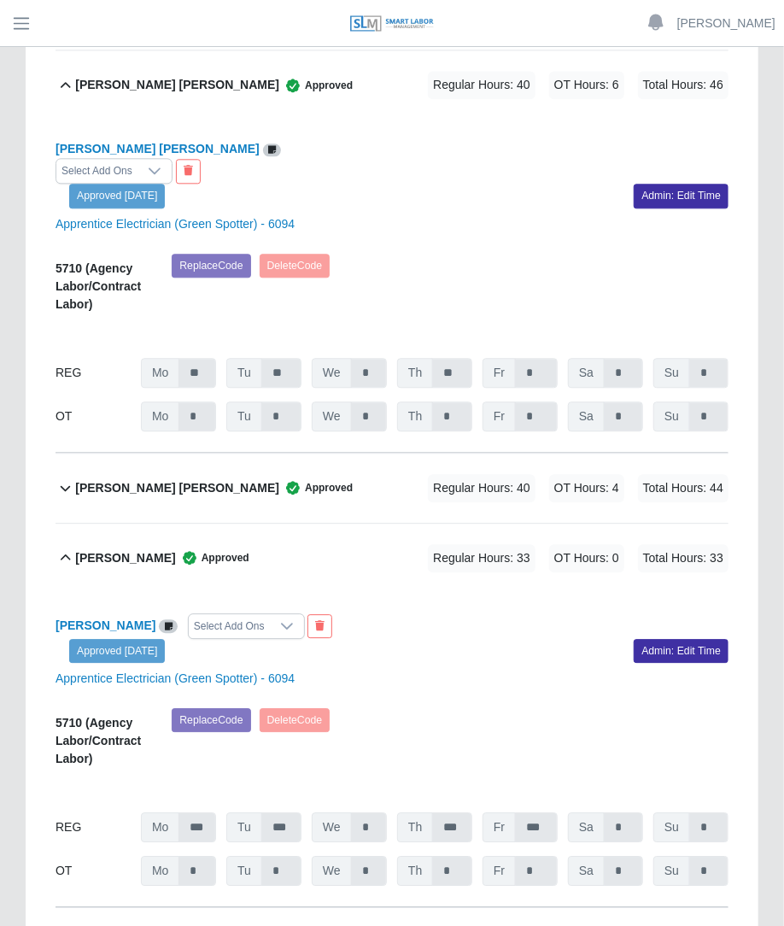
click at [333, 454] on div "[PERSON_NAME] [PERSON_NAME] Approved Regular Hours: 40 OT Hours: 4 Total Hours:…" at bounding box center [402, 488] width 654 height 69
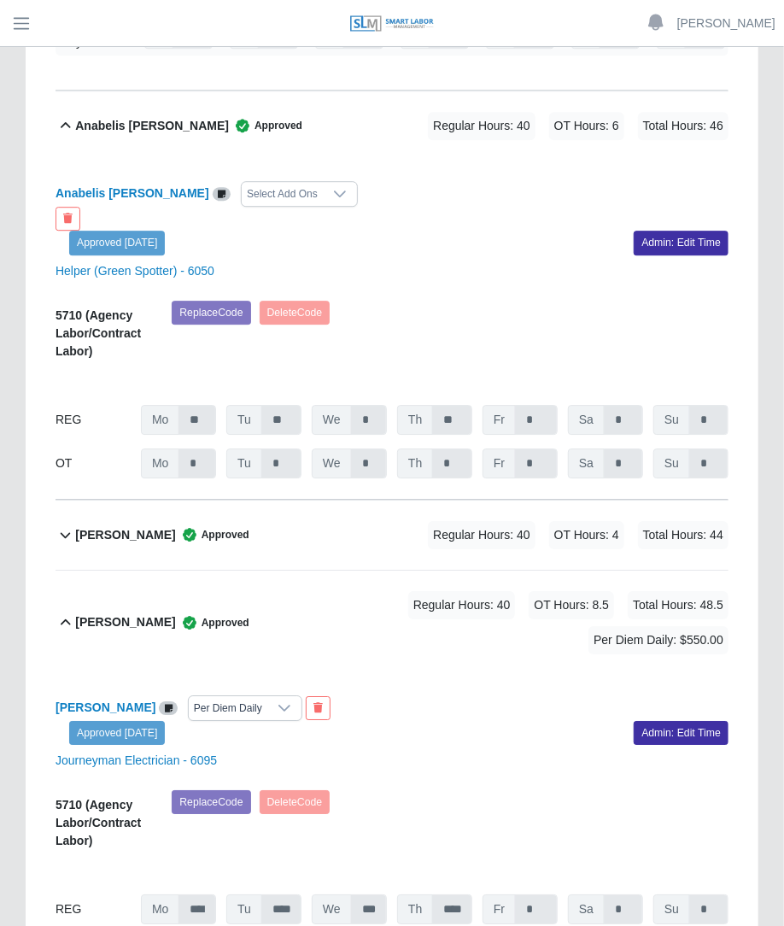
scroll to position [1768, 0]
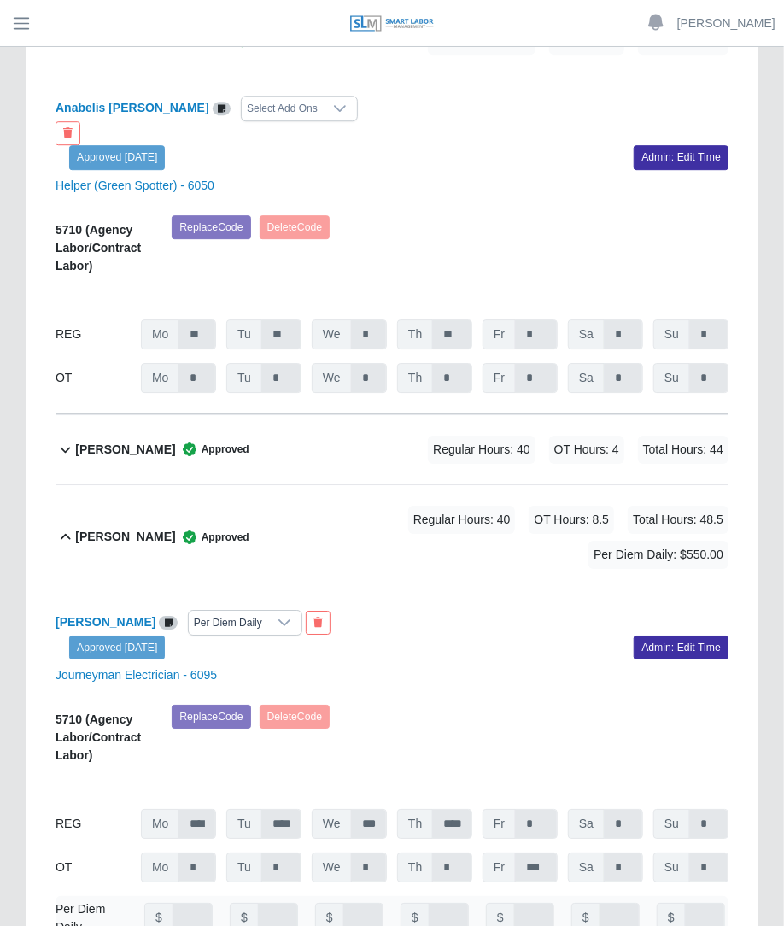
click at [422, 436] on div "Regular Hours: 40 OT Hours: 4 Total Hours: 44" at bounding box center [554, 450] width 349 height 28
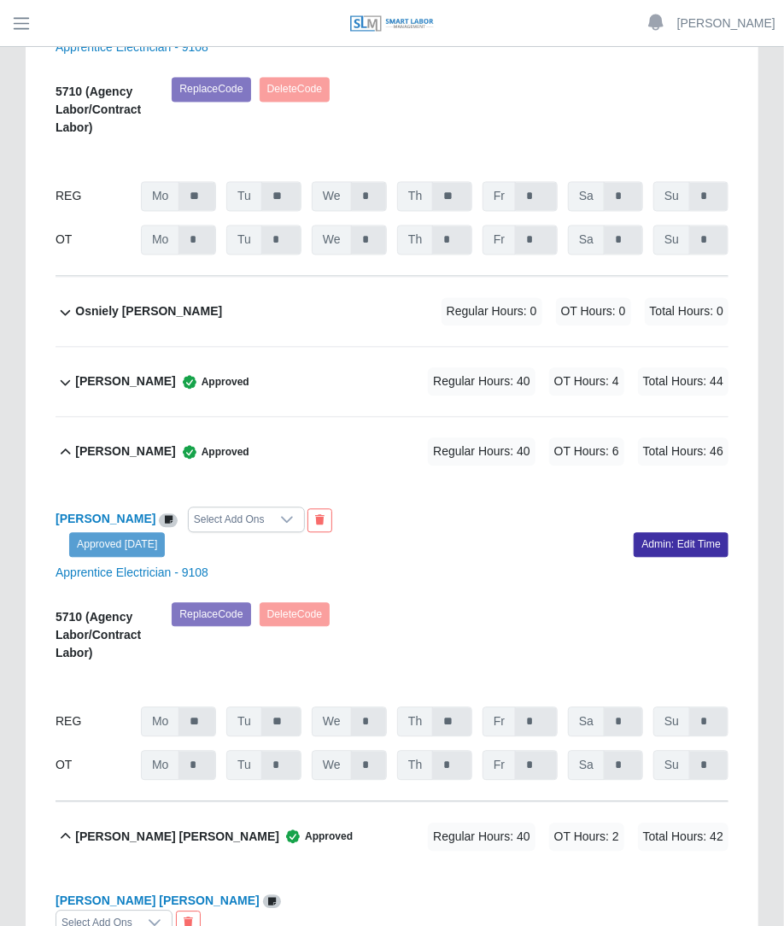
scroll to position [17652, 0]
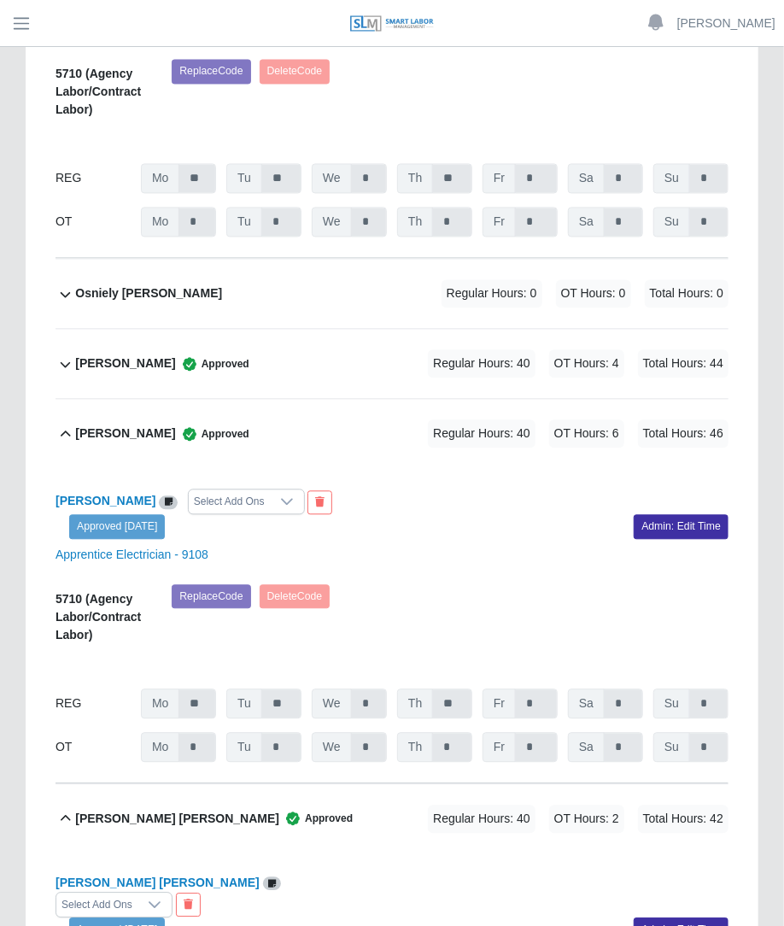
click at [451, 350] on span "Regular Hours: 40" at bounding box center [482, 364] width 108 height 28
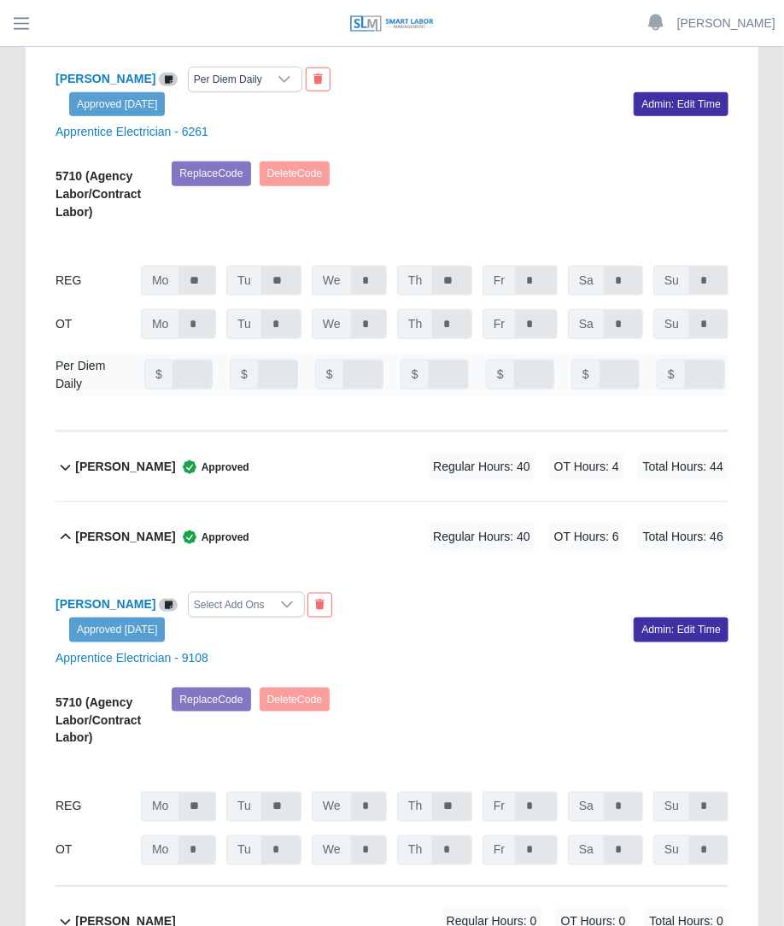
scroll to position [14540, 0]
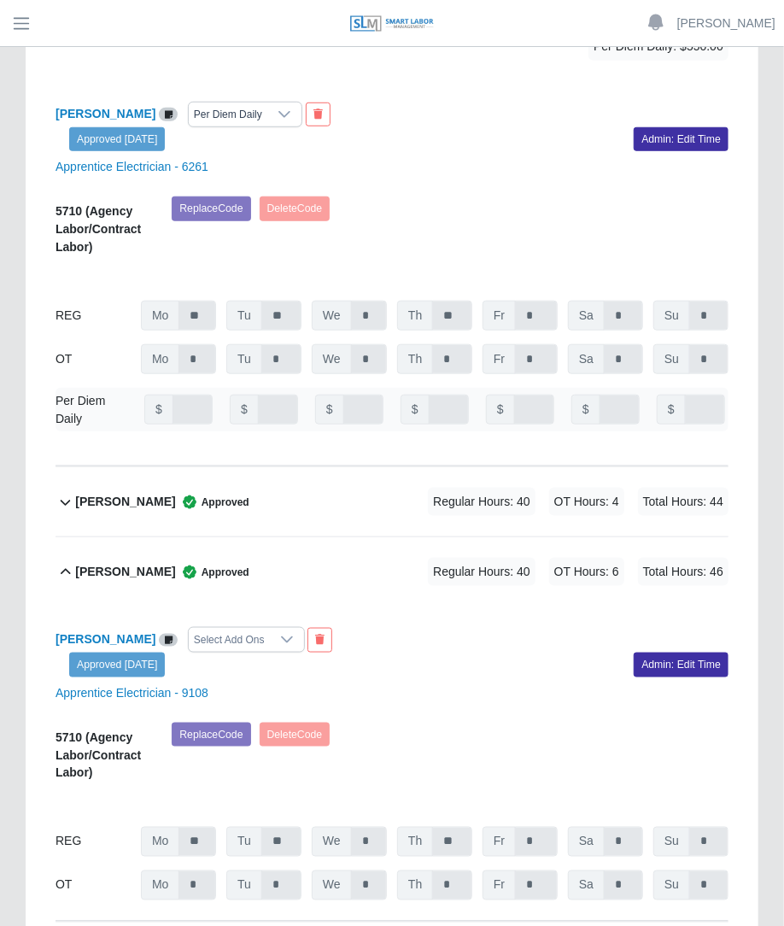
click at [419, 467] on div "[PERSON_NAME] Palmar Approved Regular Hours: 40 OT Hours: 4 Total Hours: 44" at bounding box center [402, 501] width 654 height 69
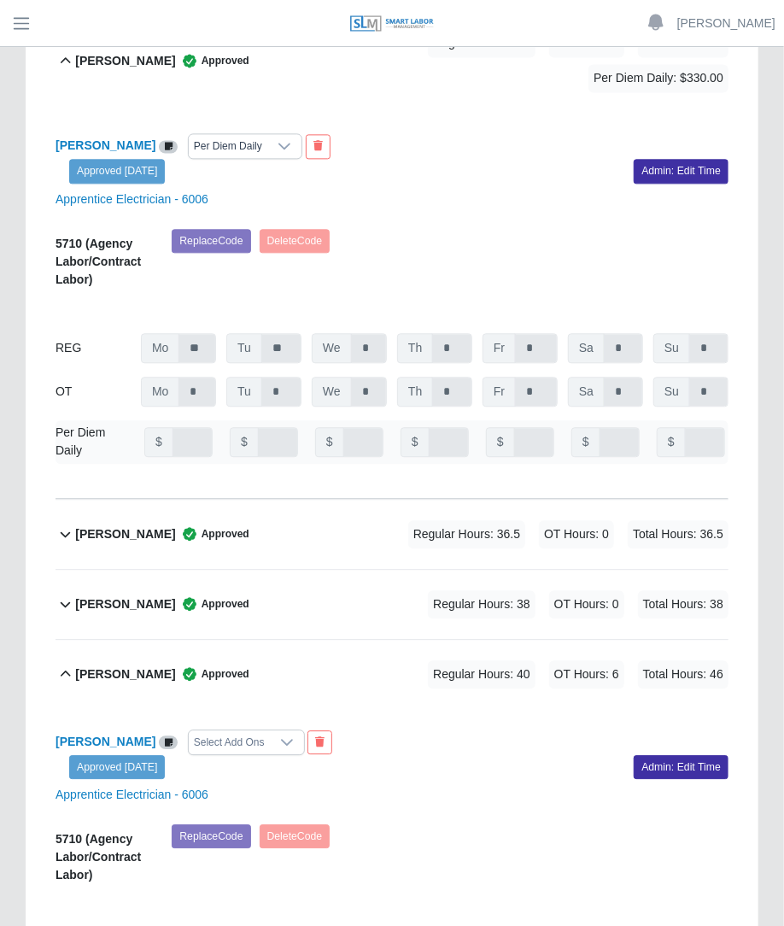
scroll to position [8308, 0]
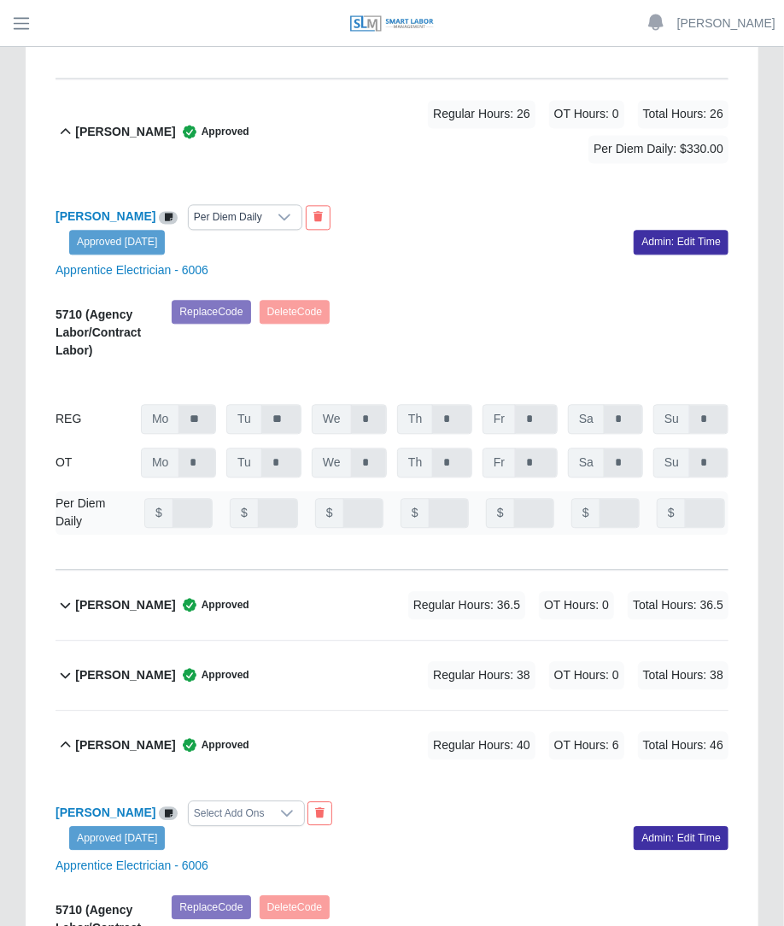
click at [420, 641] on div "[PERSON_NAME] Approved Regular Hours: 38 OT Hours: 0 Total Hours: 38" at bounding box center [402, 675] width 654 height 69
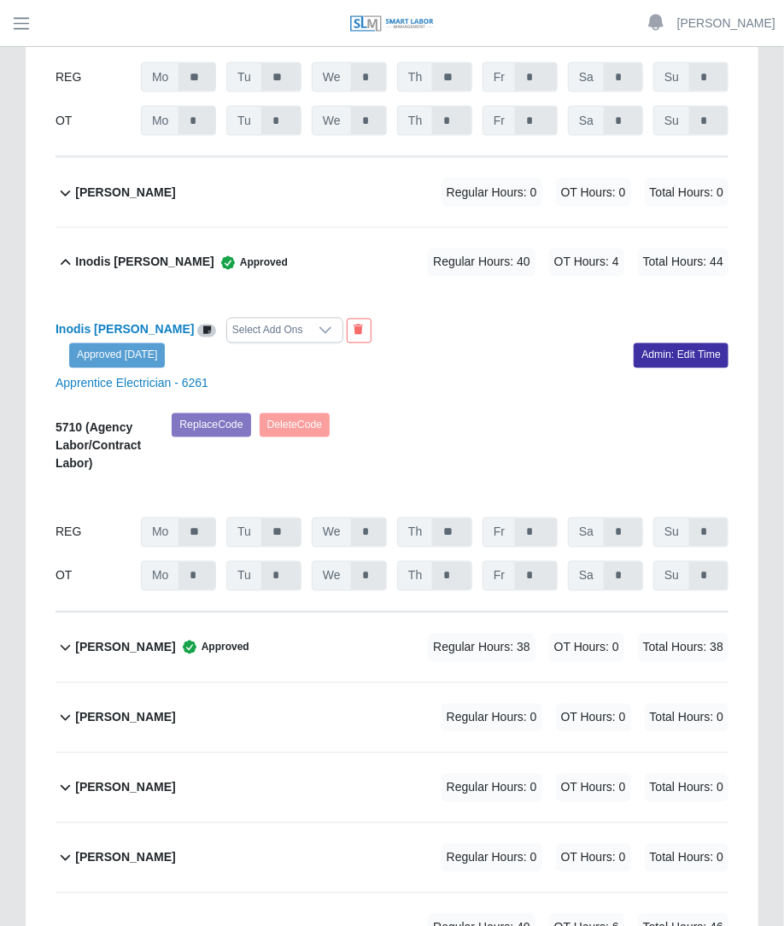
scroll to position [10274, 0]
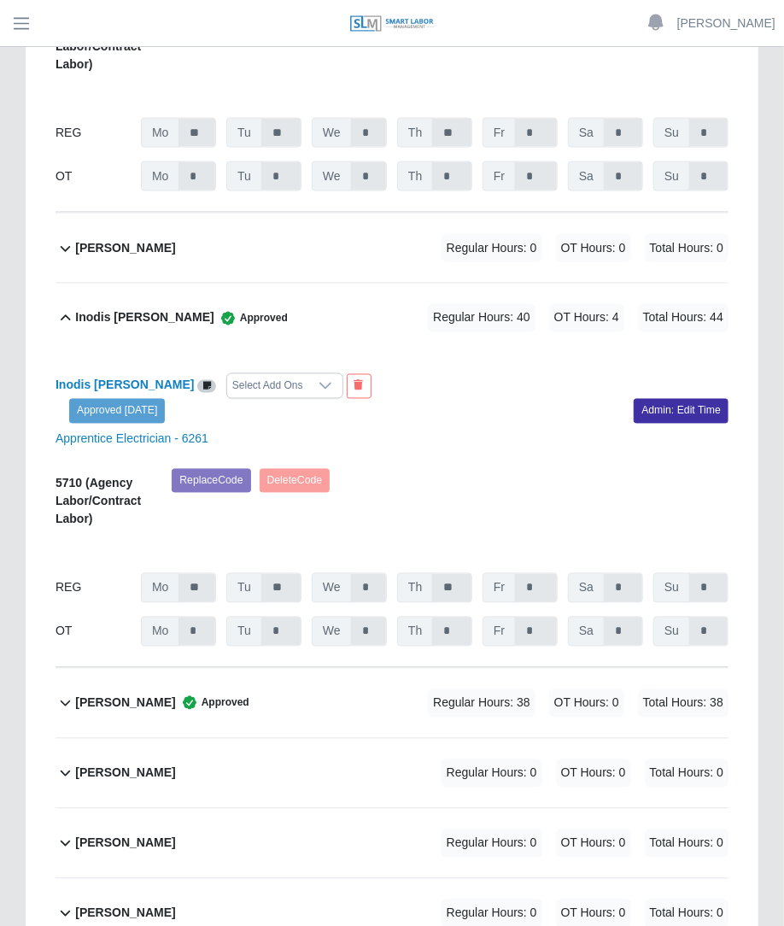
click at [456, 457] on div "Inodis [PERSON_NAME] Select Add Ons Approved [DATE] Admin: Edit Time Apprentice…" at bounding box center [392, 510] width 673 height 314
click at [426, 690] on div "Regular Hours: 38 OT Hours: 0 Total Hours: 38" at bounding box center [554, 704] width 349 height 28
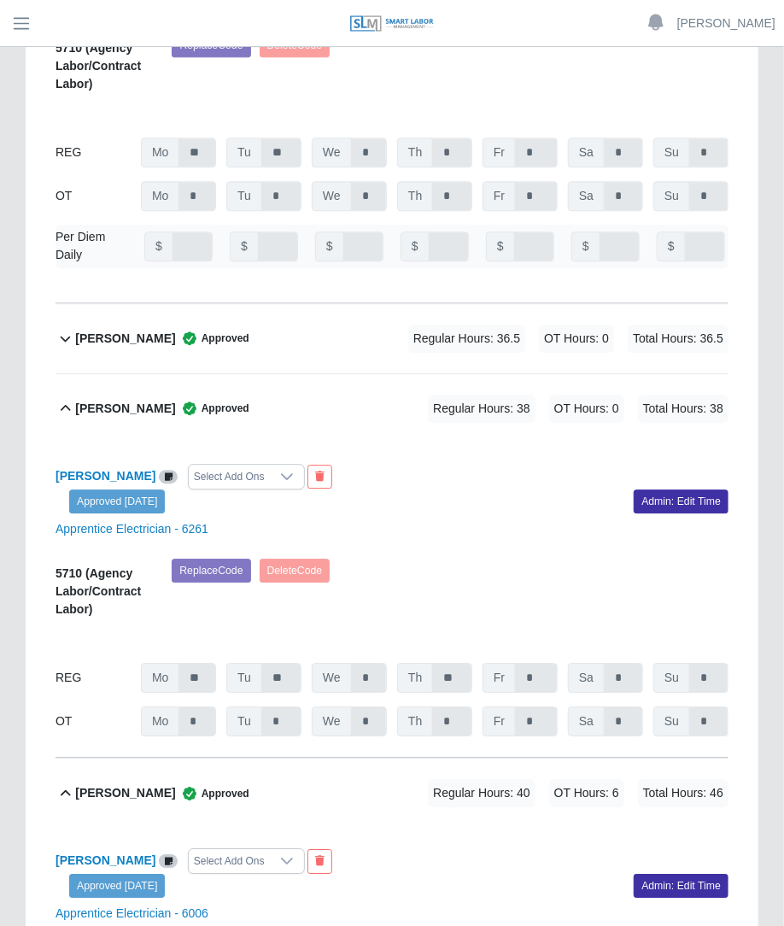
scroll to position [8594, 0]
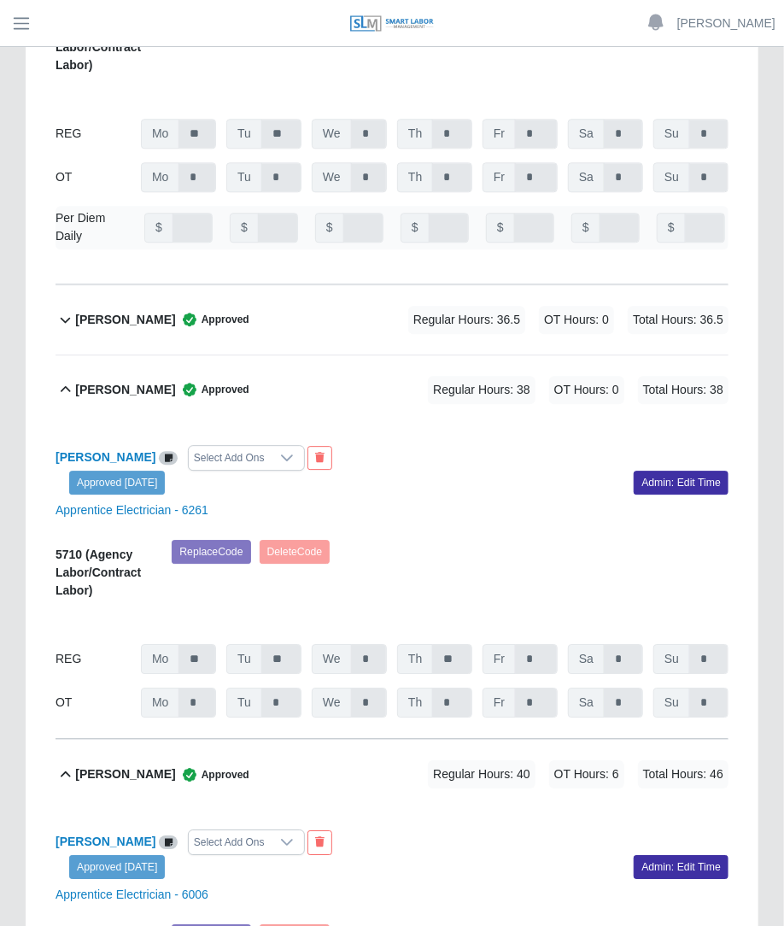
click at [421, 306] on span "Regular Hours: 36.5" at bounding box center [466, 320] width 117 height 28
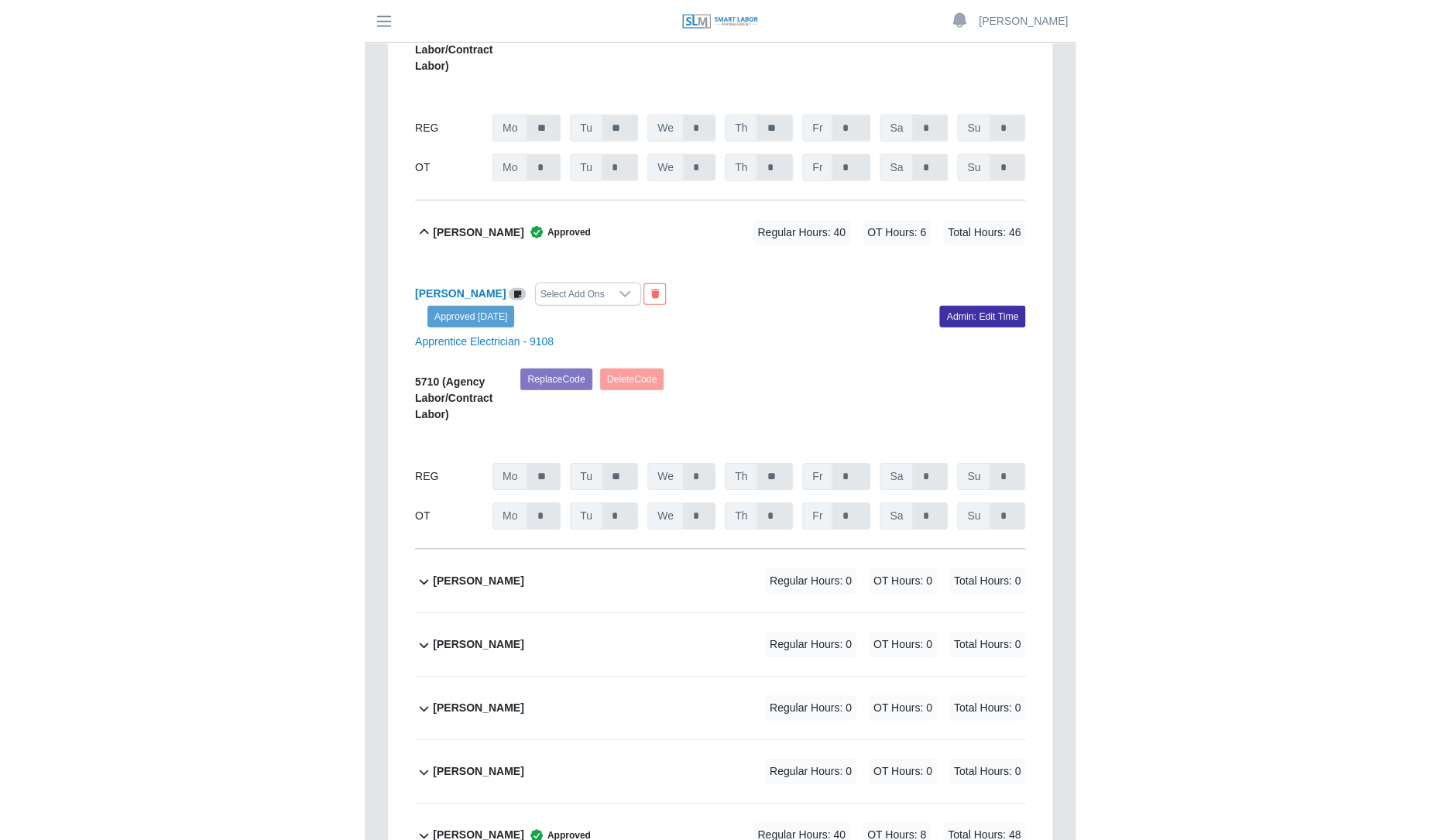
scroll to position [14754, 0]
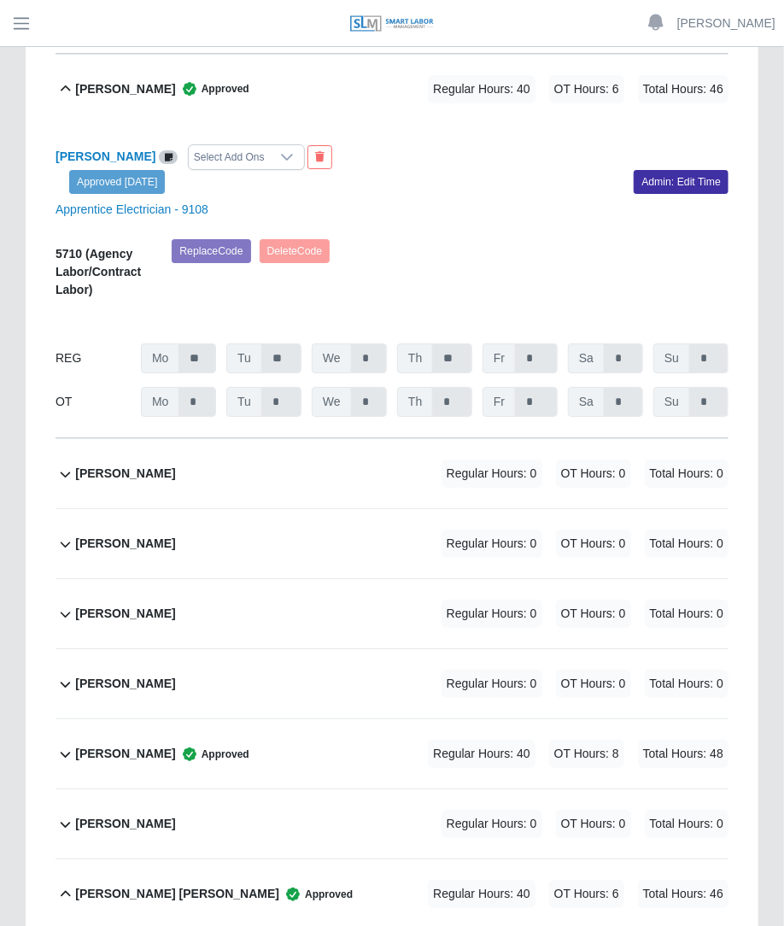
click at [431, 740] on span "Regular Hours: 40" at bounding box center [482, 754] width 108 height 28
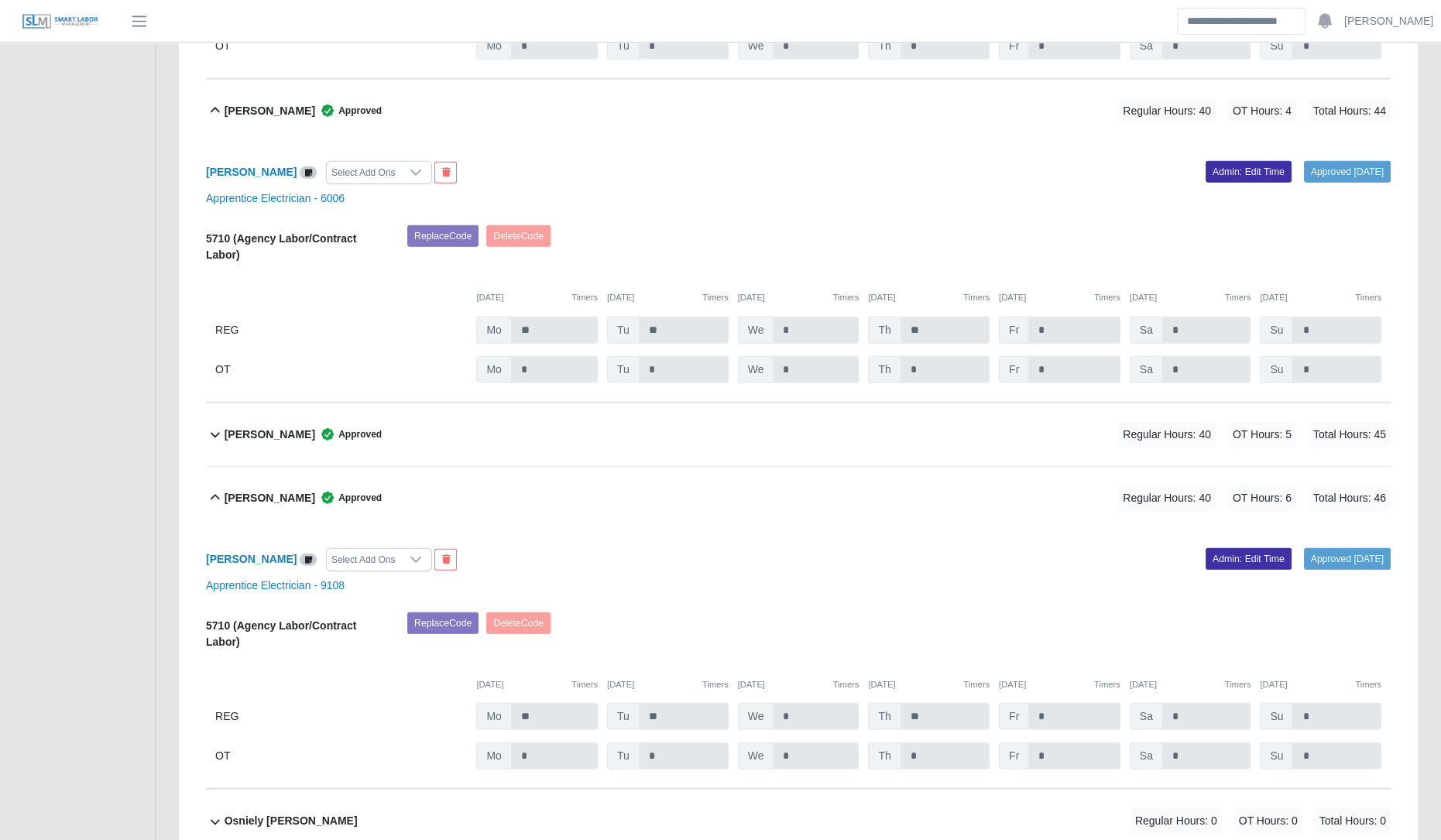
scroll to position [15281, 0]
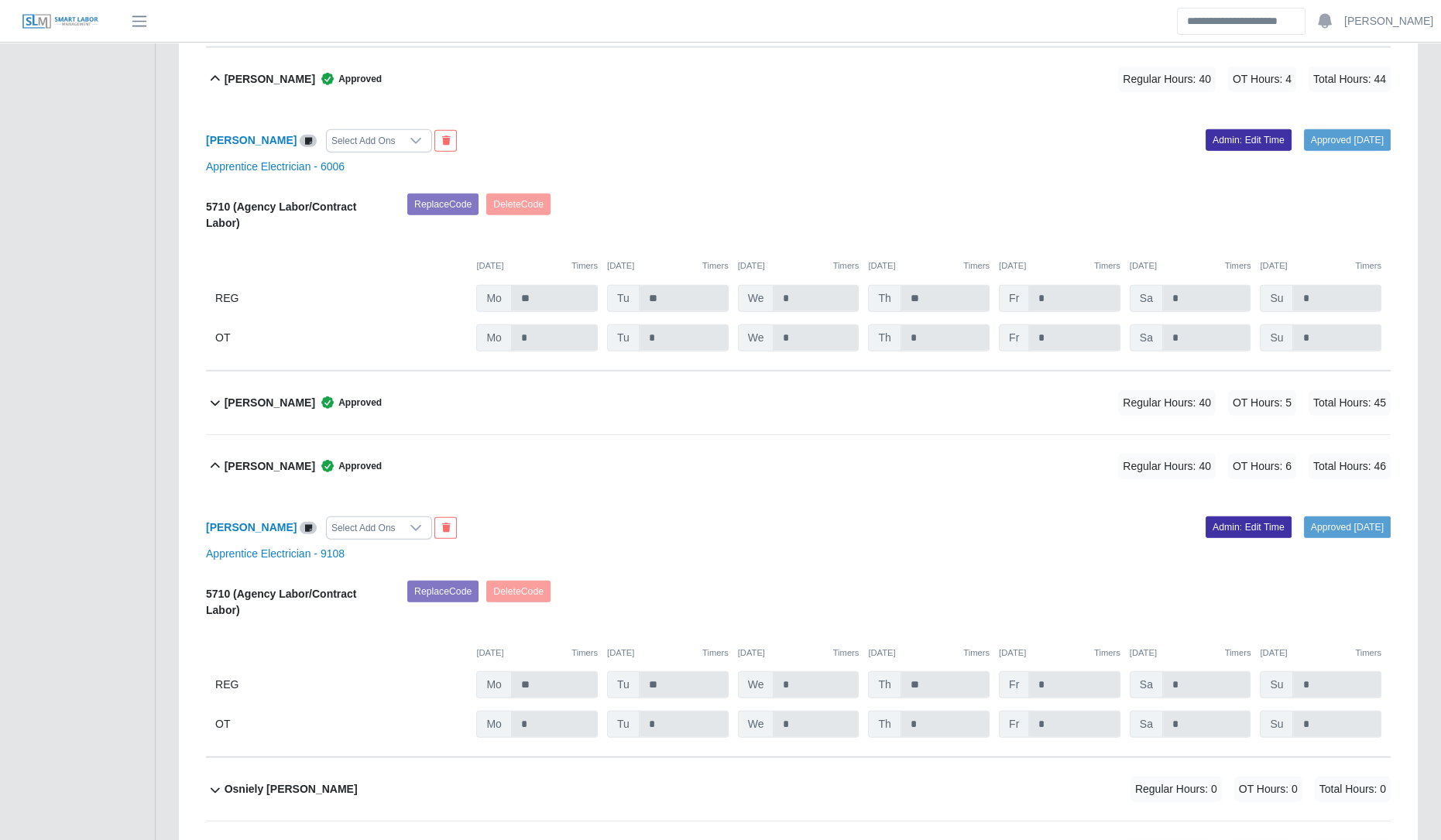
click at [725, 372] on div "[PERSON_NAME] Approved Regular Hours: 40 OT Hours: 5 Total Hours: 45" at bounding box center [808, 402] width 1166 height 63
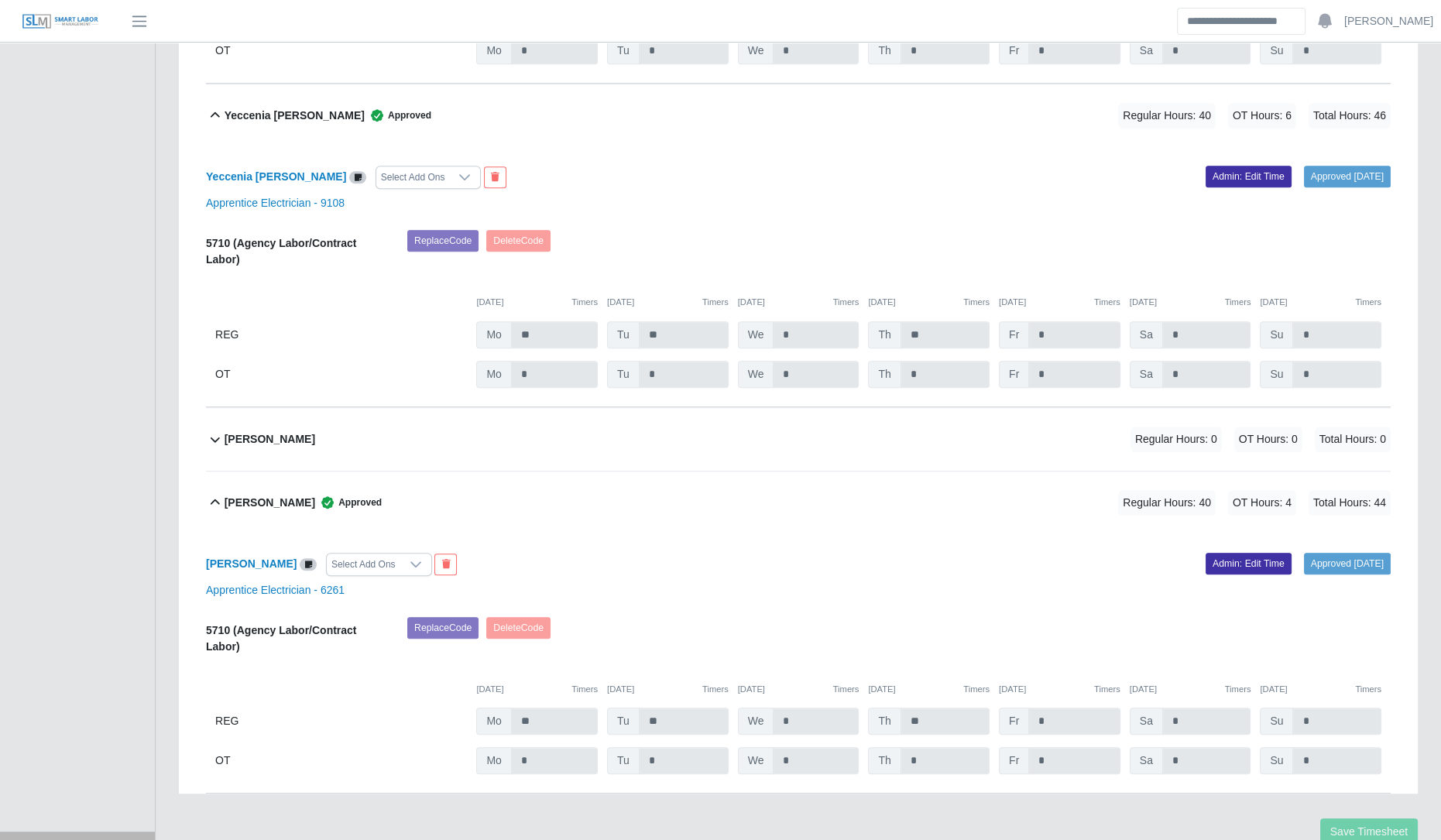
scroll to position [19070, 0]
